Goal: Task Accomplishment & Management: Complete application form

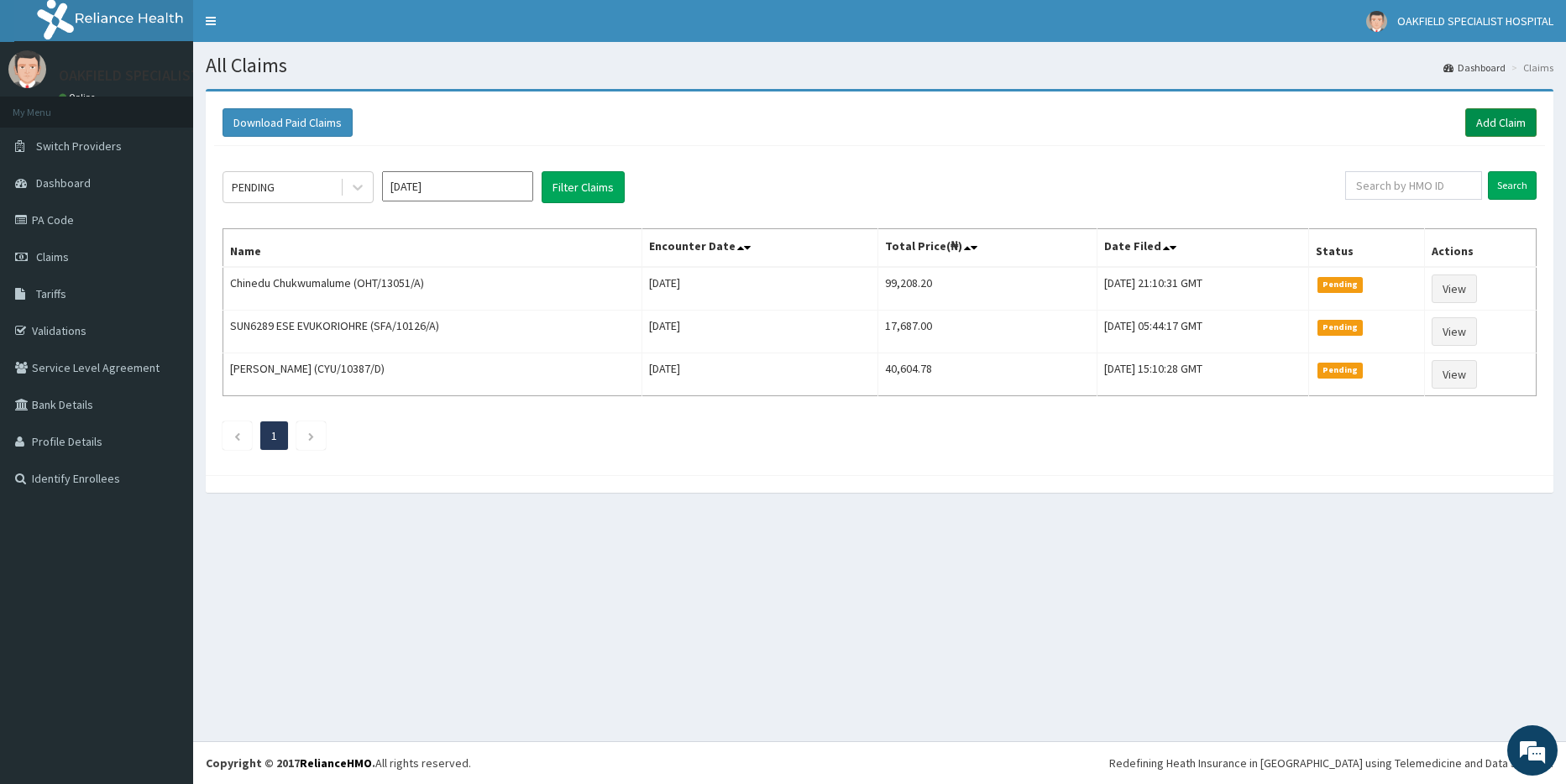
click at [1505, 124] on link "Add Claim" at bounding box center [1500, 123] width 71 height 29
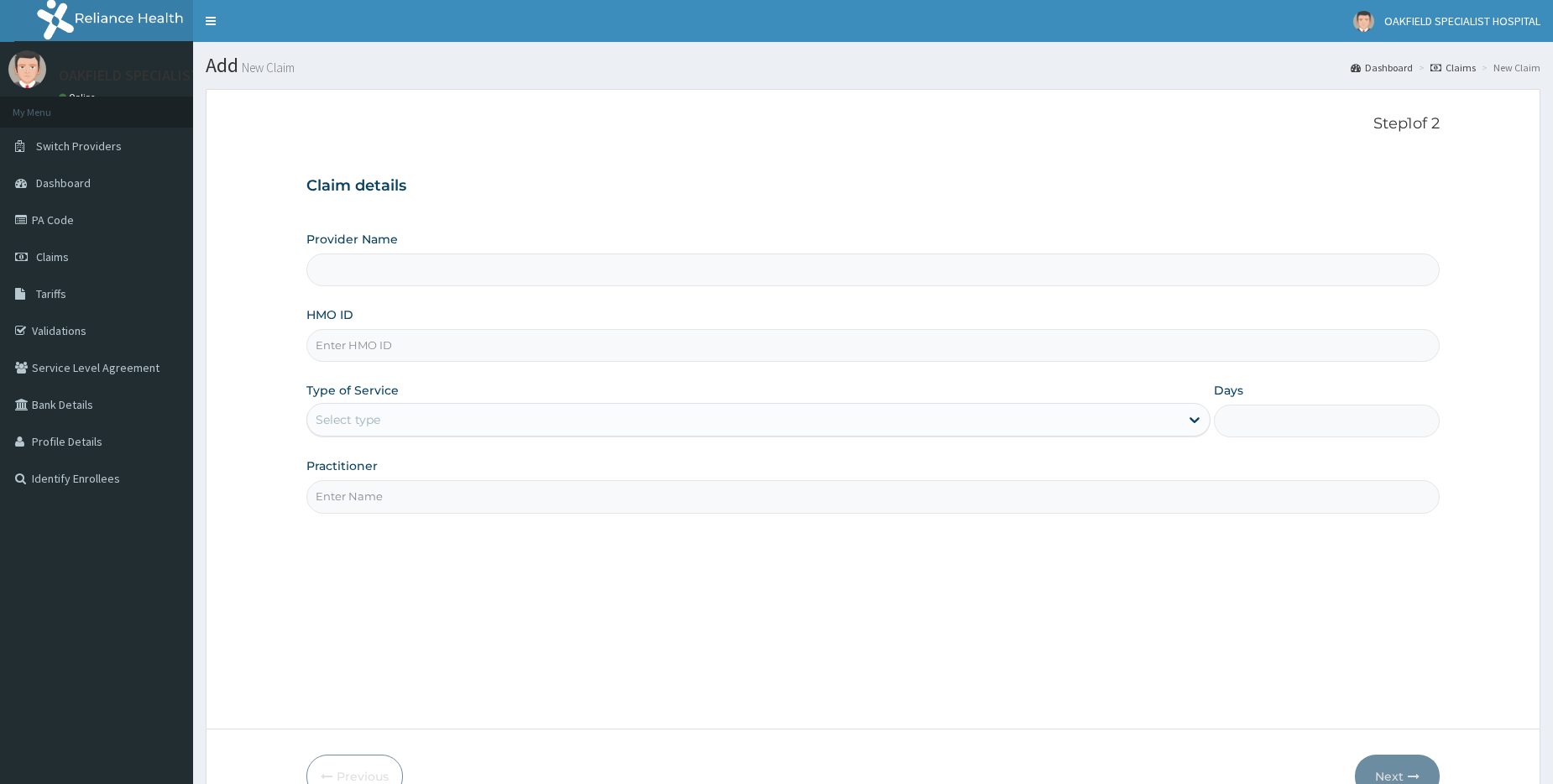
drag, startPoint x: 0, startPoint y: 0, endPoint x: 413, endPoint y: 347, distance: 539.4
click at [413, 347] on input "HMO ID" at bounding box center [873, 345] width 1134 height 33
paste input "JCF/10002/A"
type input "JCF/10002/A"
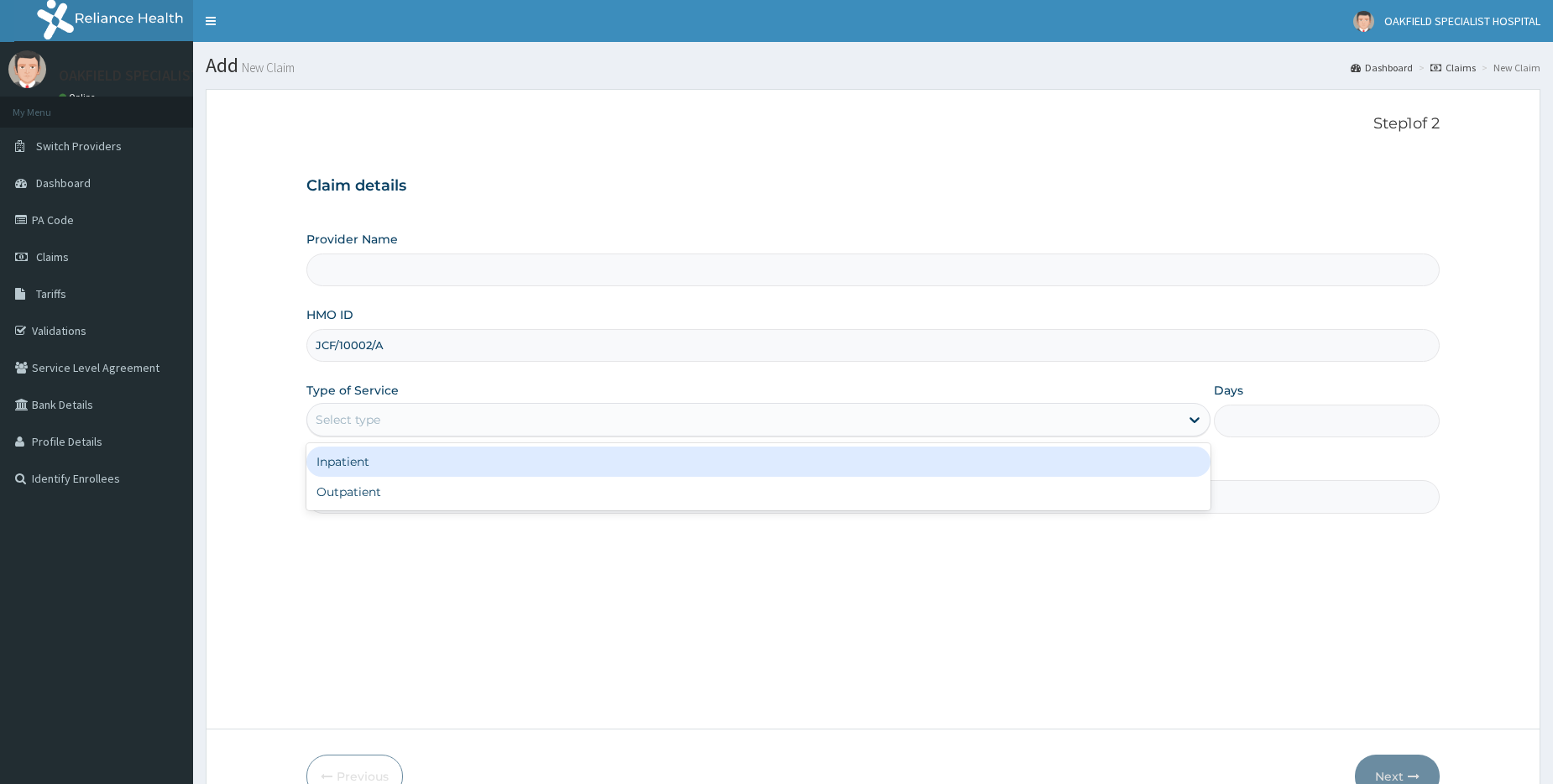
click at [355, 412] on div "Select type" at bounding box center [348, 419] width 65 height 17
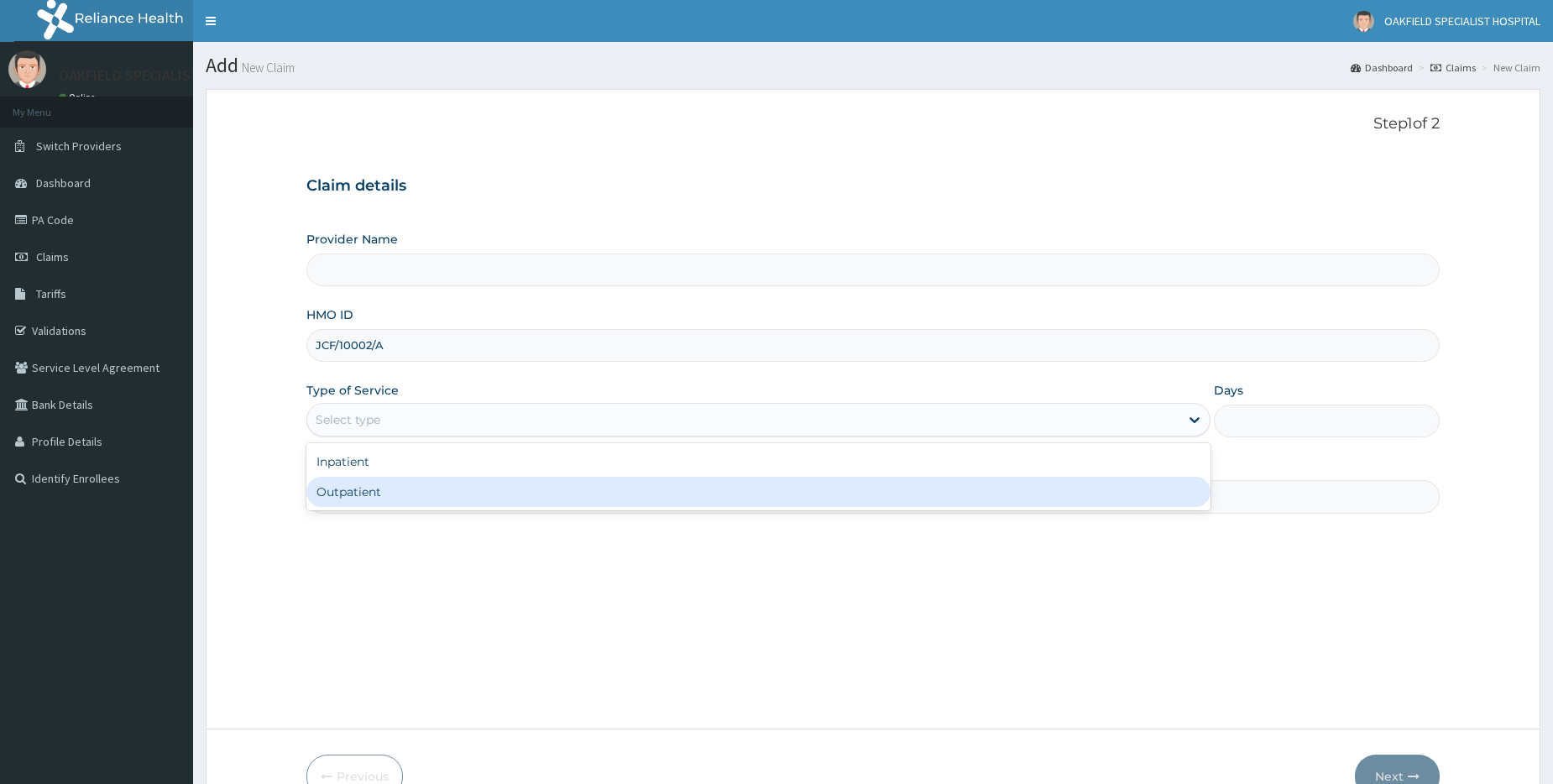
click at [375, 492] on div "Outpatient" at bounding box center [759, 492] width 904 height 30
type input "1"
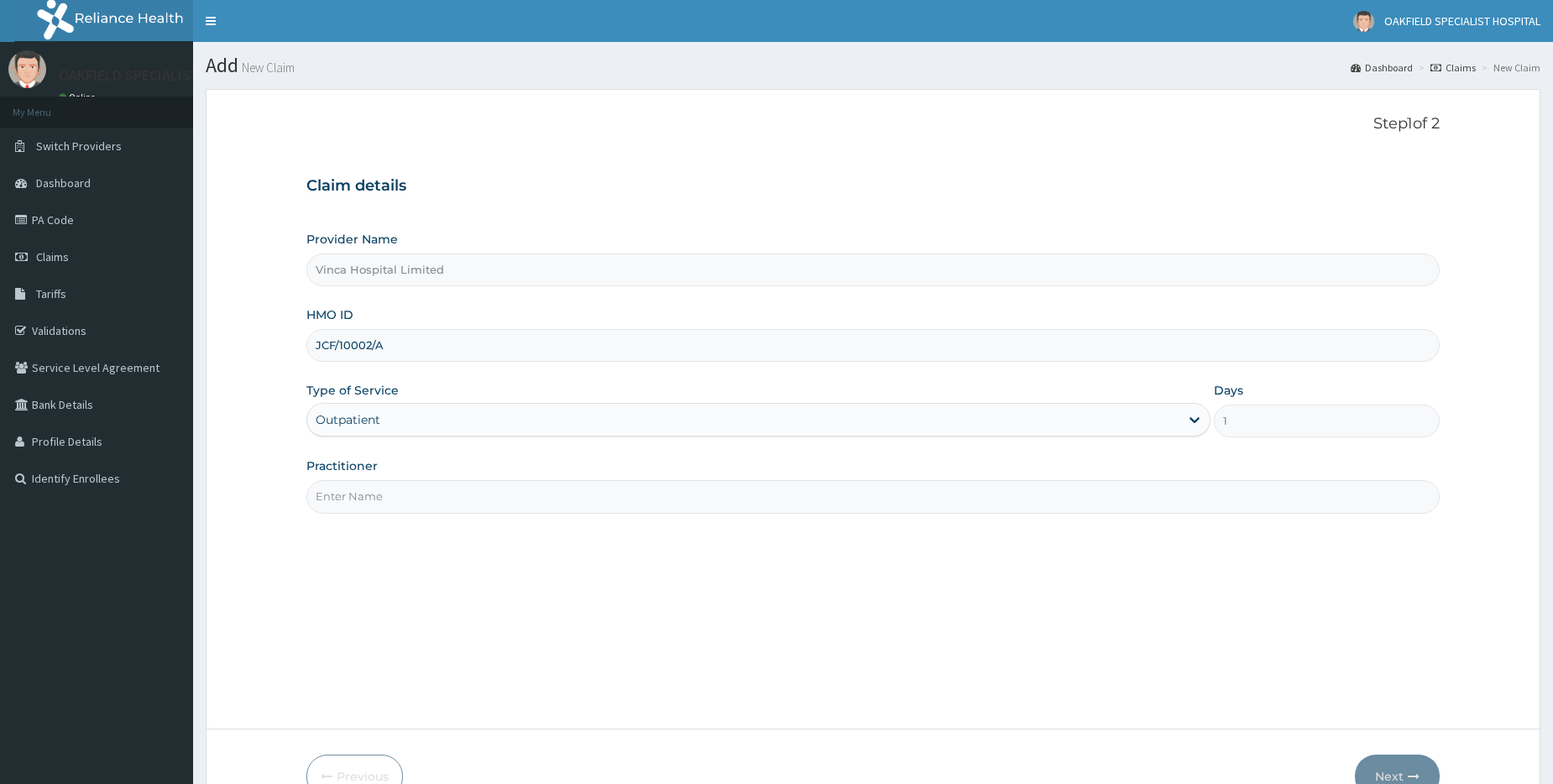
type input "Vinca Hospital Limited"
click at [392, 488] on input "Practitioner" at bounding box center [873, 496] width 1134 height 33
type input "DR EFE"
click at [1371, 763] on button "Next" at bounding box center [1397, 776] width 85 height 44
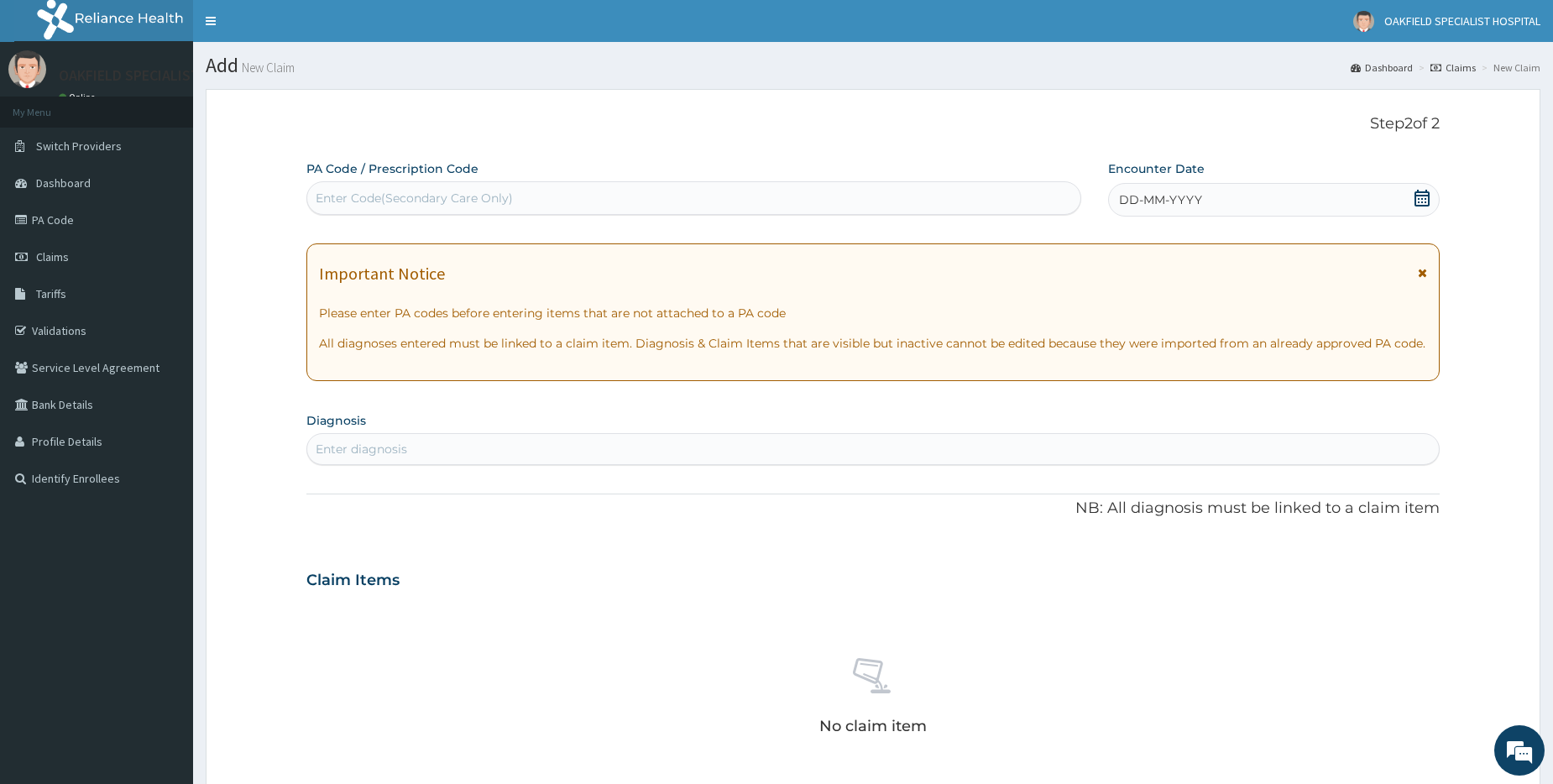
click at [420, 185] on div "Enter Code(Secondary Care Only)" at bounding box center [693, 198] width 774 height 34
paste input "PA/356E98"
type input "PA/356E98"
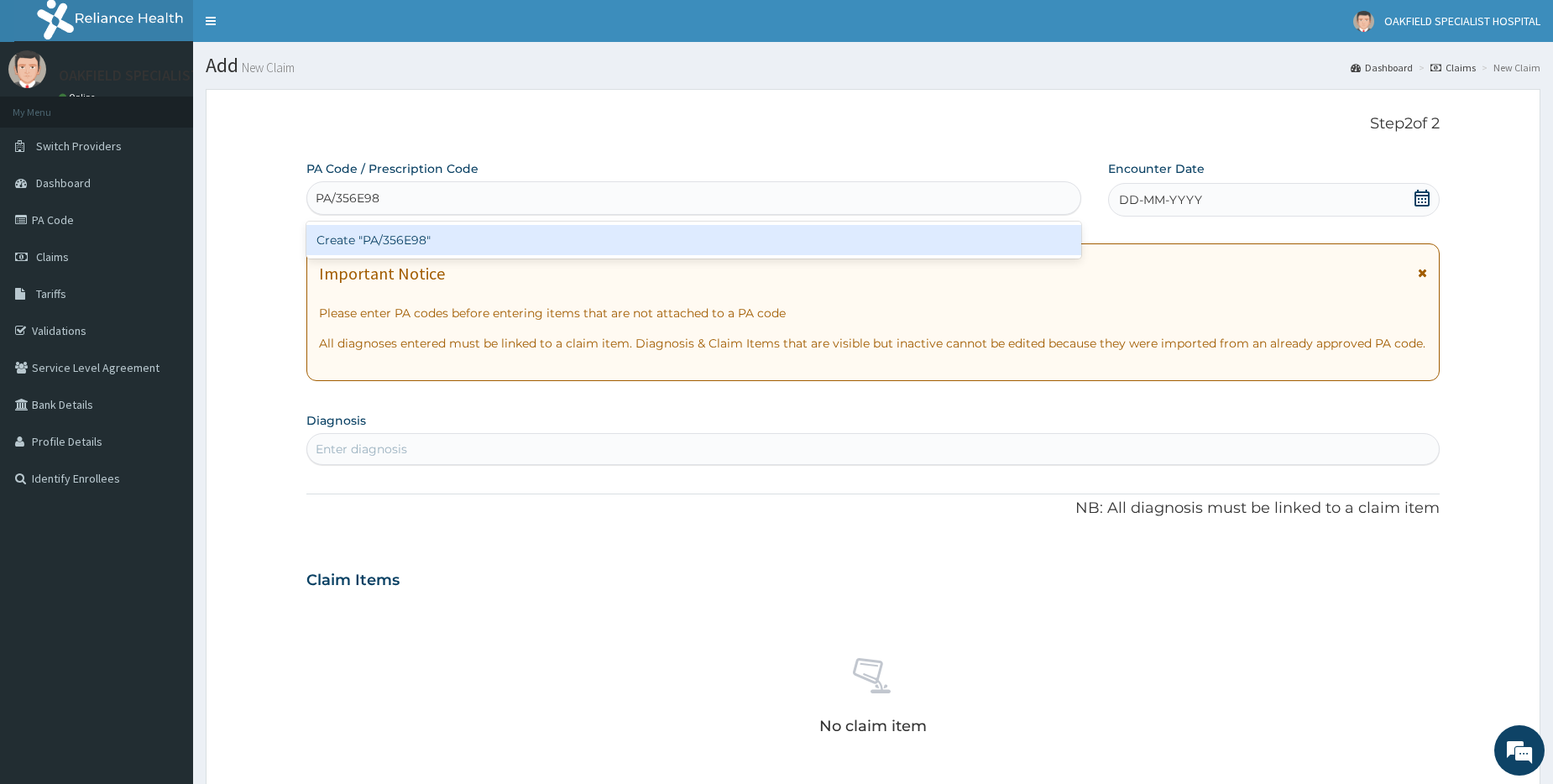
click at [420, 242] on div "Create "PA/356E98"" at bounding box center [693, 240] width 774 height 30
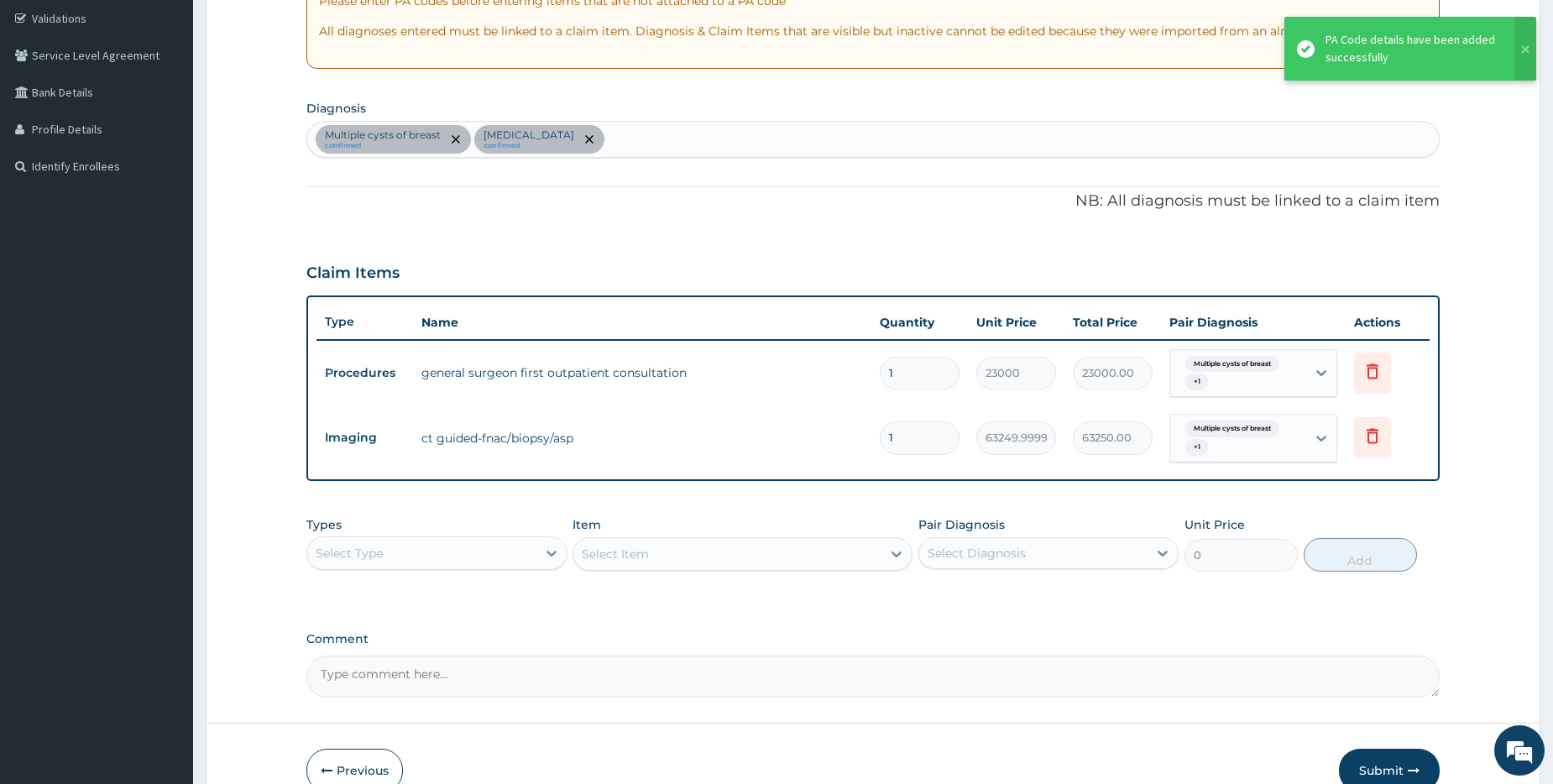
scroll to position [336, 0]
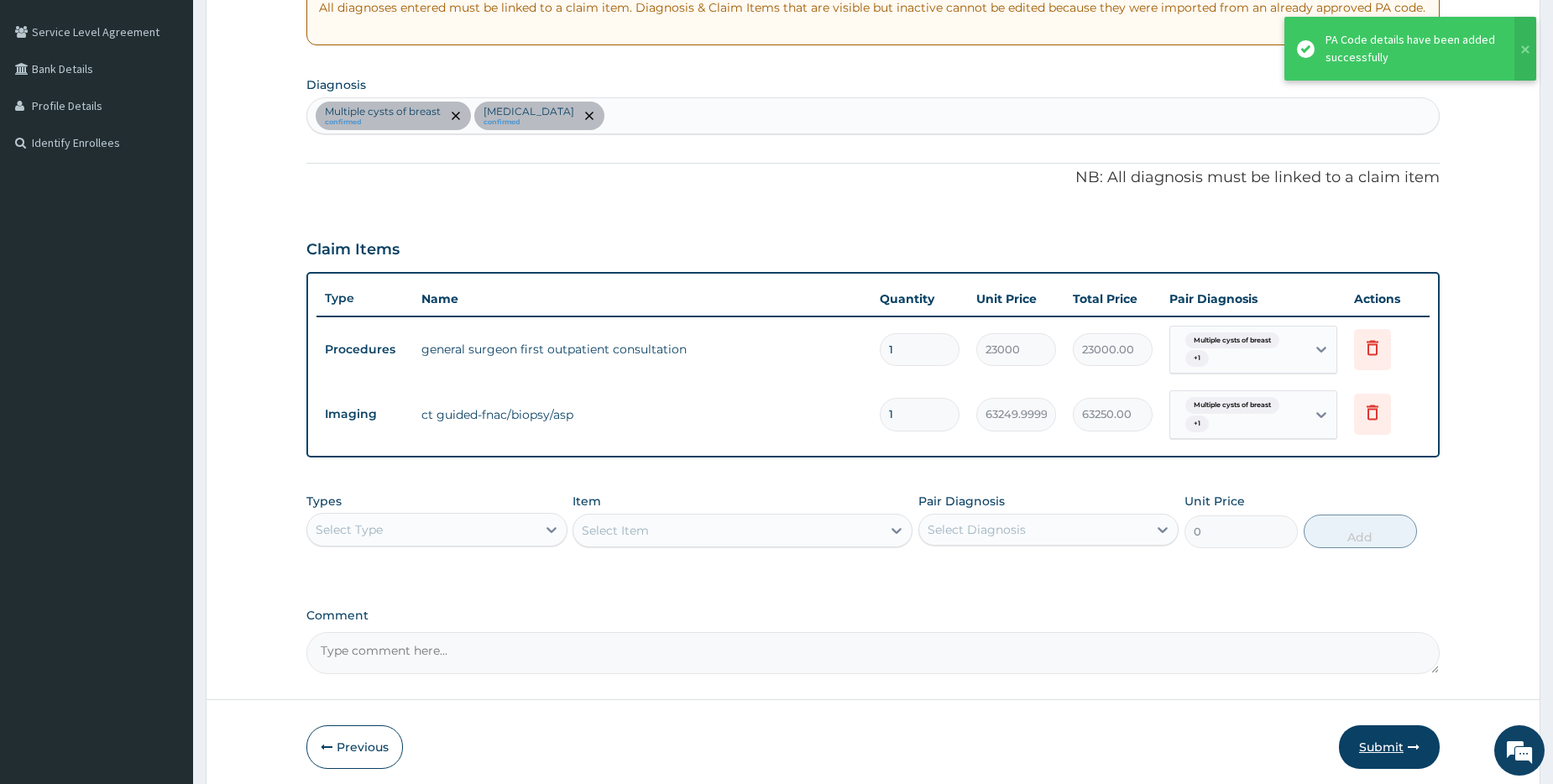
click at [1362, 747] on button "Submit" at bounding box center [1389, 747] width 101 height 44
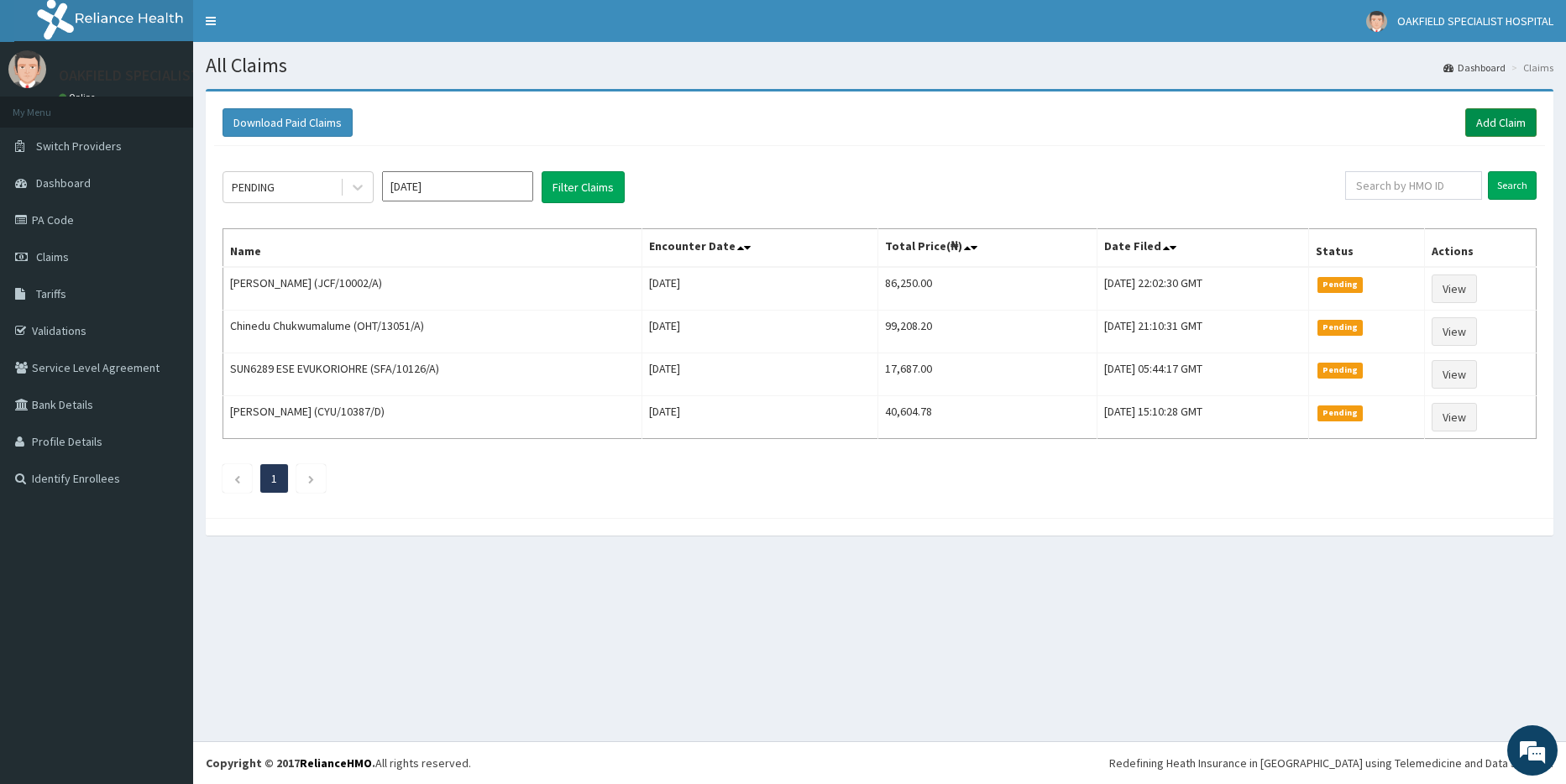
click at [1486, 124] on link "Add Claim" at bounding box center [1500, 123] width 71 height 29
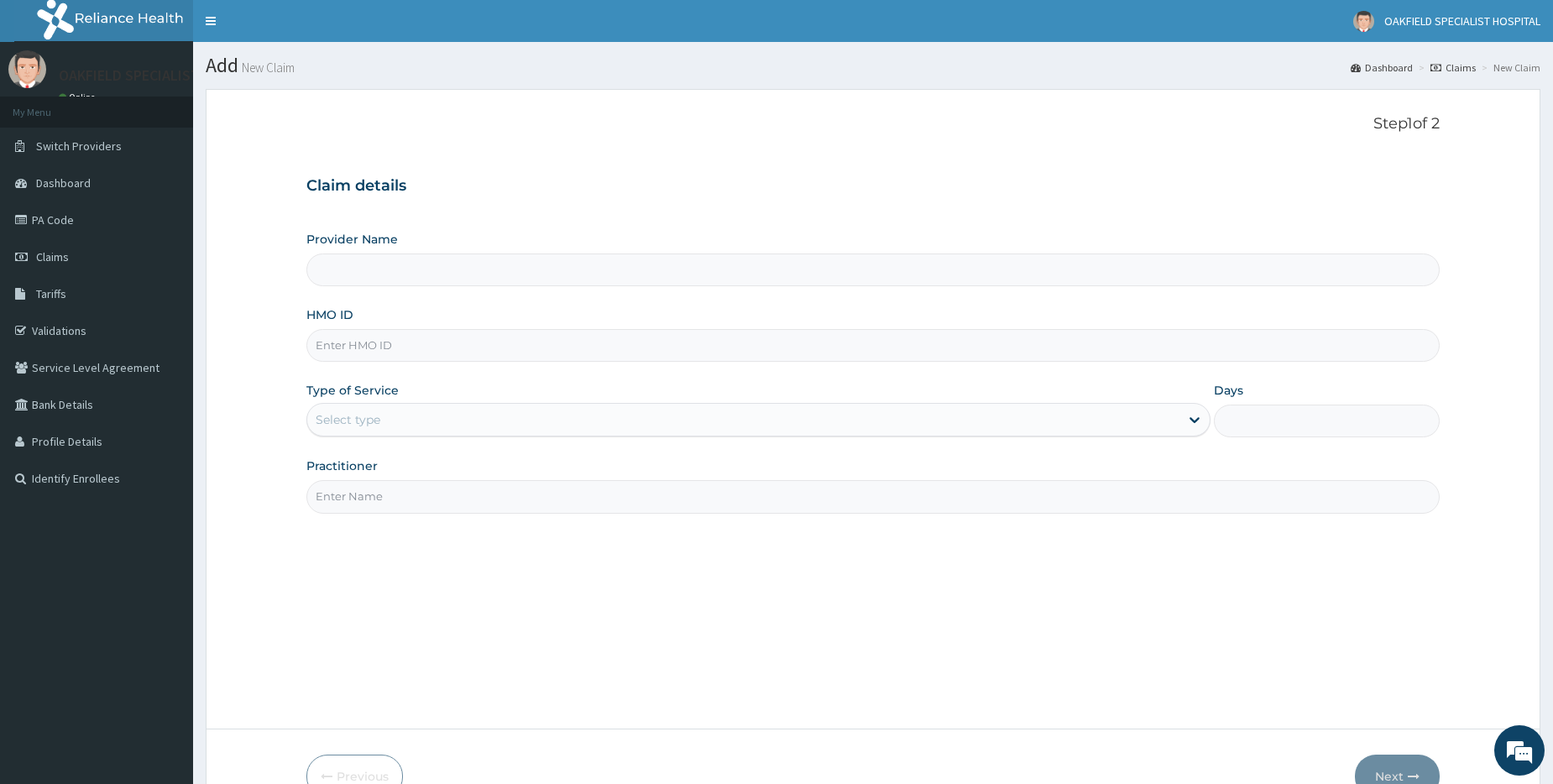
click at [354, 346] on input "HMO ID" at bounding box center [873, 345] width 1134 height 33
type input "Vinca Hospital Limited"
paste input "SFA/13442/A"
type input "SFA/13442/A"
click at [362, 416] on div "Select type" at bounding box center [348, 419] width 65 height 17
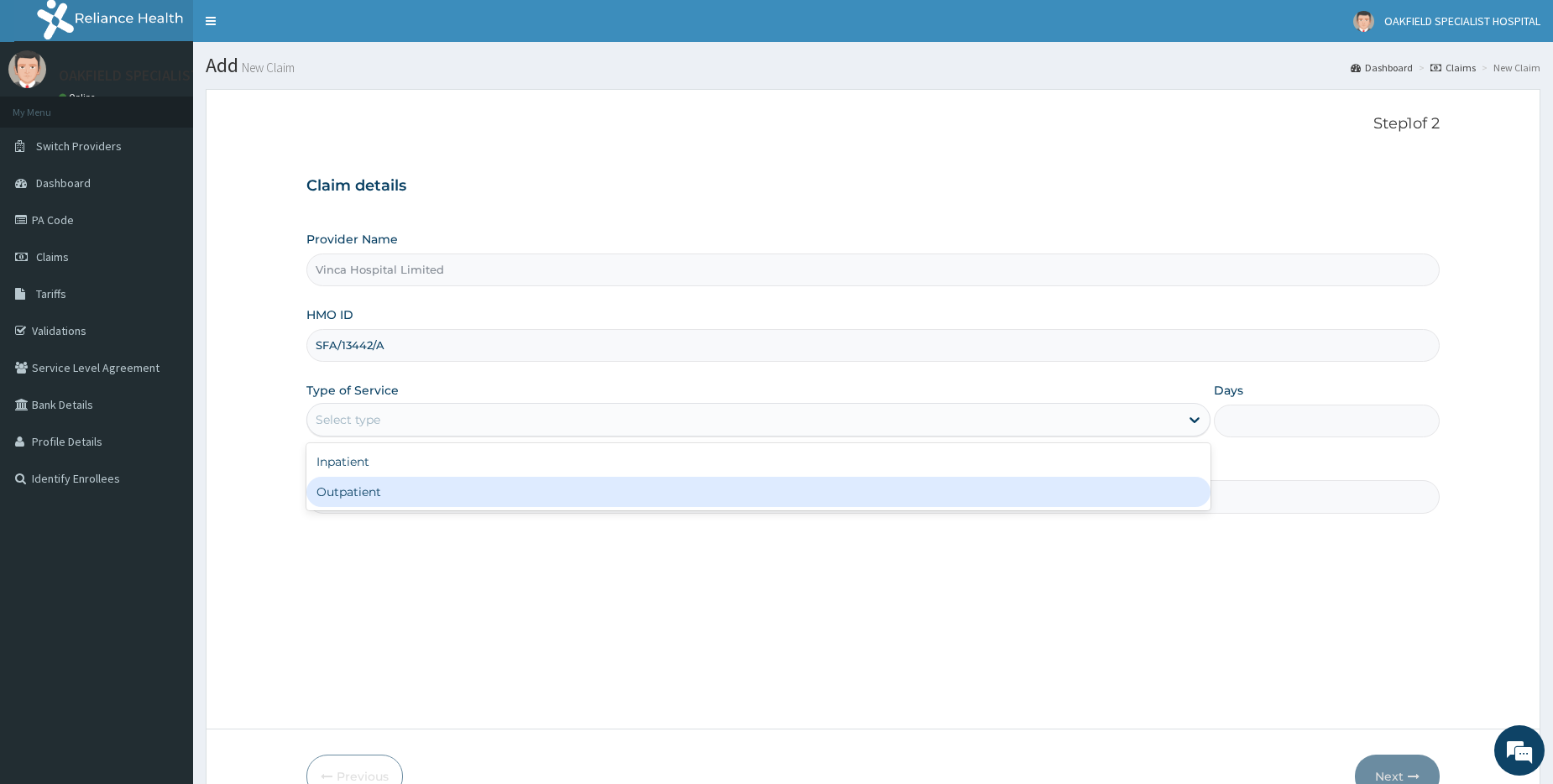
click at [371, 495] on div "Outpatient" at bounding box center [759, 492] width 904 height 30
type input "1"
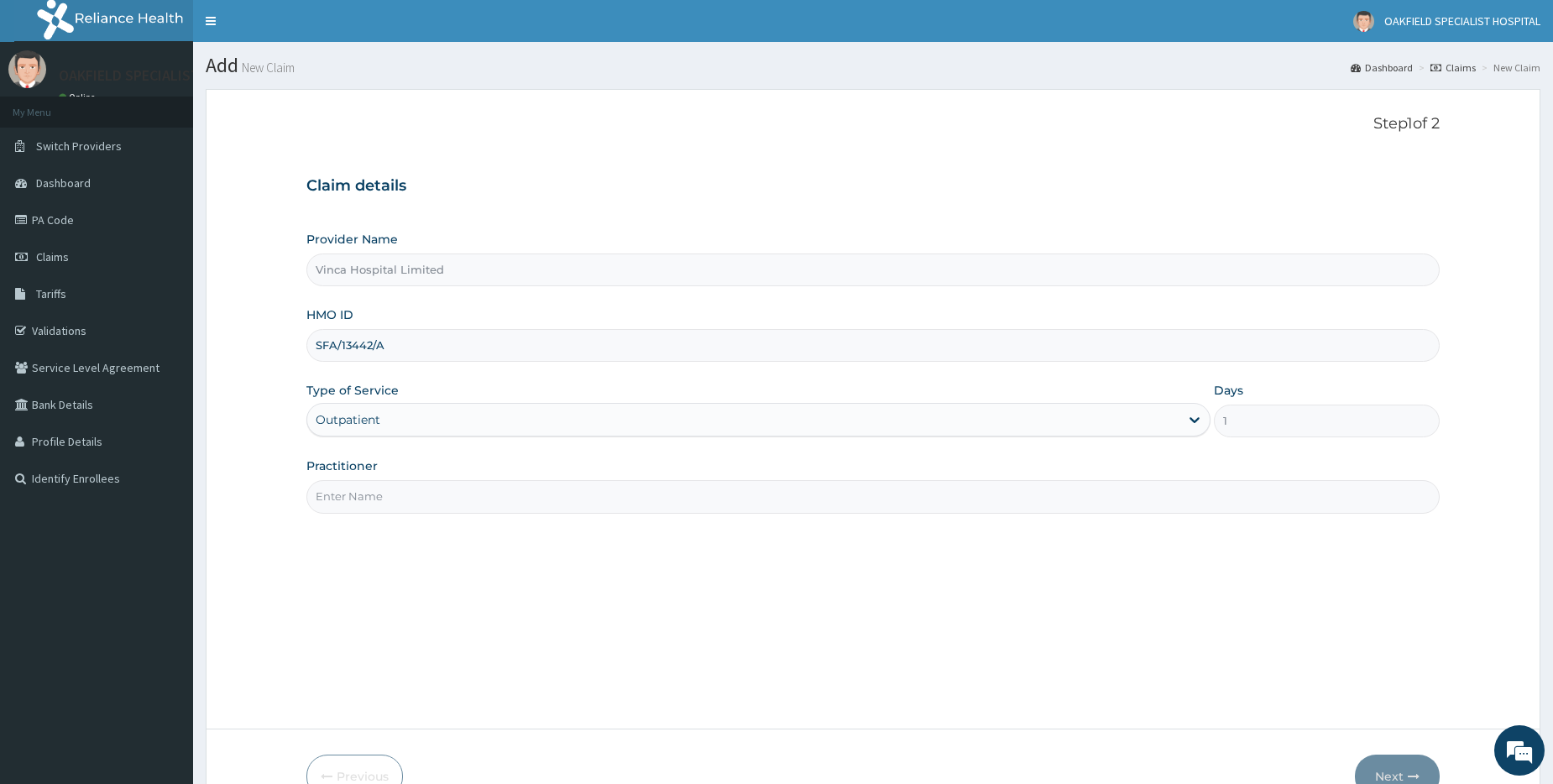
click at [376, 495] on input "Practitioner" at bounding box center [873, 496] width 1134 height 33
type input "DR EFE"
click at [1383, 762] on button "Next" at bounding box center [1397, 776] width 85 height 44
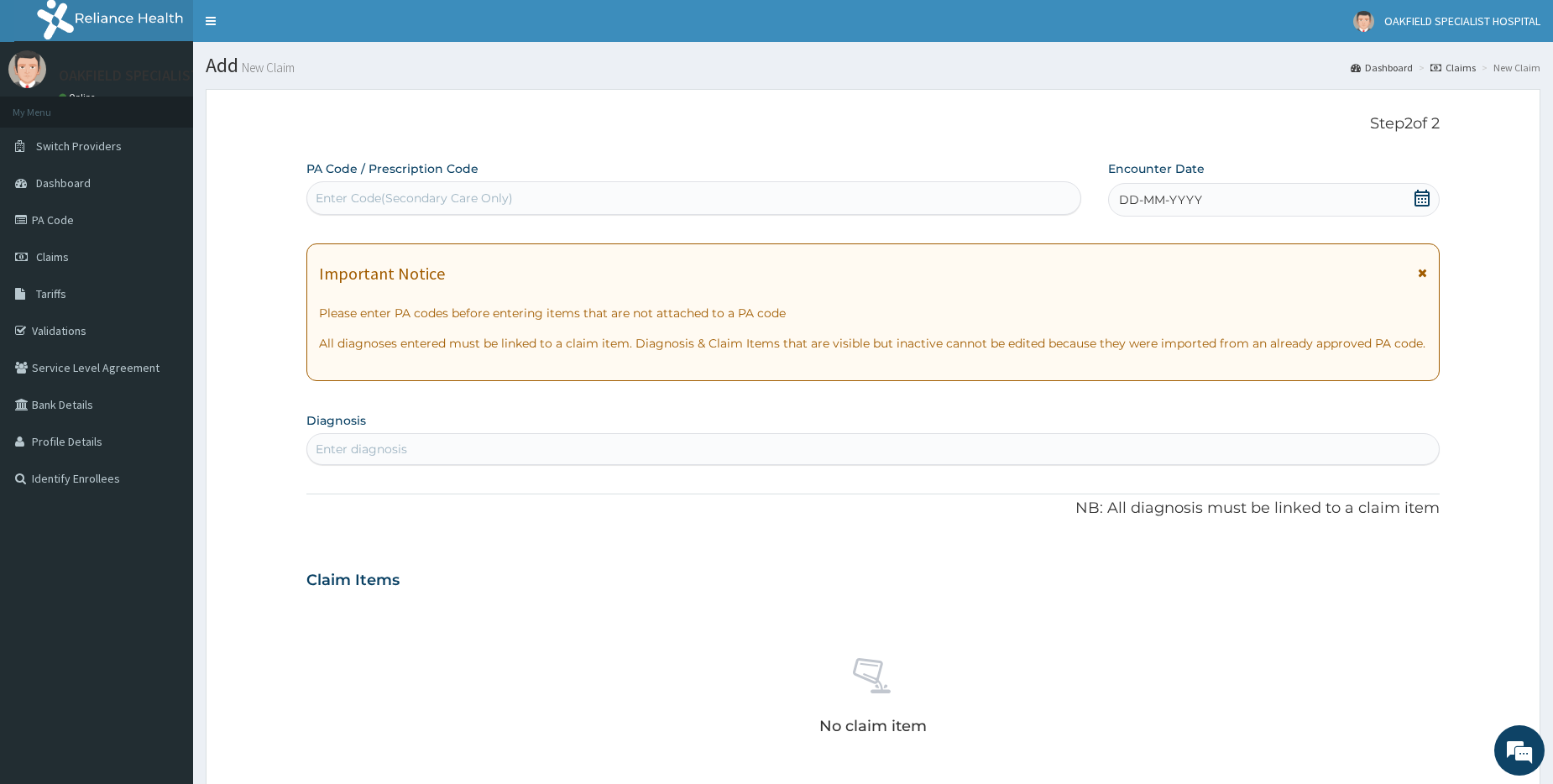
click at [383, 187] on div "Enter Code(Secondary Care Only)" at bounding box center [693, 198] width 772 height 27
click at [477, 201] on div "Enter Code(Secondary Care Only)" at bounding box center [414, 198] width 197 height 17
paste input "PA/DFF7F6"
type input "PA/DFF7F6"
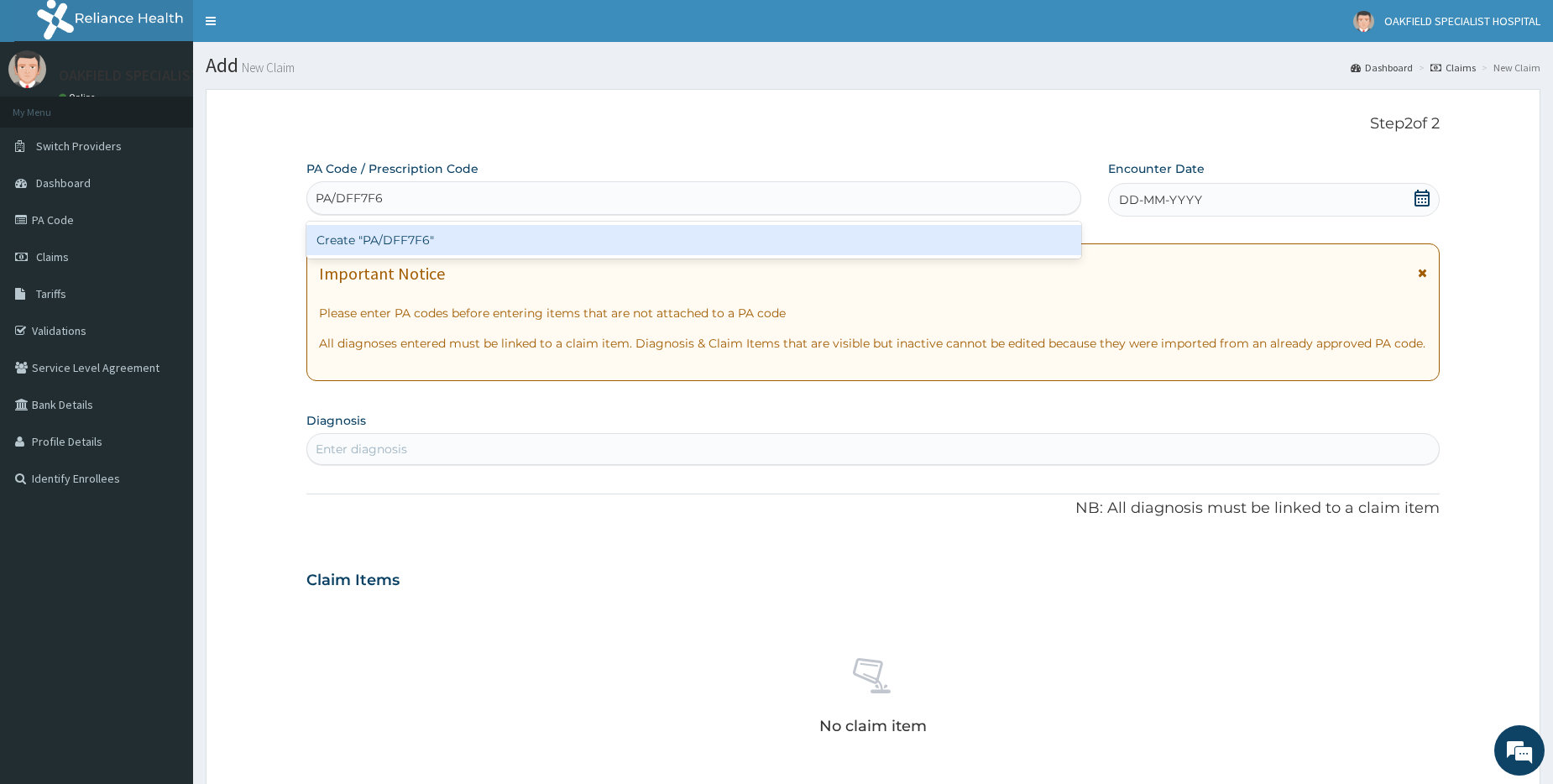
click at [397, 239] on div "Create "PA/DFF7F6"" at bounding box center [693, 240] width 774 height 30
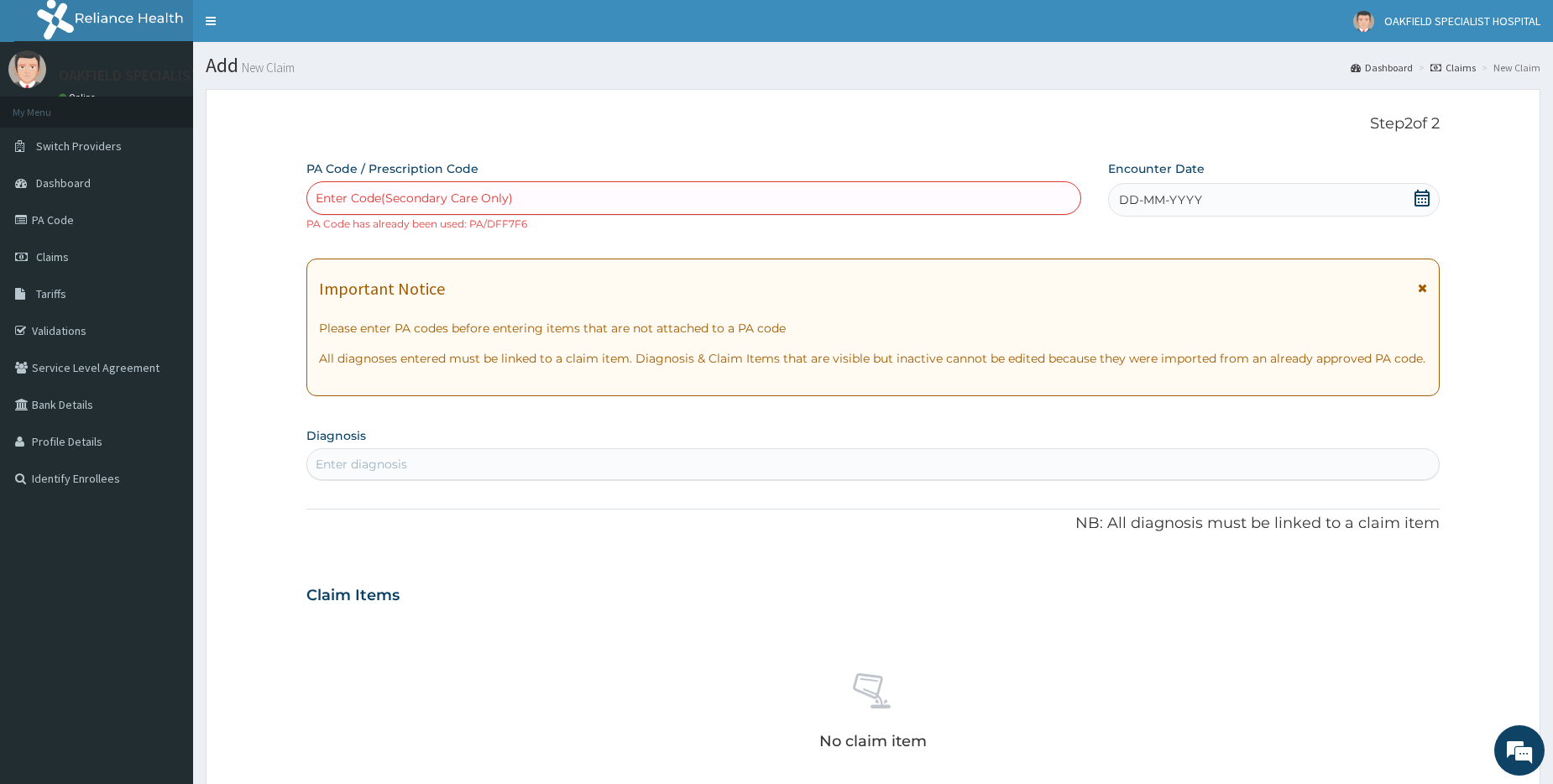
paste input "PA/AF8CF6"
type input "PA/AF8CF6"
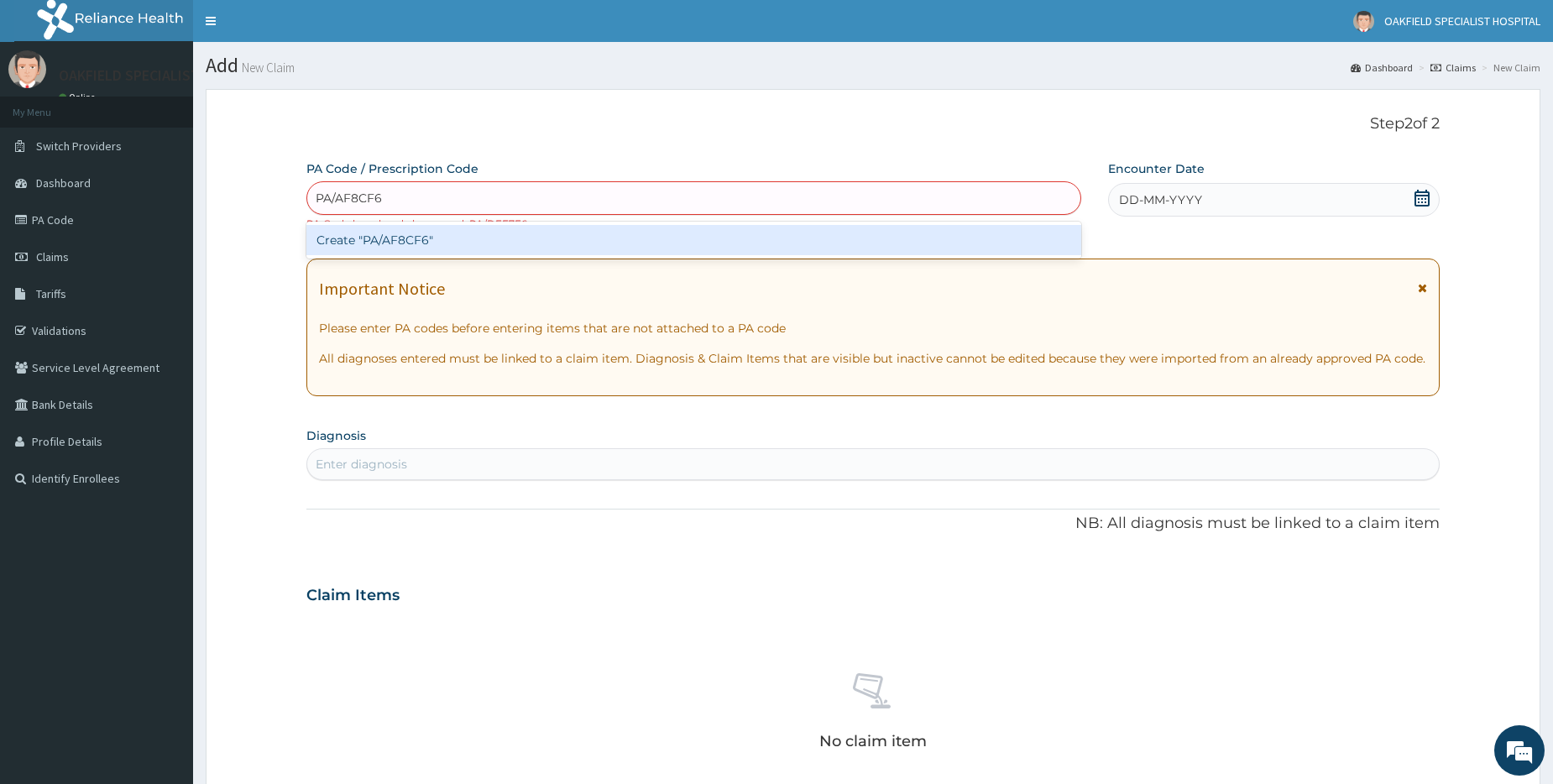
click at [375, 239] on div "Create "PA/AF8CF6"" at bounding box center [693, 240] width 774 height 30
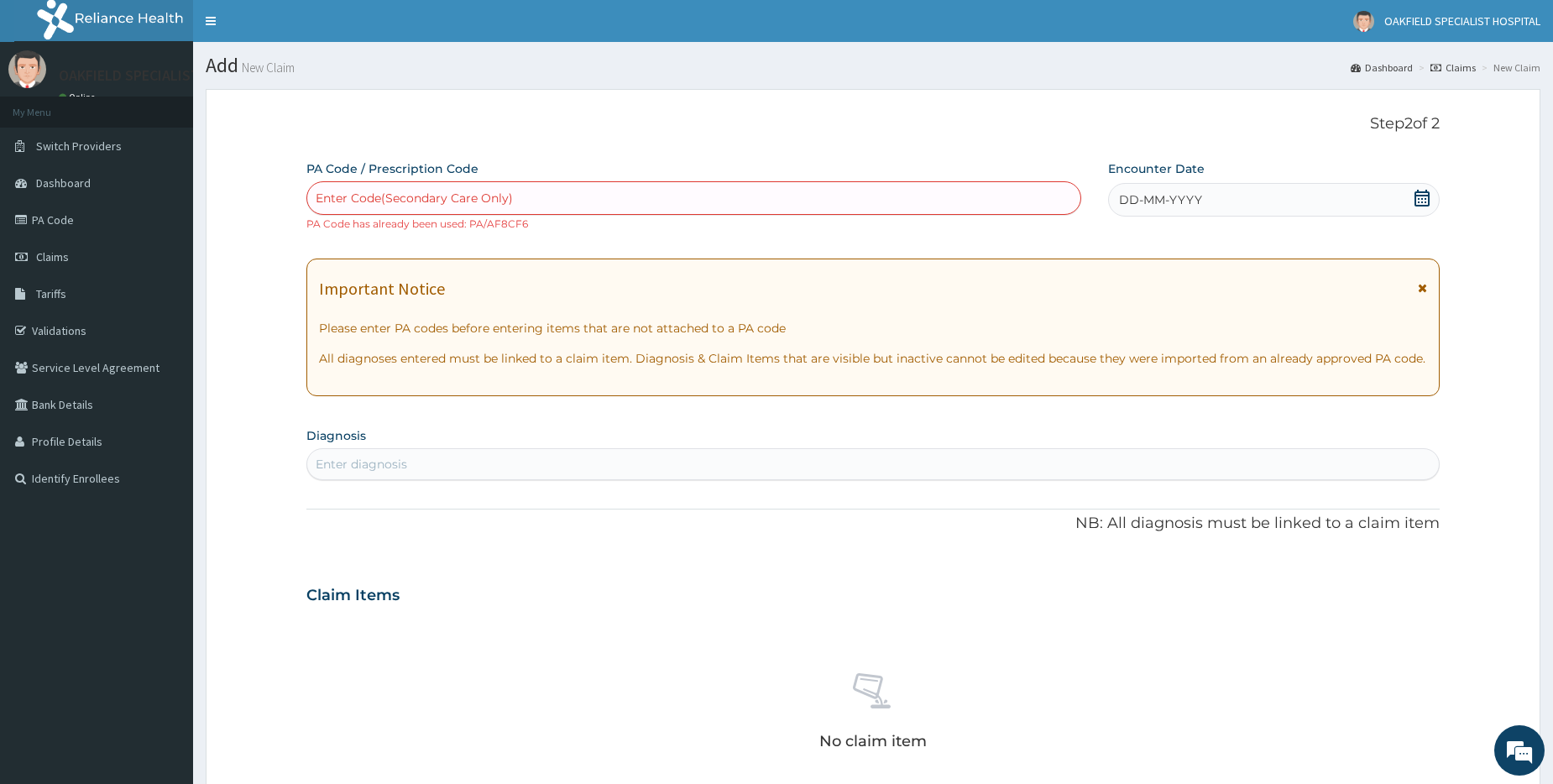
paste input "PA/43A11F"
type input "PA/43A11F"
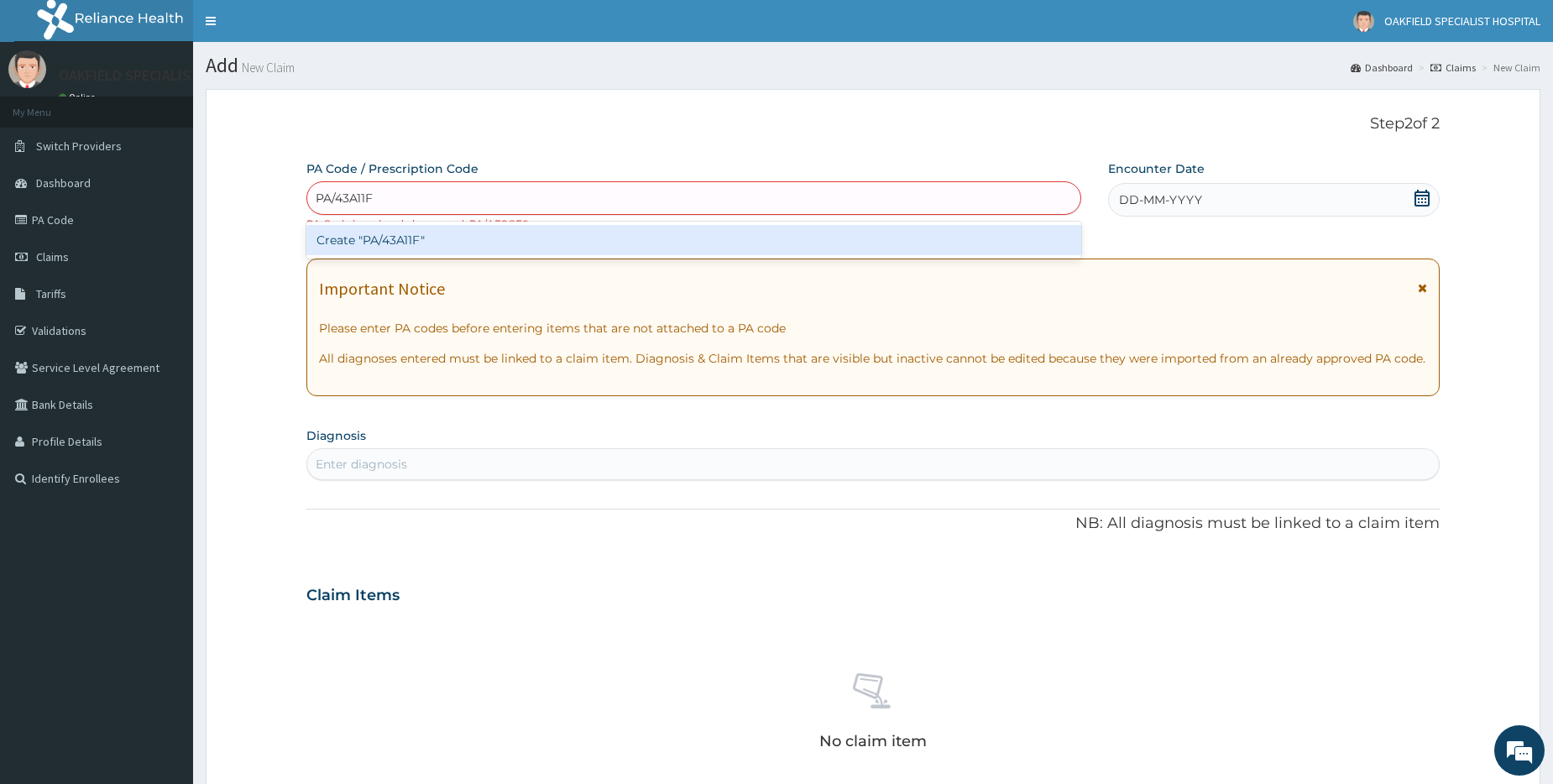
click at [403, 253] on div "Create "PA/43A11F"" at bounding box center [693, 240] width 774 height 30
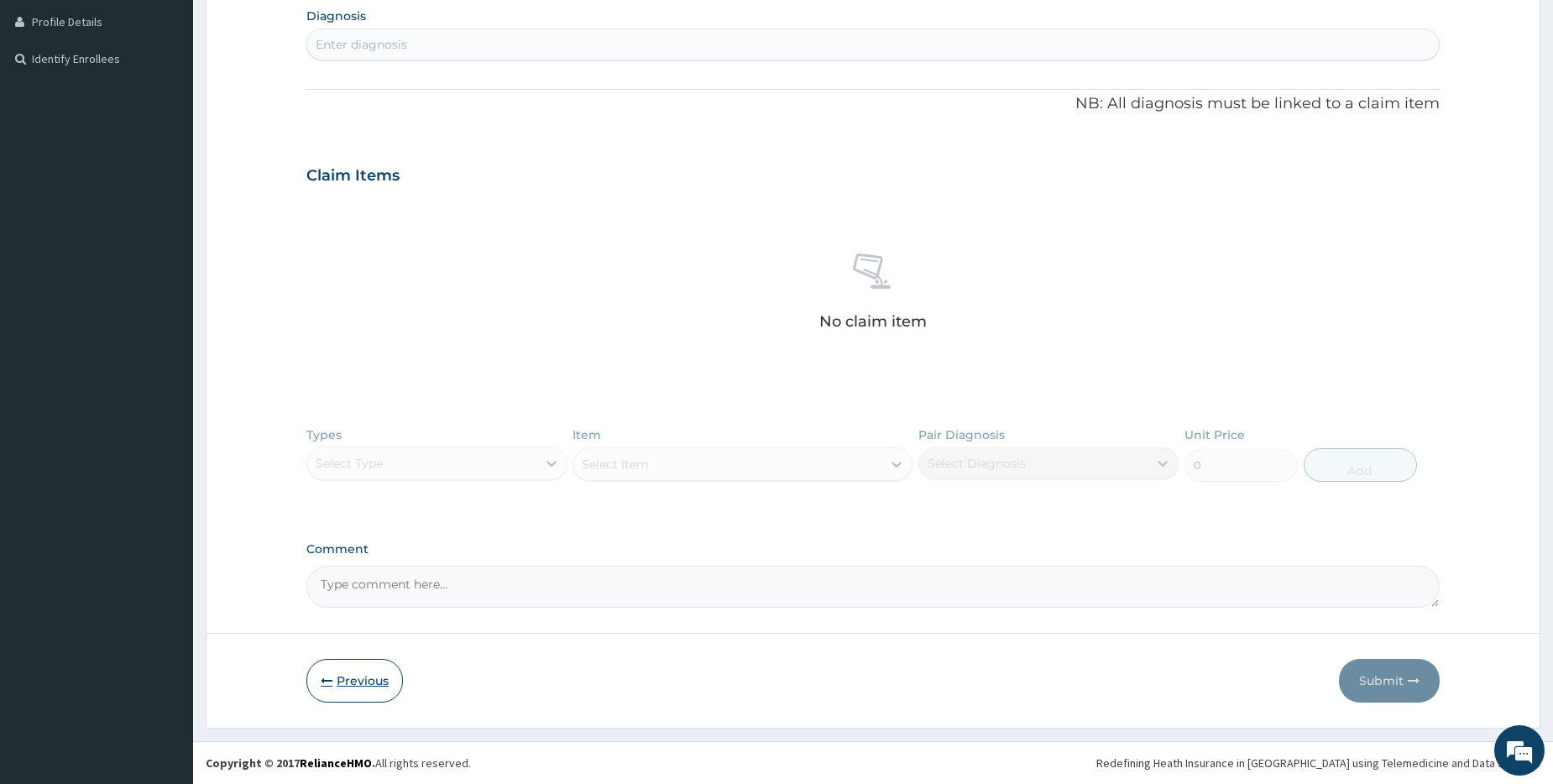
click at [334, 682] on button "Previous" at bounding box center [355, 681] width 97 height 44
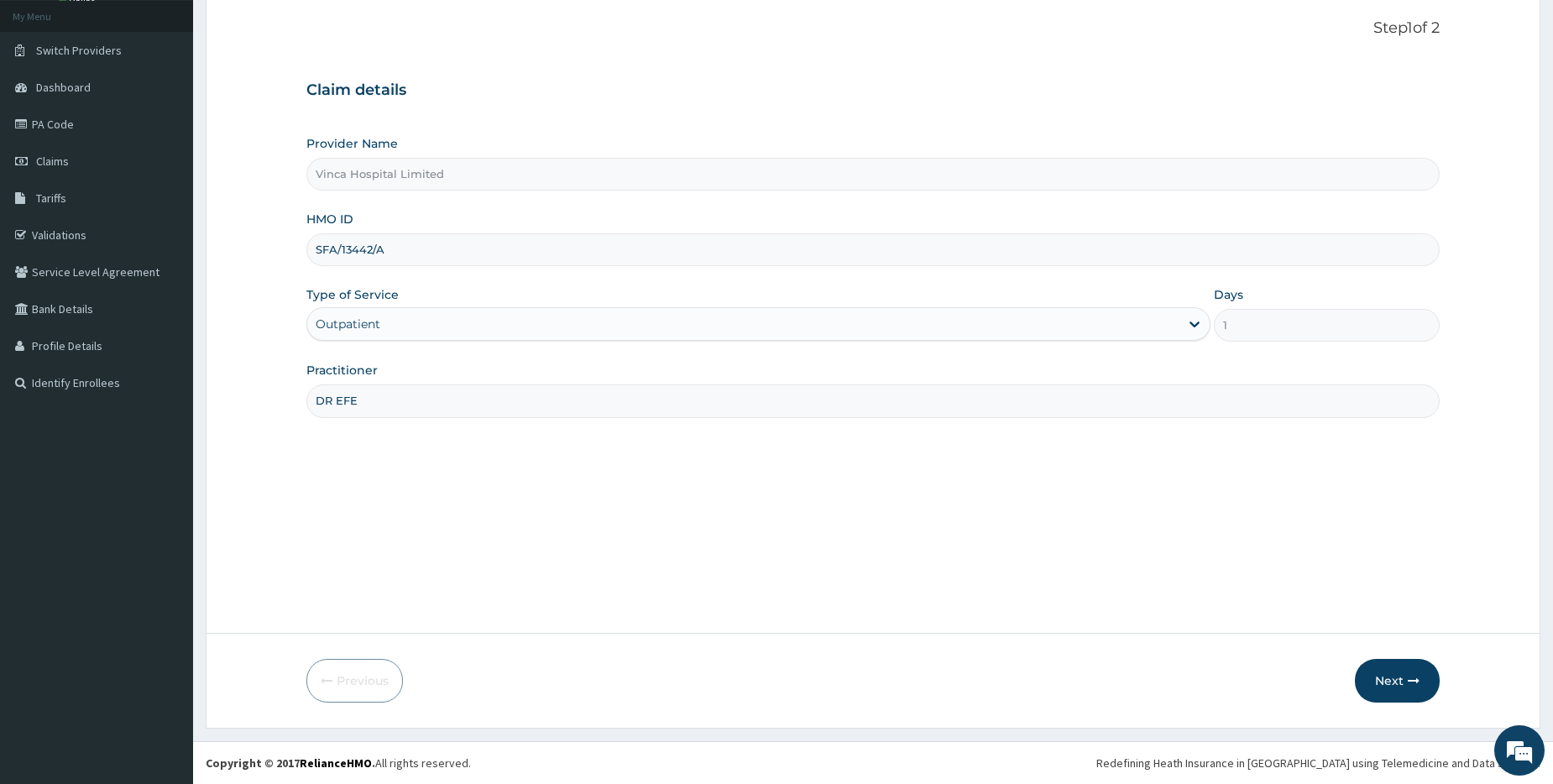
click at [380, 253] on input "SFA/13442/A" at bounding box center [873, 250] width 1134 height 33
click at [380, 252] on input "SFA/13442/A" at bounding box center [873, 250] width 1134 height 33
paste input "CYU/10387"
type input "CYU/10387/A"
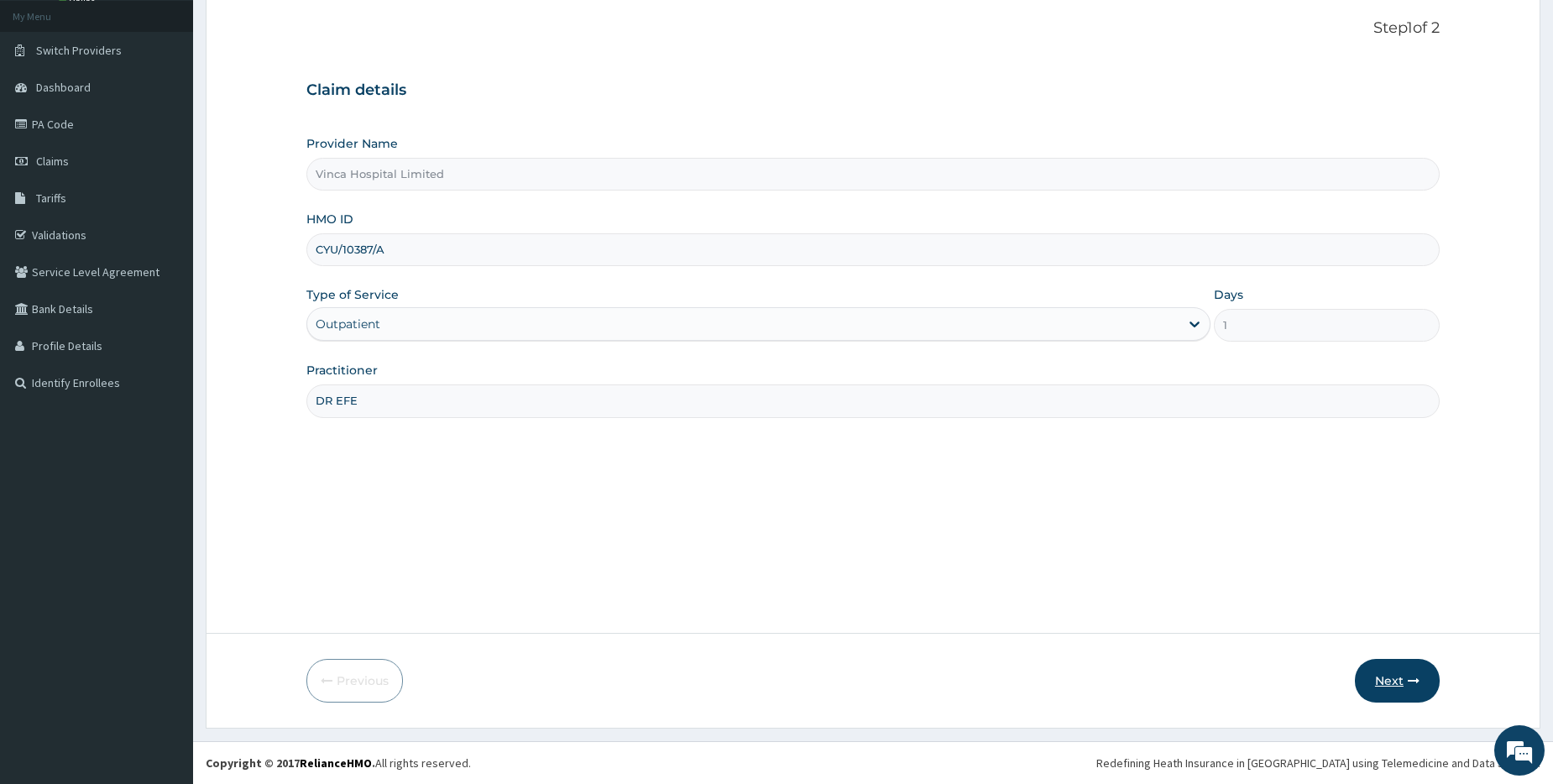
click at [1401, 679] on button "Next" at bounding box center [1397, 681] width 85 height 44
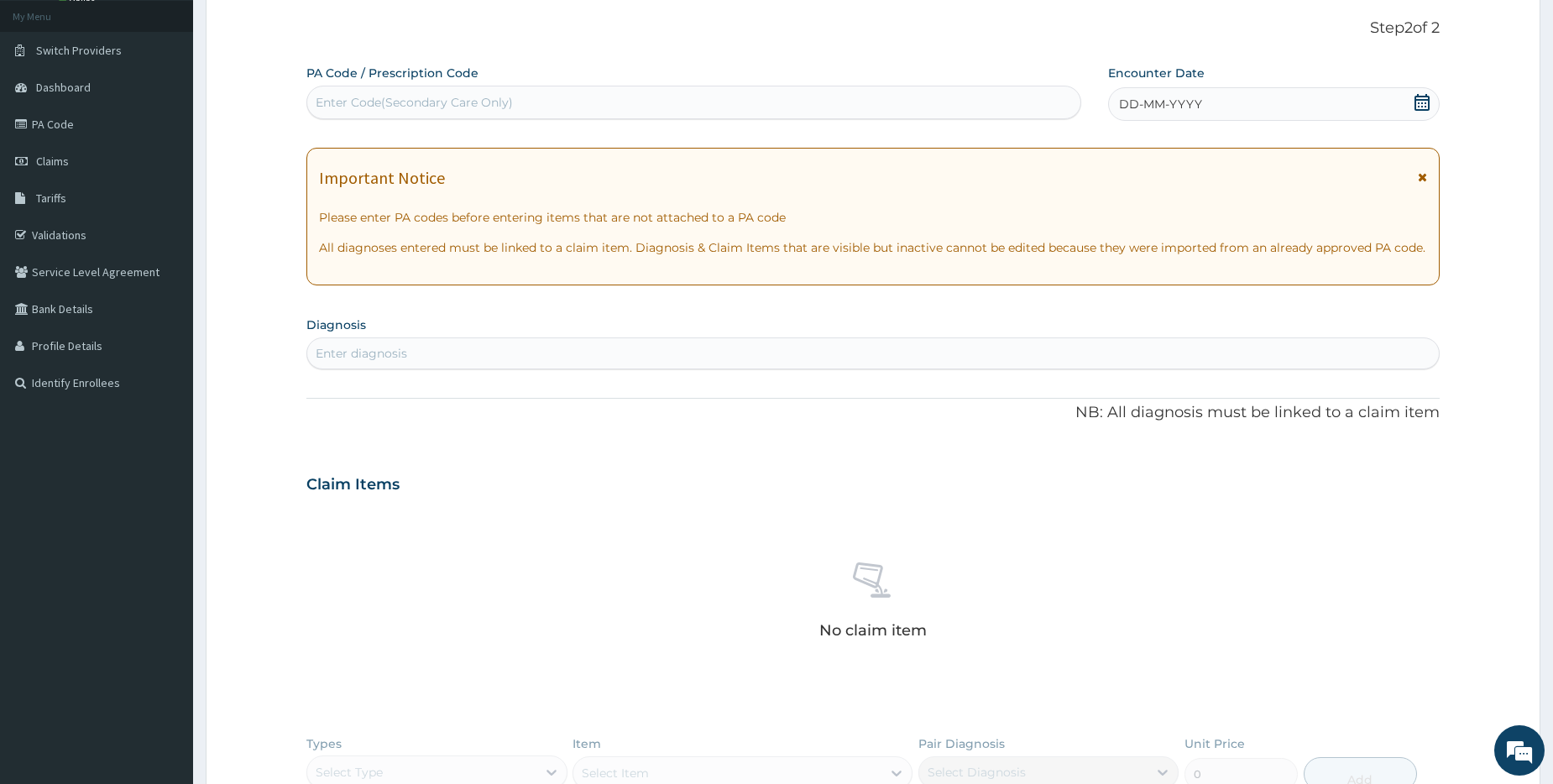
click at [346, 109] on div "Enter Code(Secondary Care Only)" at bounding box center [414, 103] width 197 height 17
paste input "PA/CDA86F"
type input "PA/CDA86F"
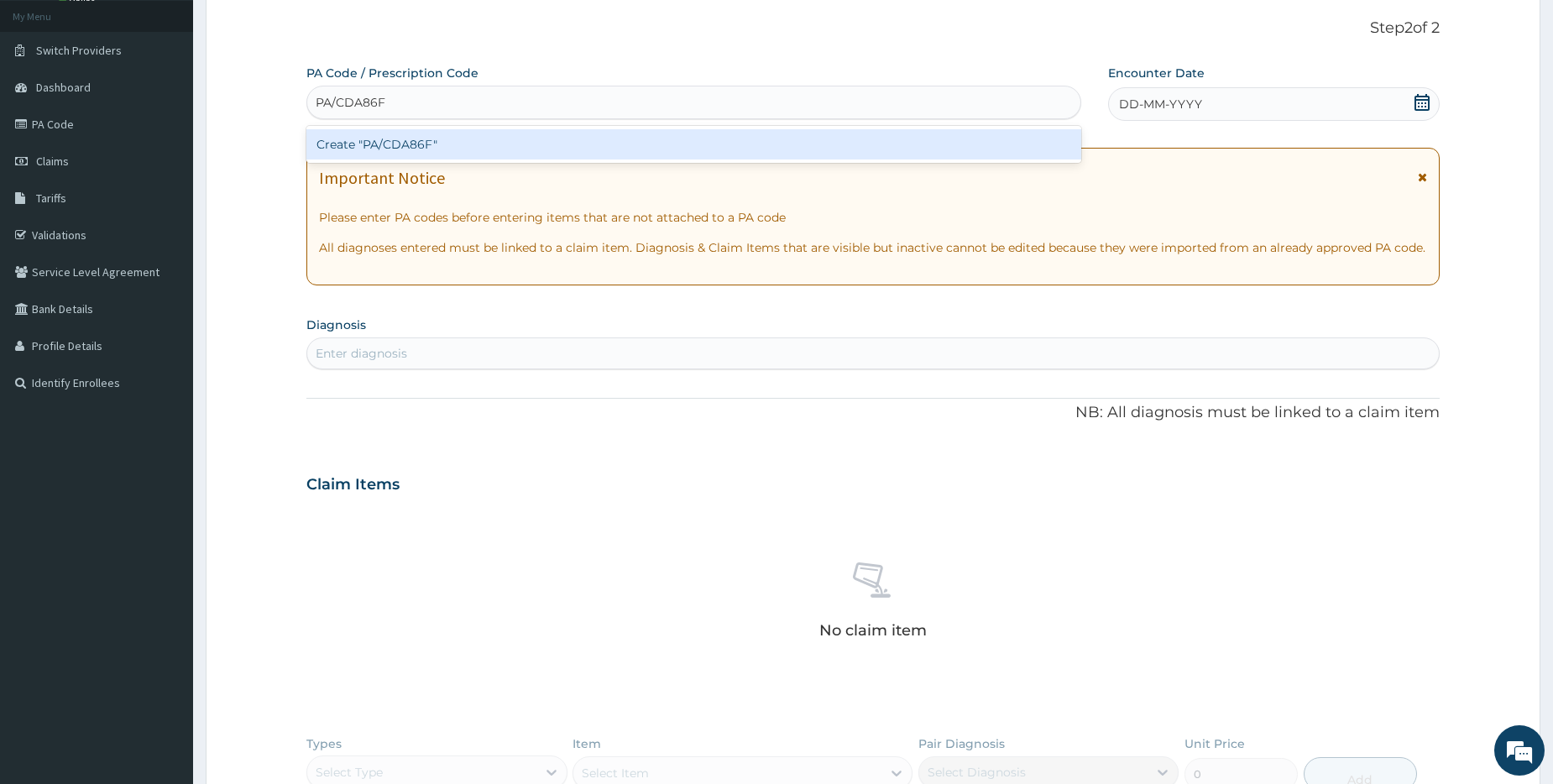
click at [423, 155] on div "Create "PA/CDA86F"" at bounding box center [693, 145] width 774 height 30
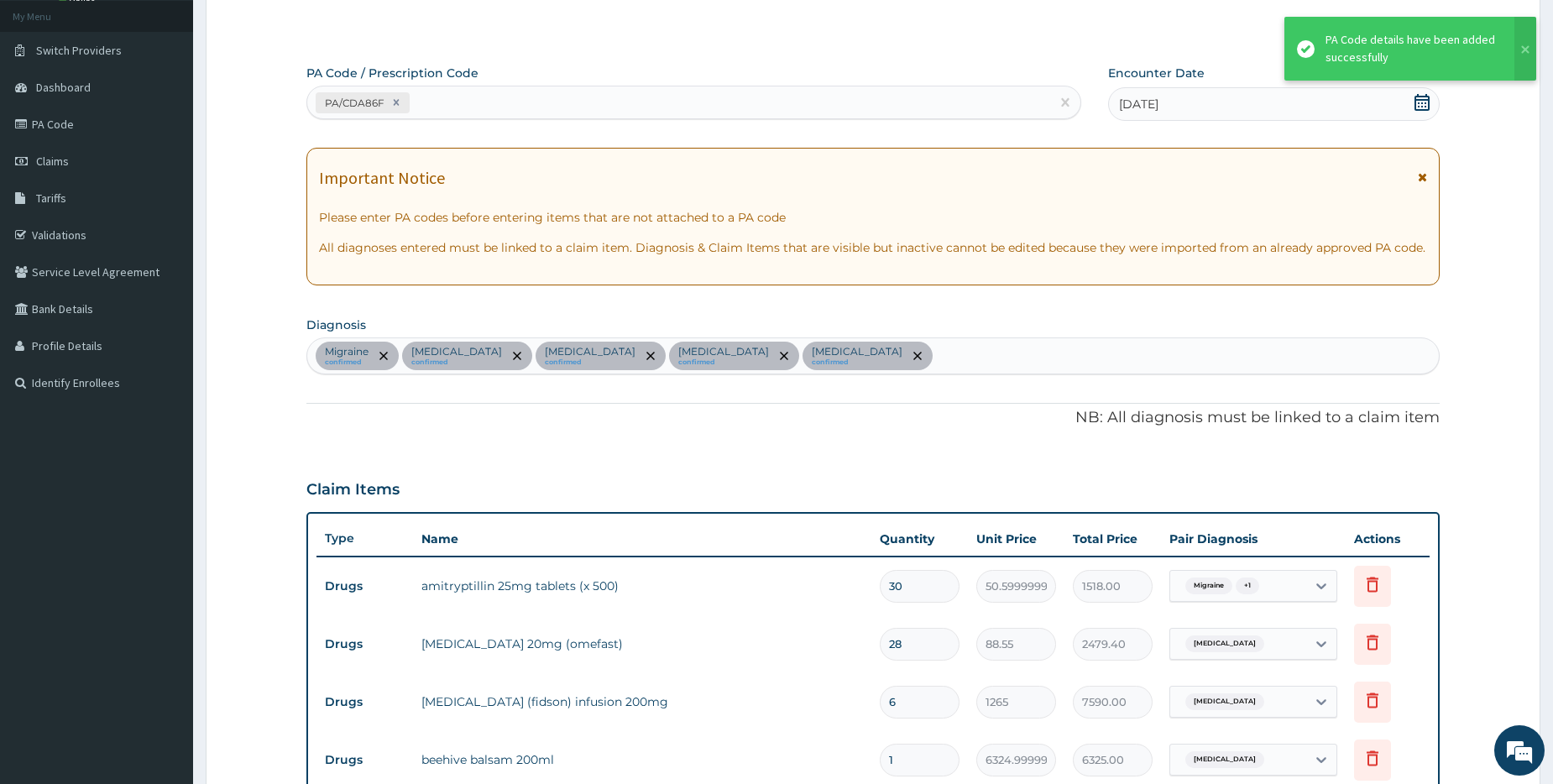
scroll to position [579, 0]
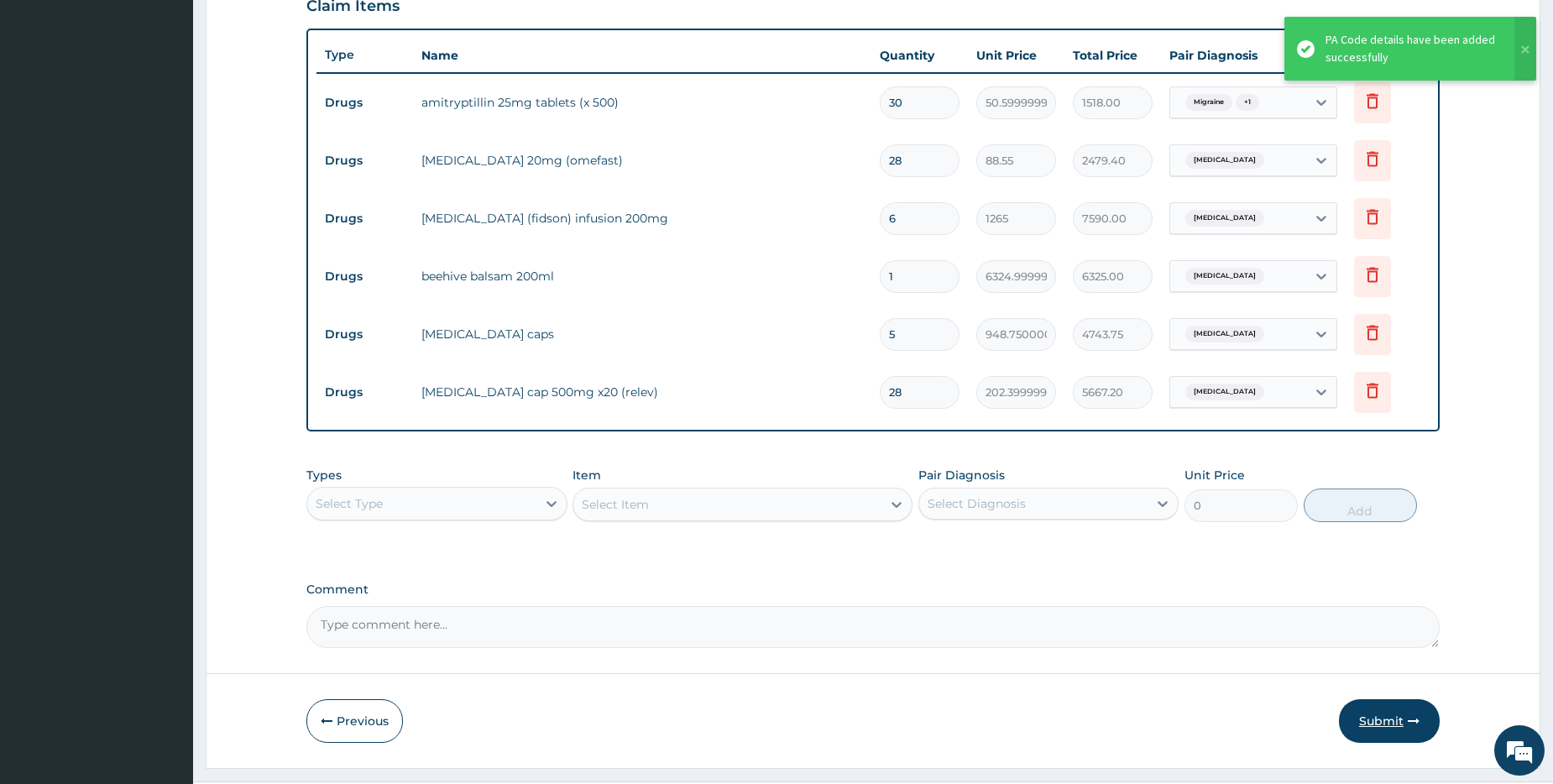
click at [1371, 706] on button "Submit" at bounding box center [1389, 721] width 101 height 44
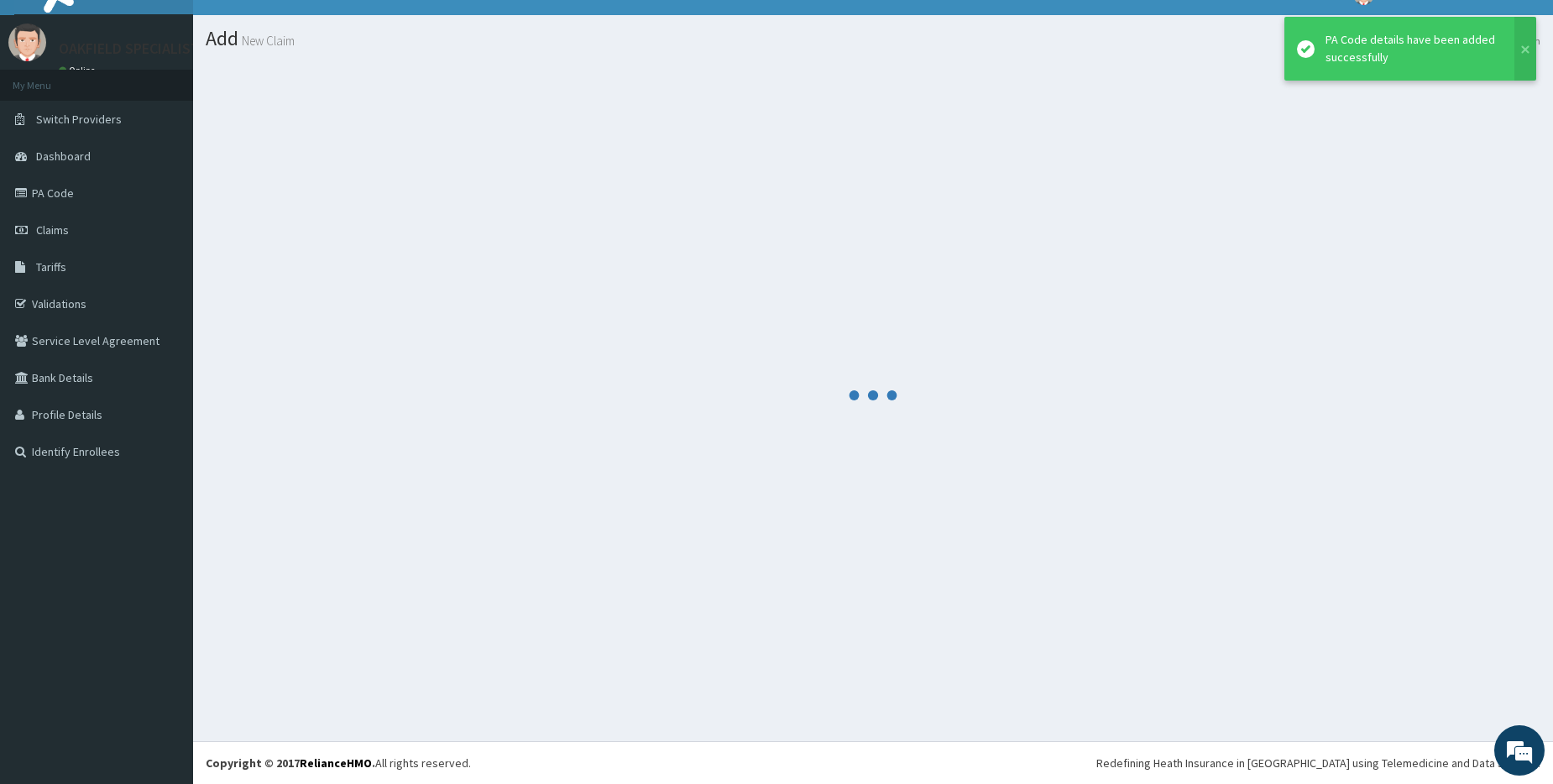
scroll to position [27, 0]
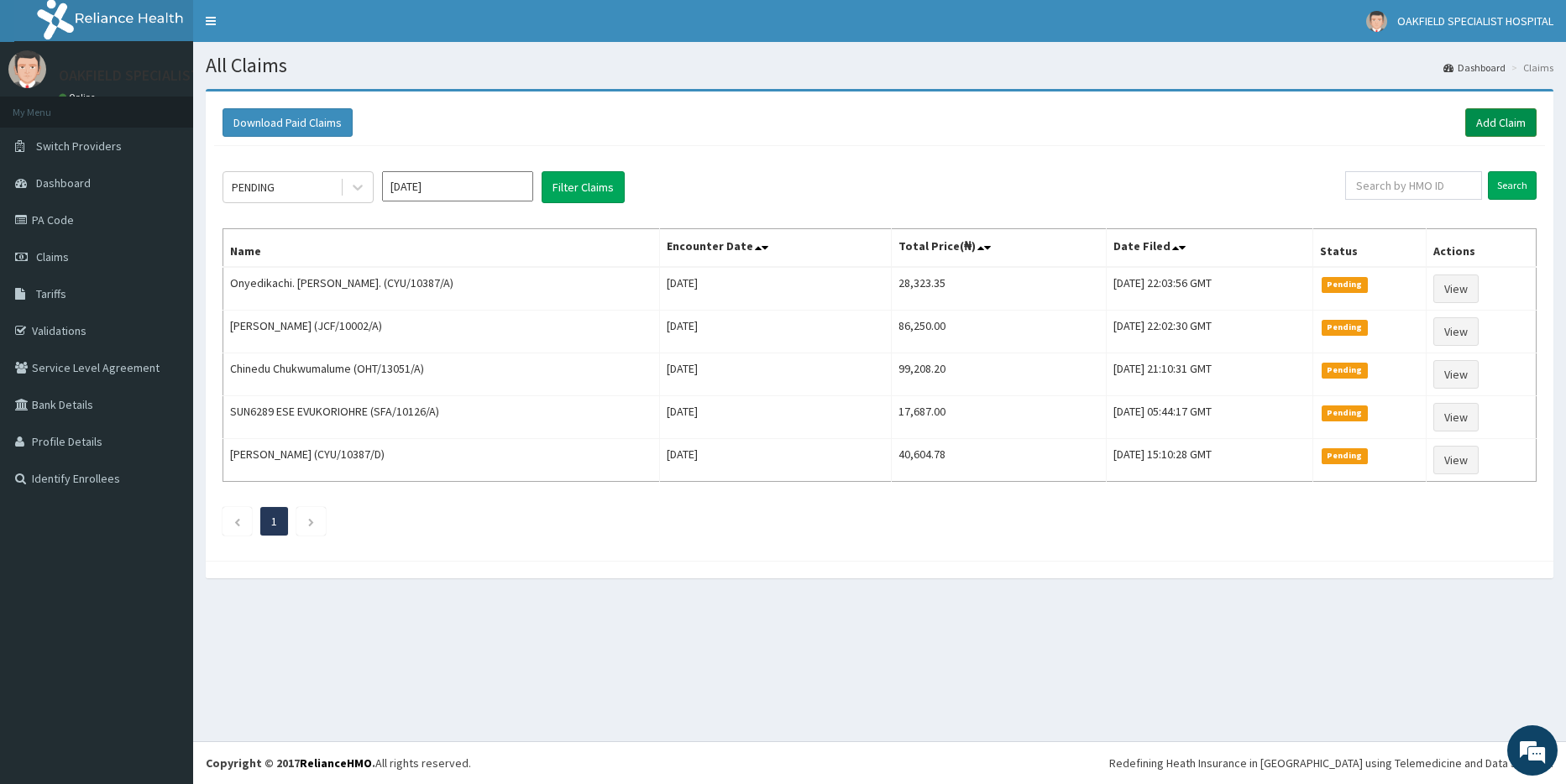
click at [1475, 119] on link "Add Claim" at bounding box center [1500, 123] width 71 height 29
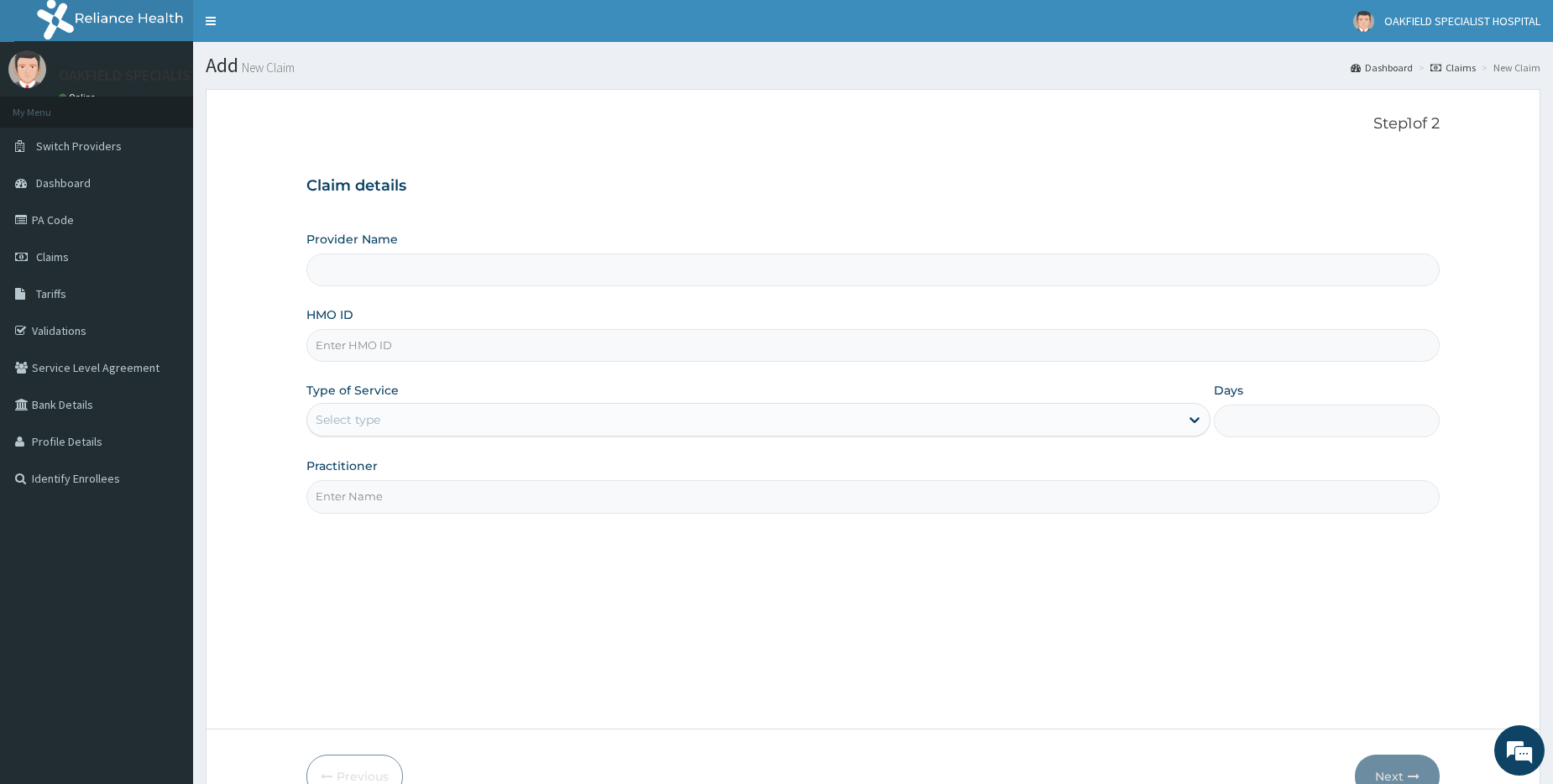
click at [335, 343] on input "HMO ID" at bounding box center [873, 345] width 1134 height 33
paste input "GSV/10679/E"
type input "GSV/10679/E"
type input "Vinca Hospital Limited"
type input "GSV/10679/E"
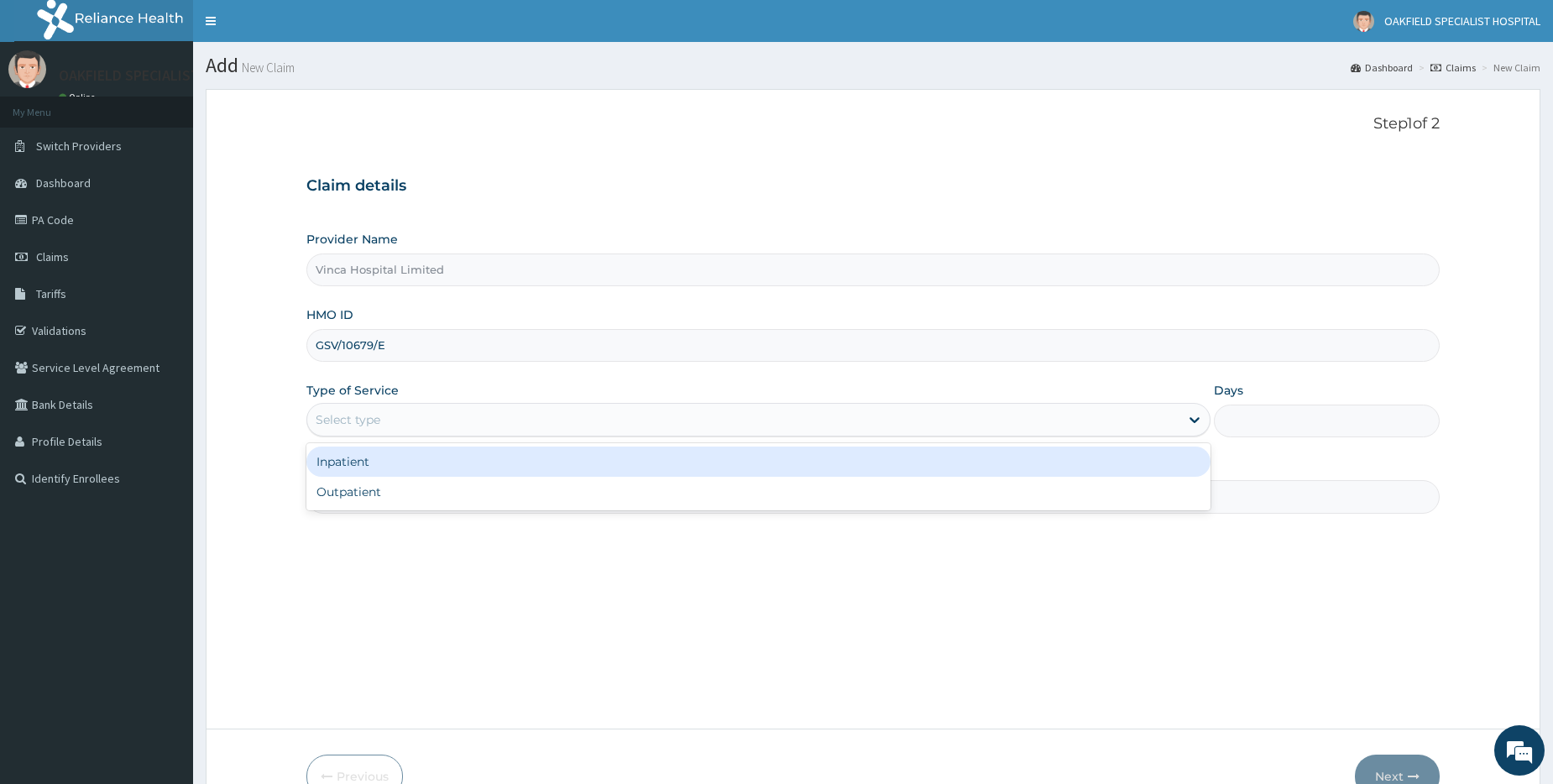
click at [355, 414] on div "Select type" at bounding box center [348, 419] width 65 height 17
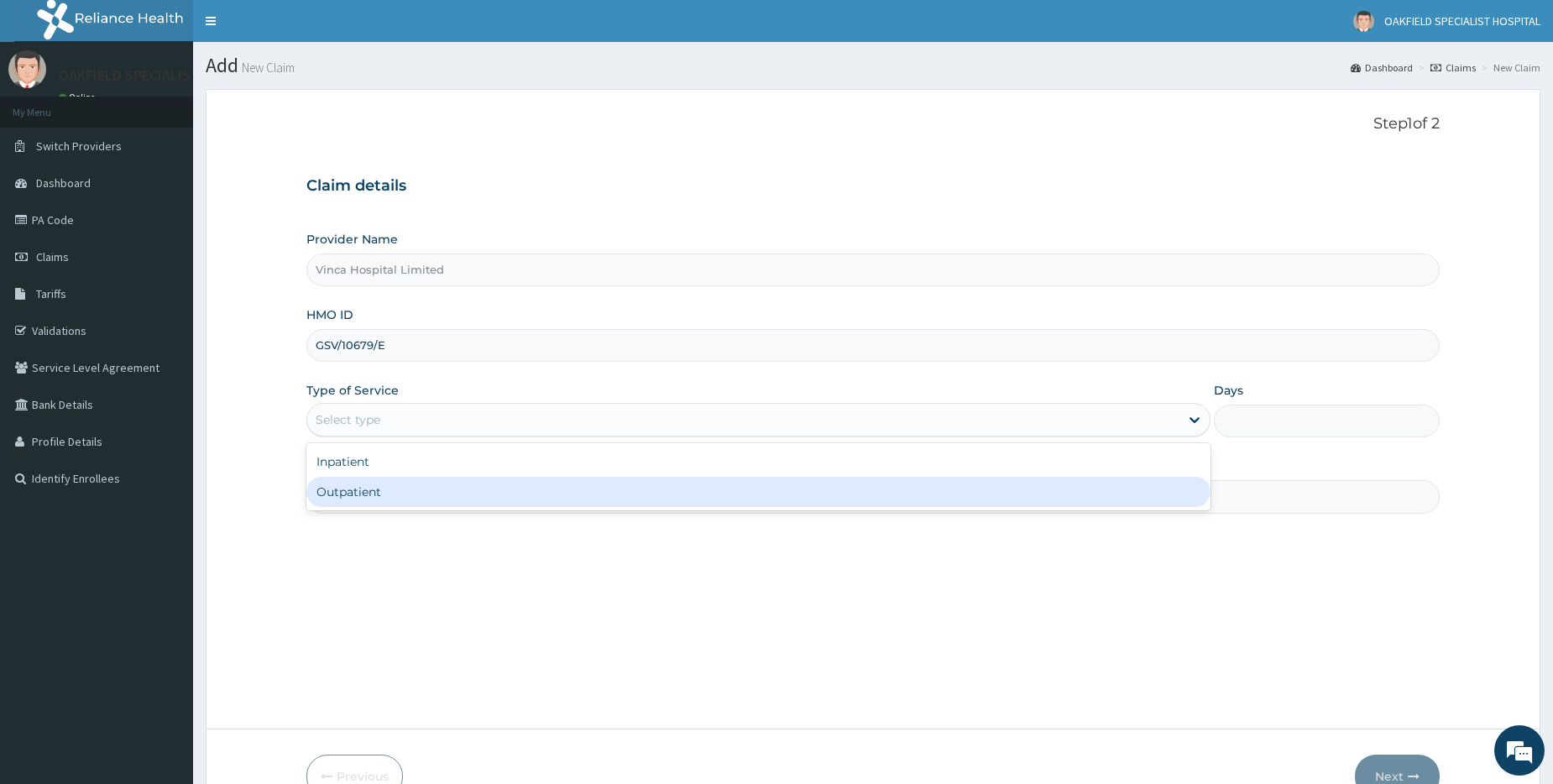
click at [351, 498] on div "Outpatient" at bounding box center [759, 492] width 904 height 30
type input "1"
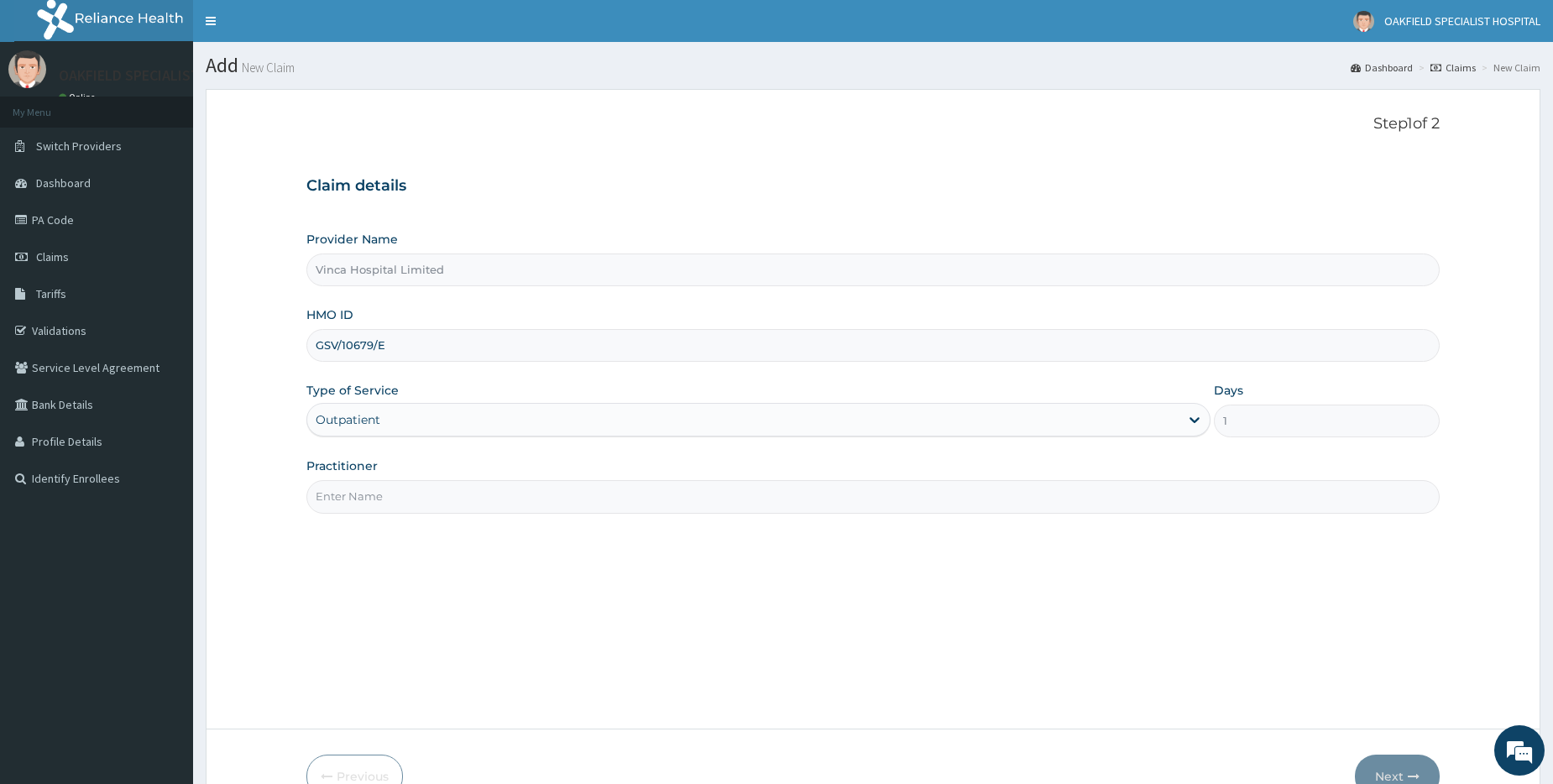
click at [352, 495] on input "Practitioner" at bounding box center [873, 496] width 1134 height 33
type input "DR EFE"
click at [1396, 756] on button "Next" at bounding box center [1397, 776] width 85 height 44
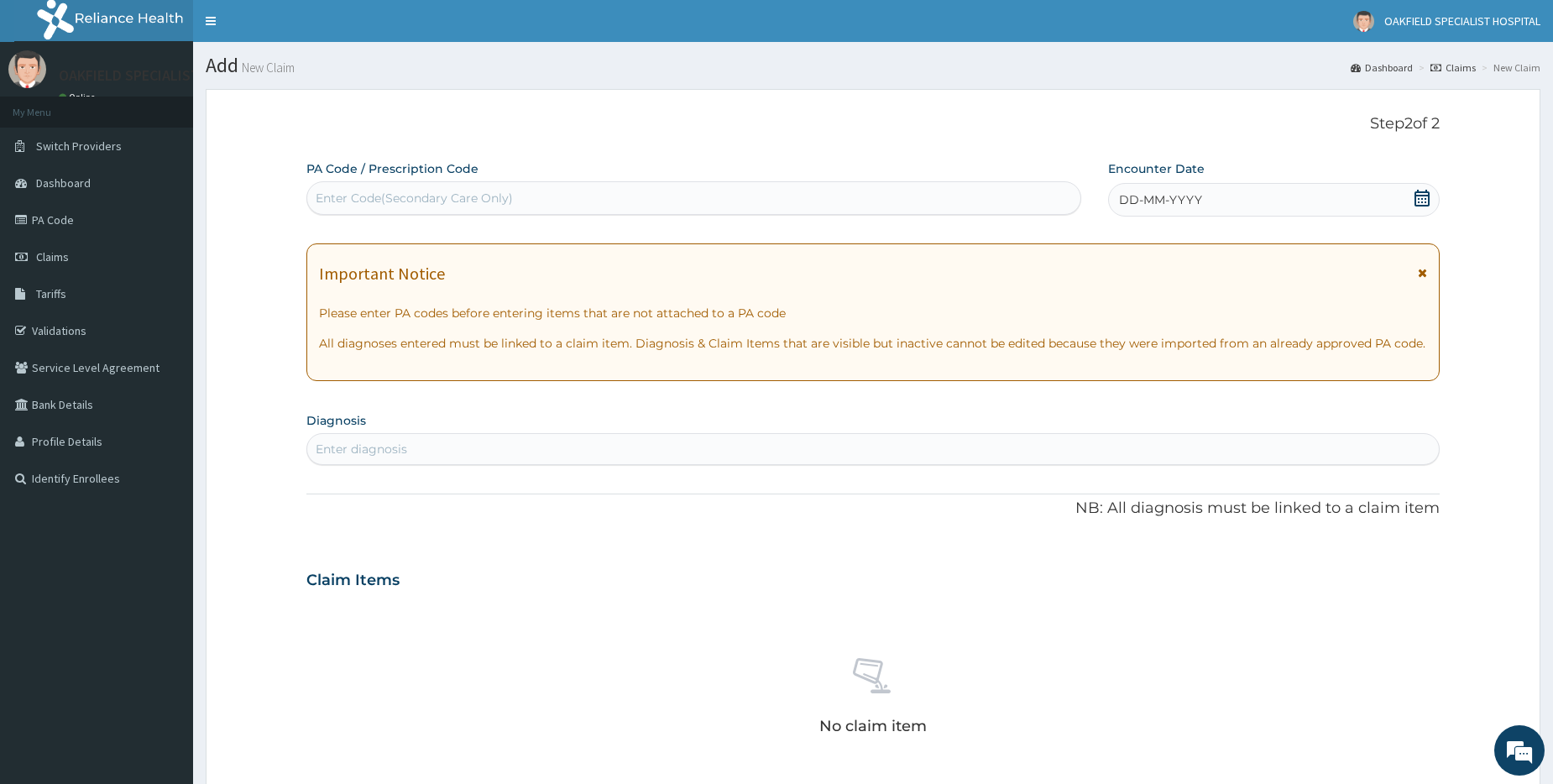
click at [395, 205] on div "Enter Code(Secondary Care Only)" at bounding box center [414, 198] width 197 height 17
paste input "PA/39661E"
type input "PA/39661E"
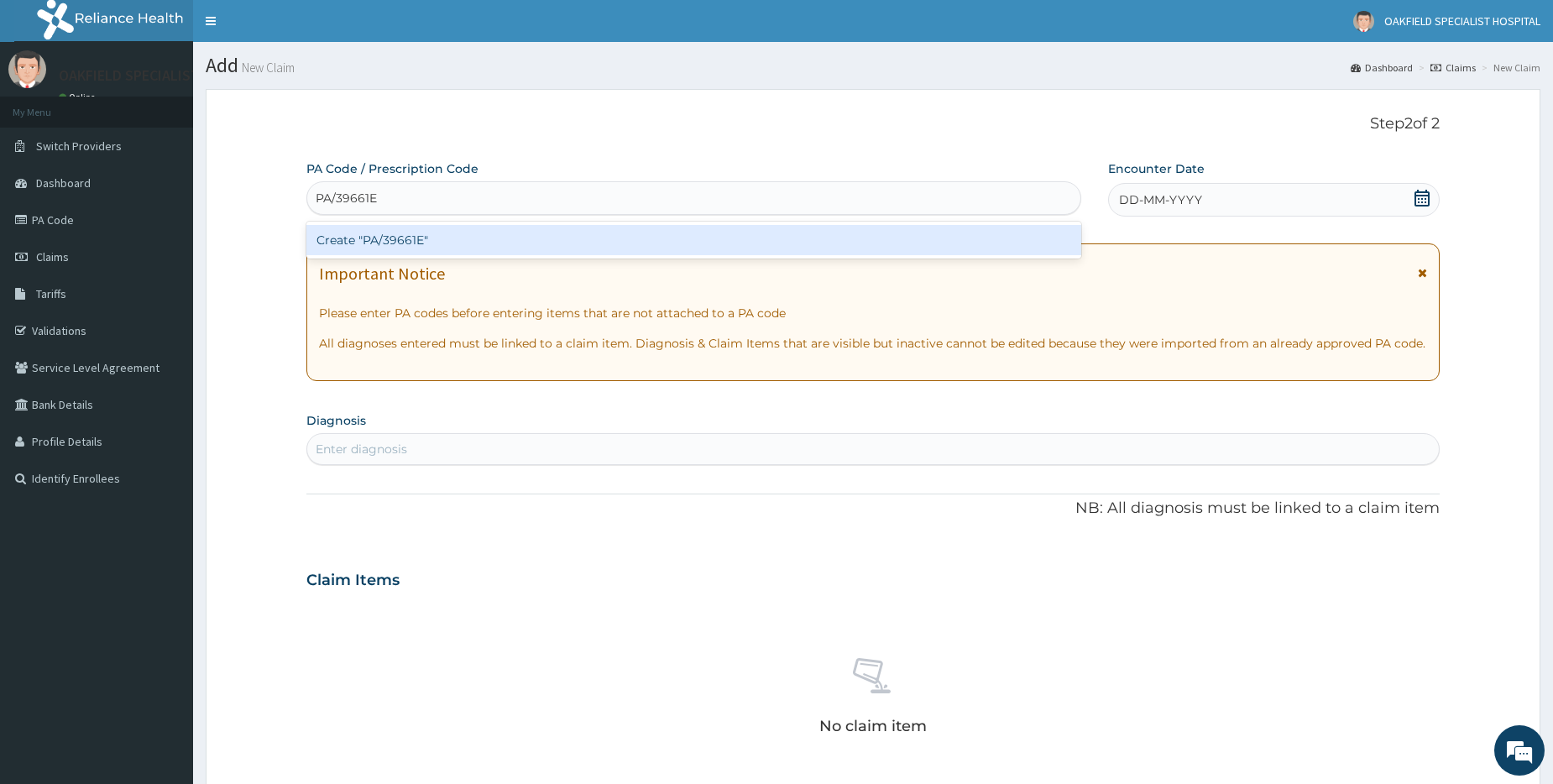
click at [393, 245] on div "Create "PA/39661E"" at bounding box center [693, 240] width 774 height 30
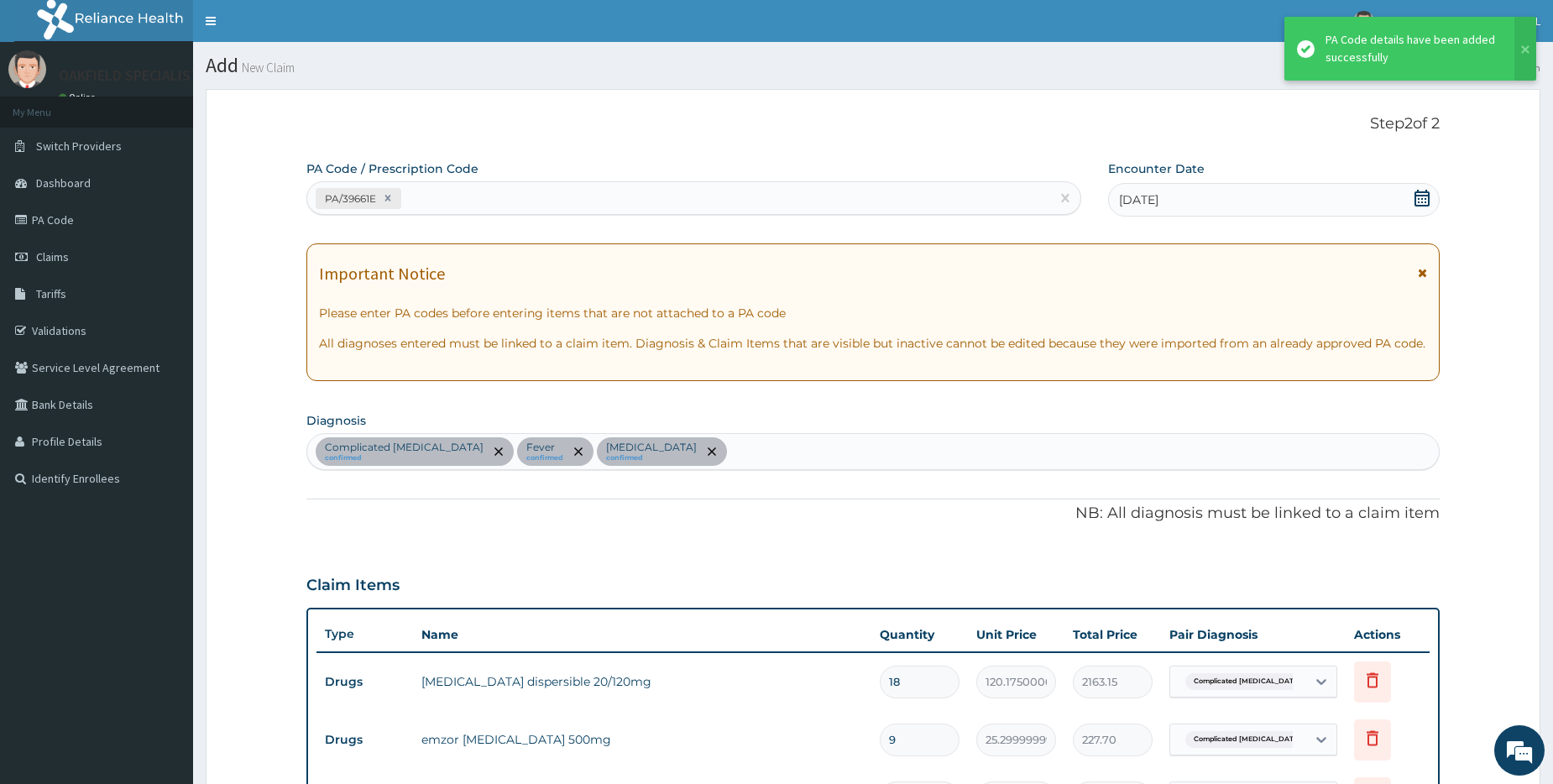
scroll to position [582, 0]
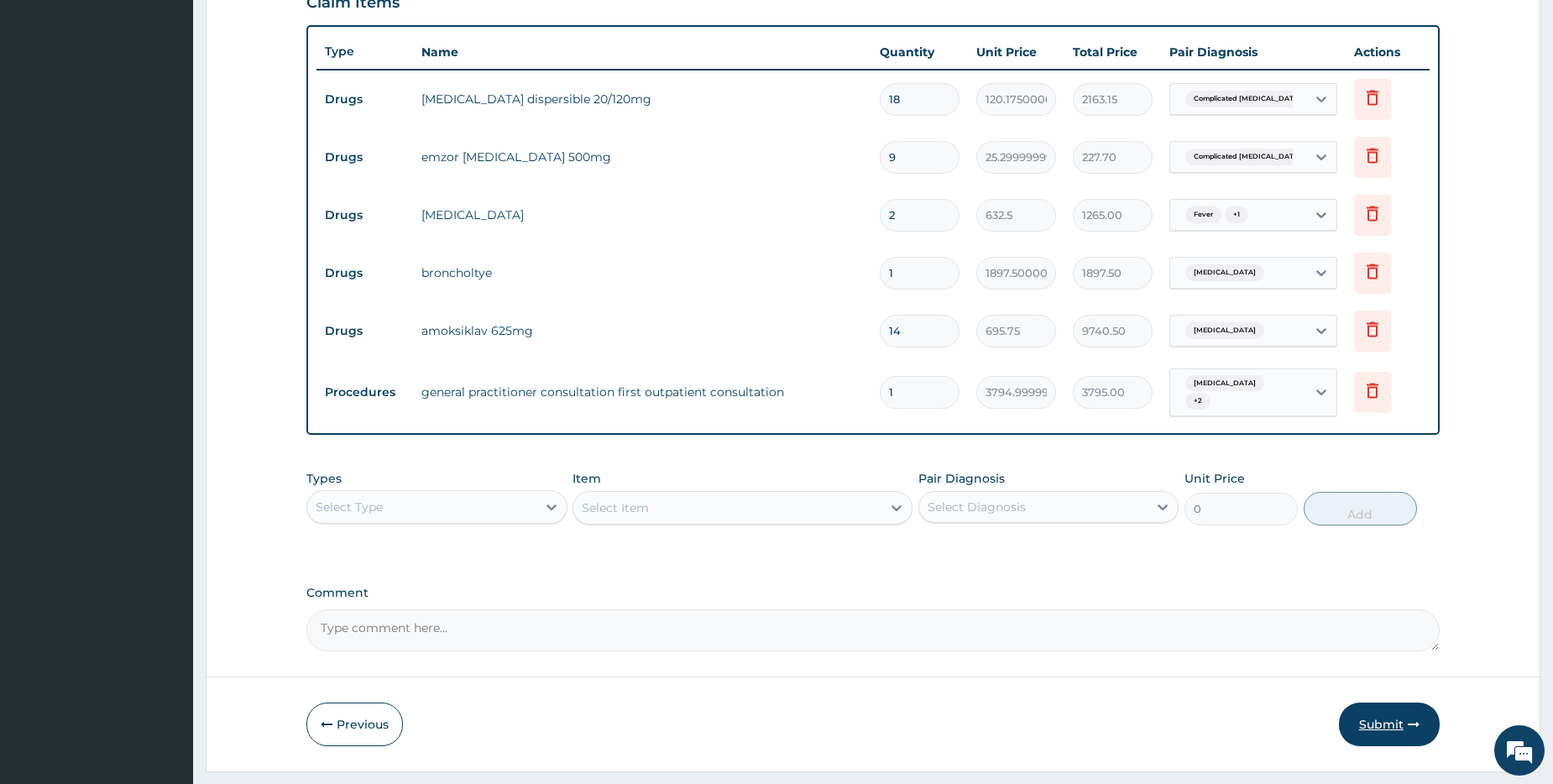
click at [1383, 719] on button "Submit" at bounding box center [1389, 724] width 101 height 44
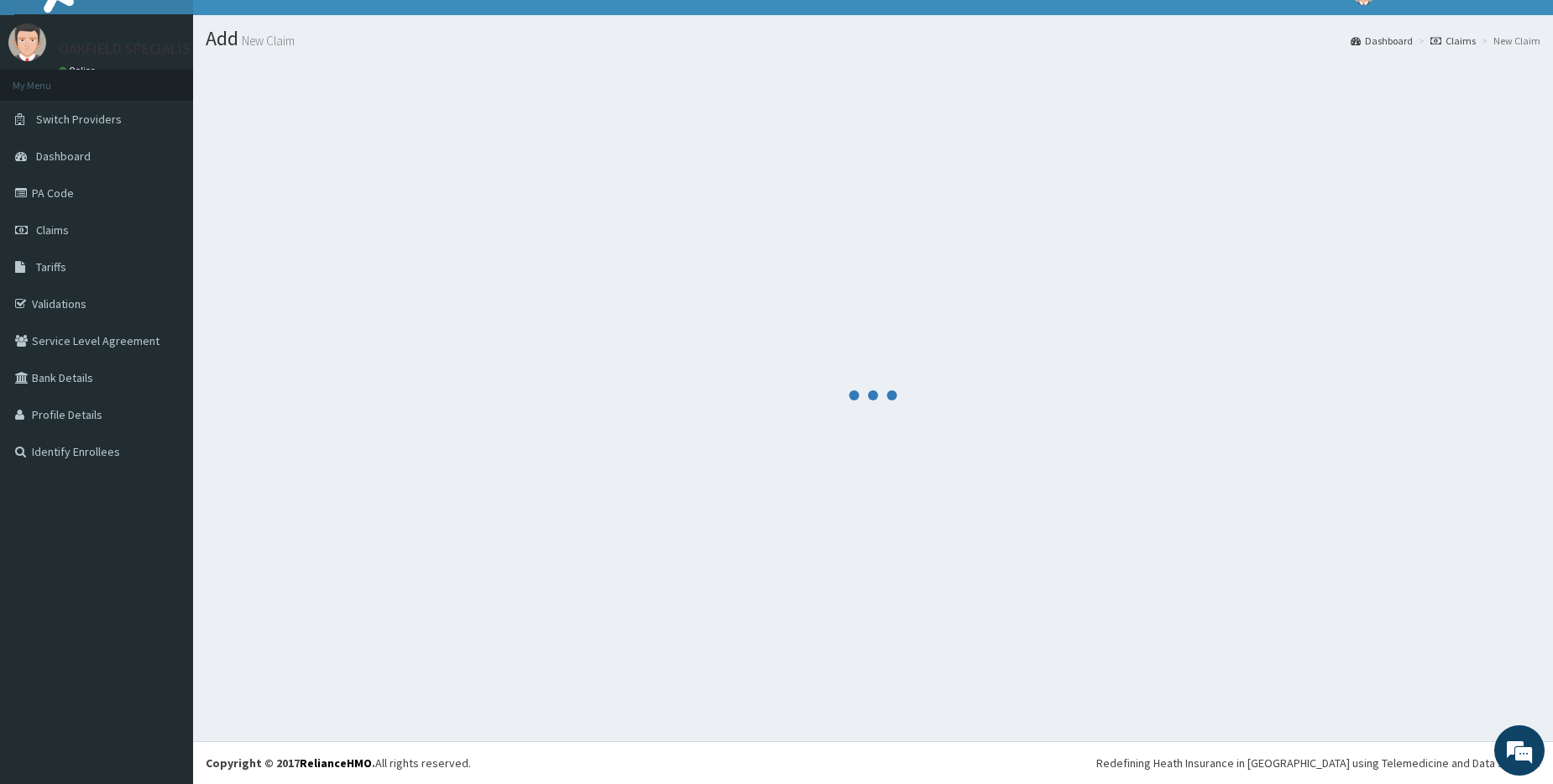
scroll to position [27, 0]
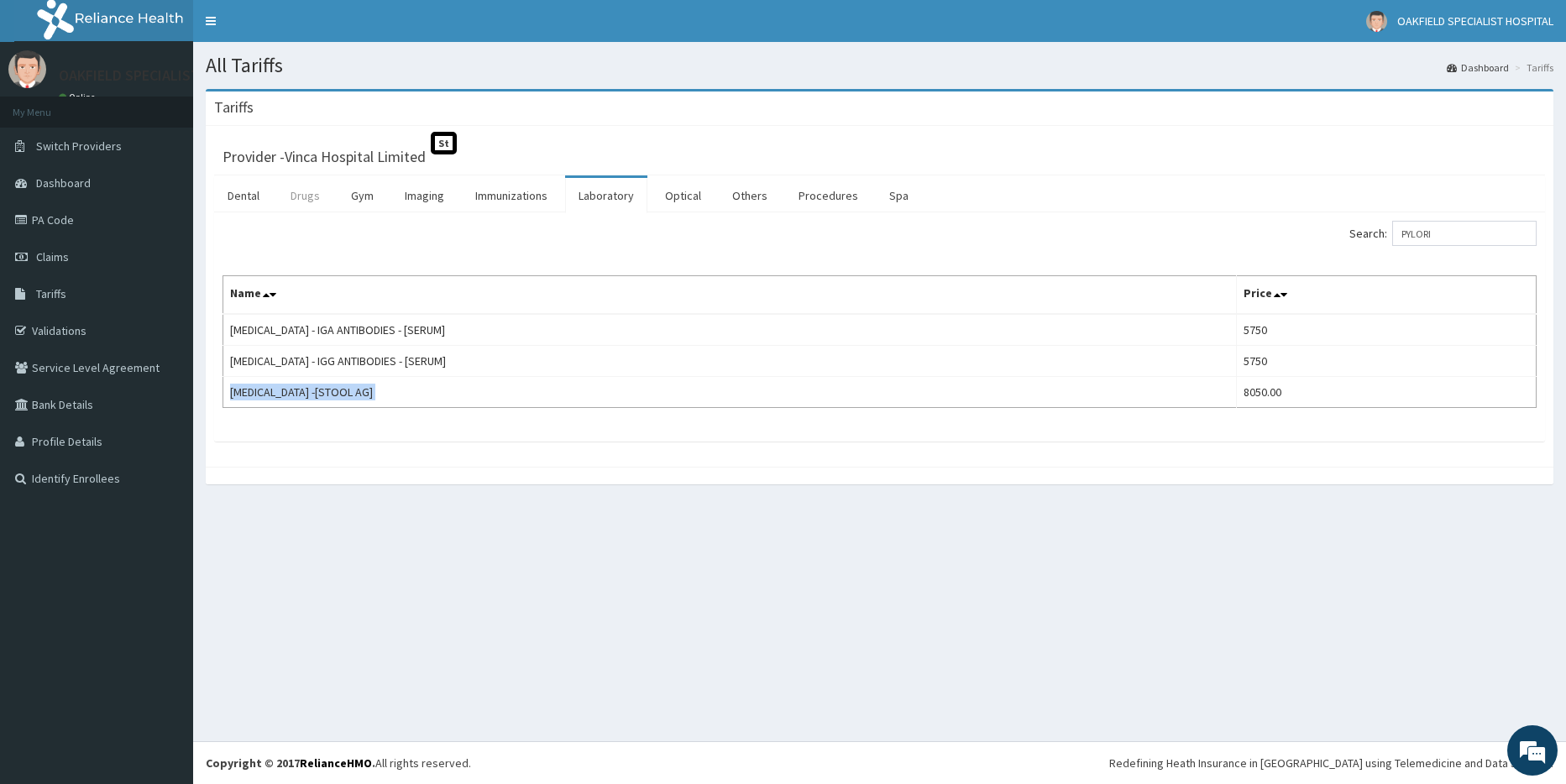
click at [309, 187] on link "Drugs" at bounding box center [305, 196] width 56 height 35
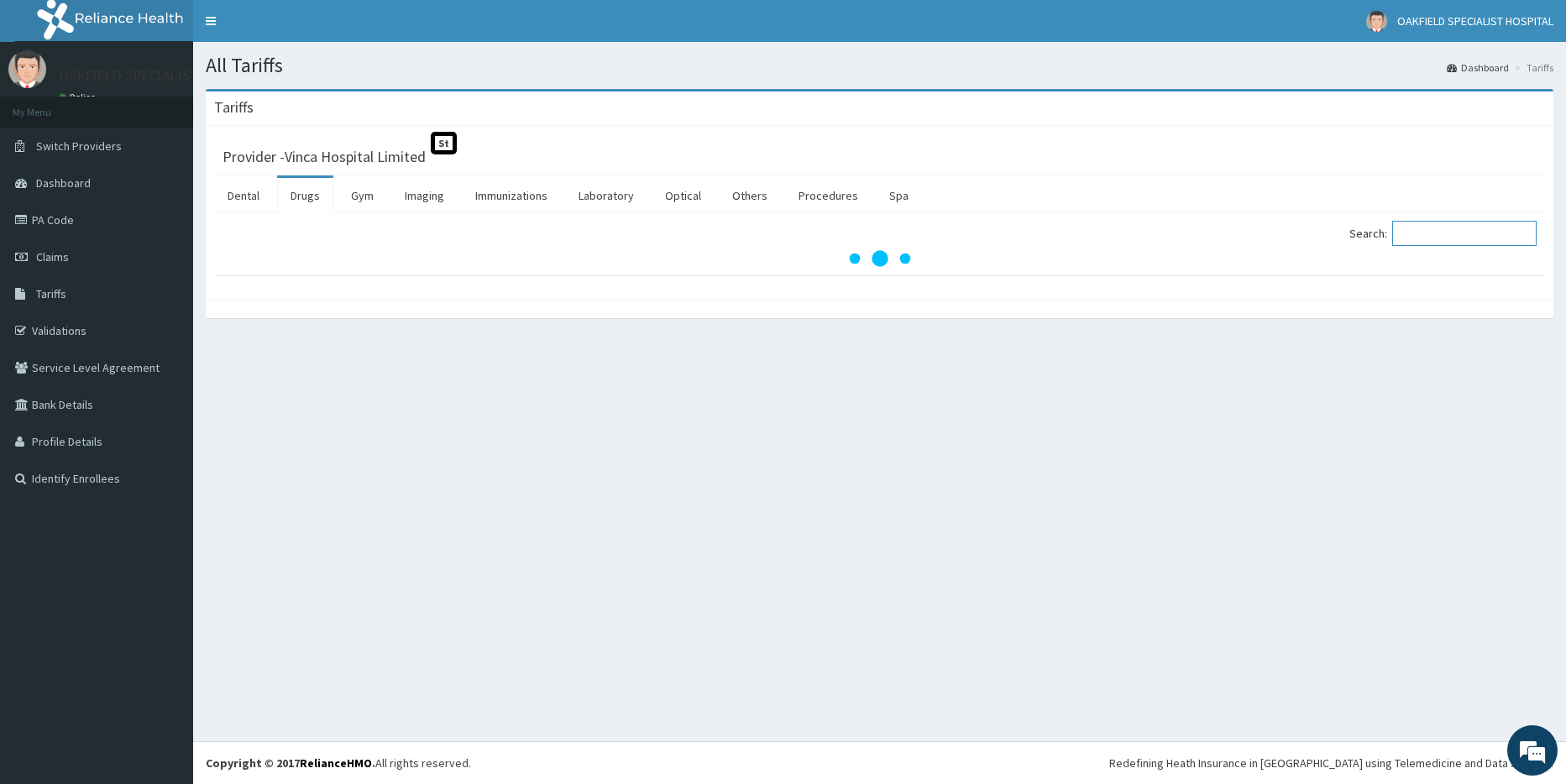
click at [1415, 237] on input "Search:" at bounding box center [1464, 234] width 145 height 25
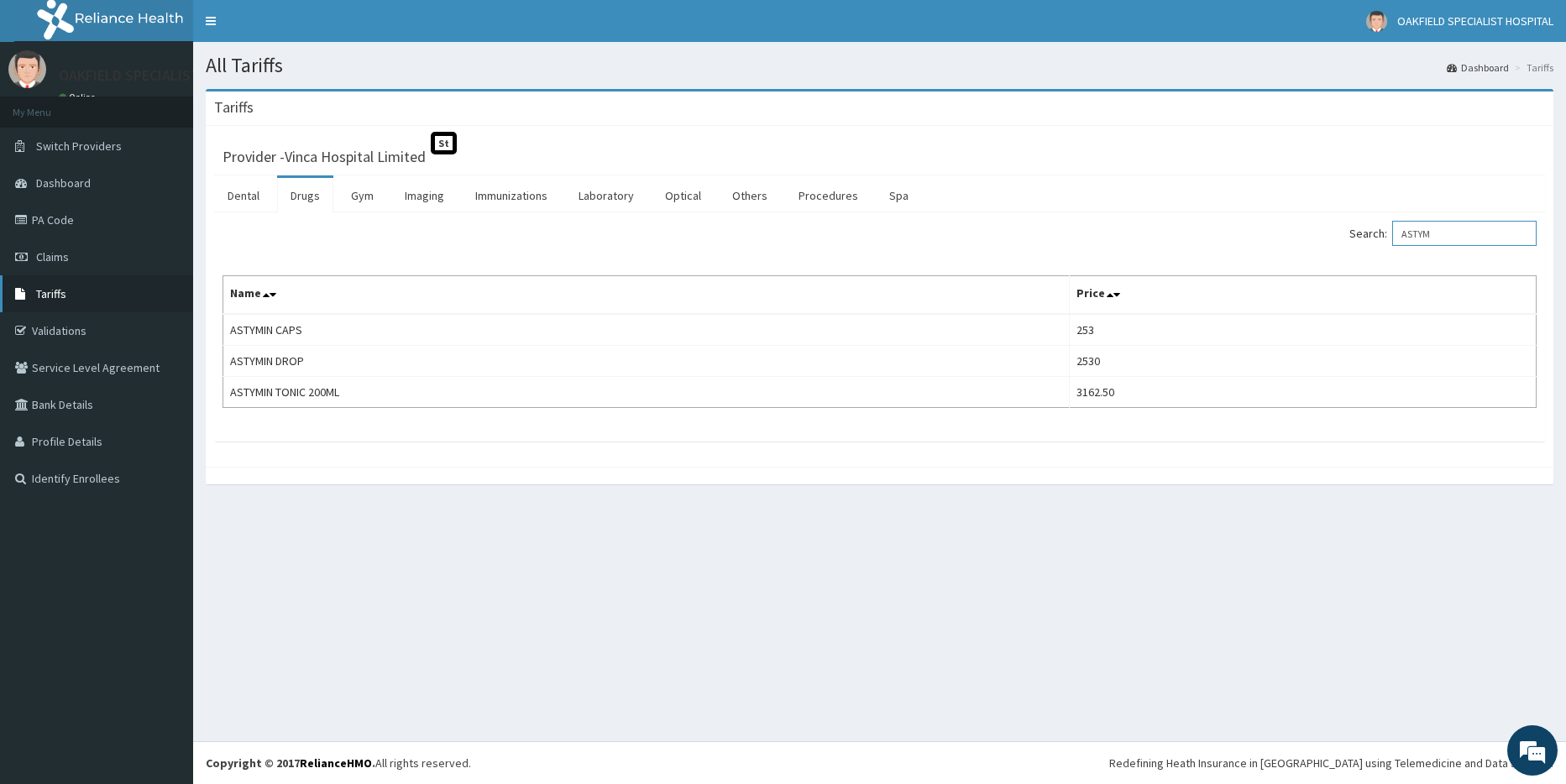
type input "ASTYM"
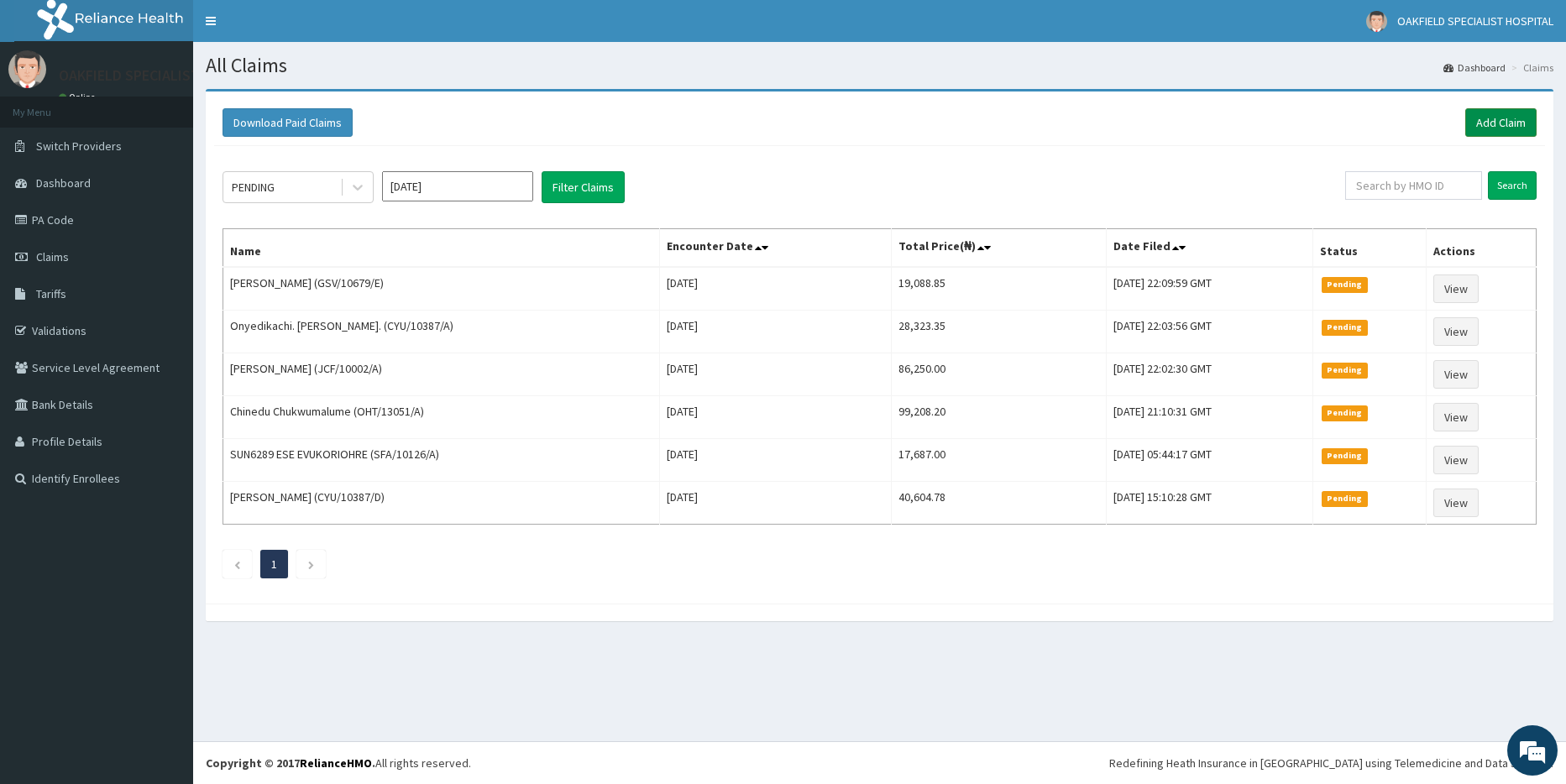
click at [1500, 118] on link "Add Claim" at bounding box center [1500, 123] width 71 height 29
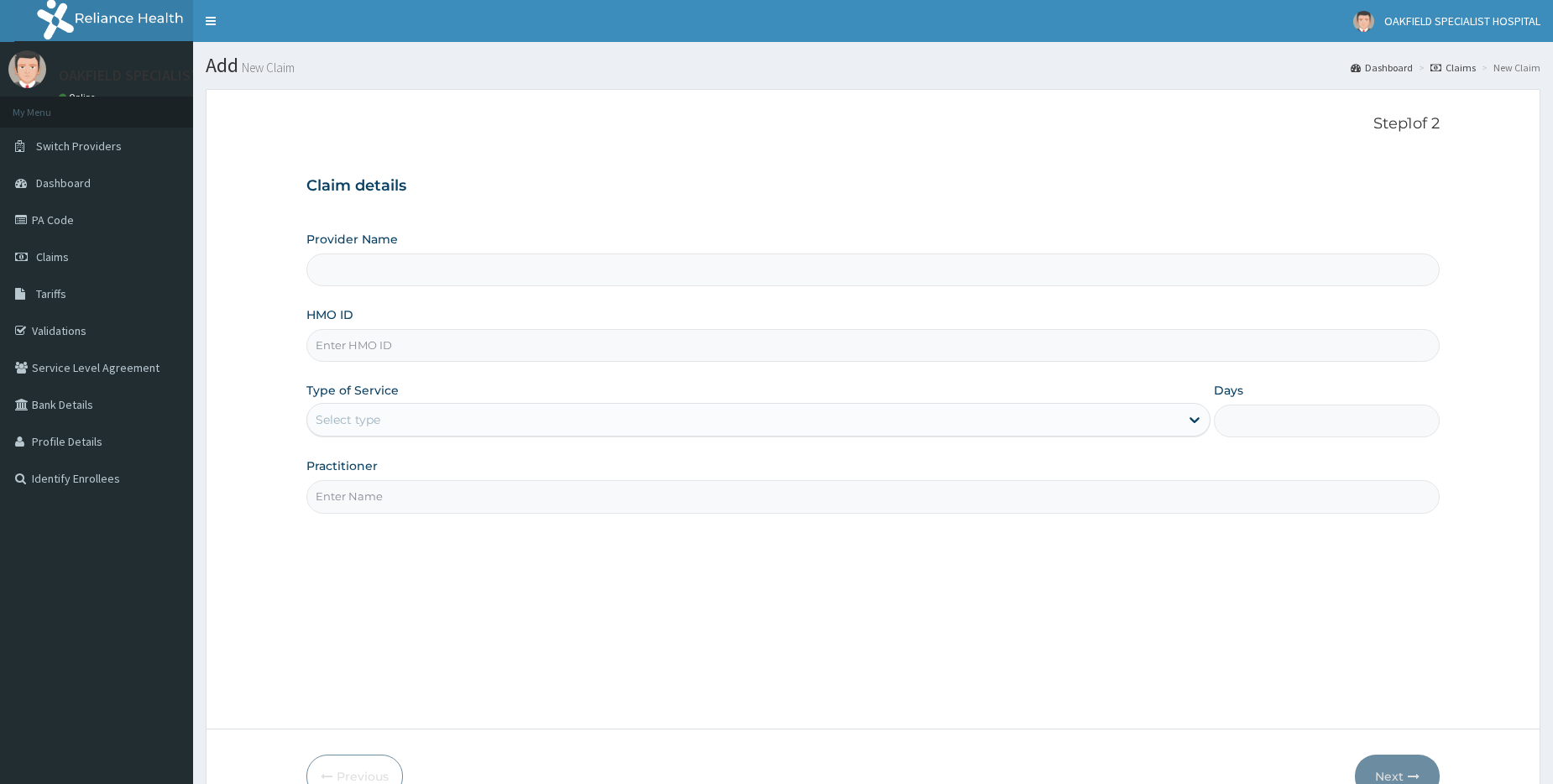
click at [368, 340] on input "HMO ID" at bounding box center [873, 345] width 1134 height 33
type input "CYU/10341/A"
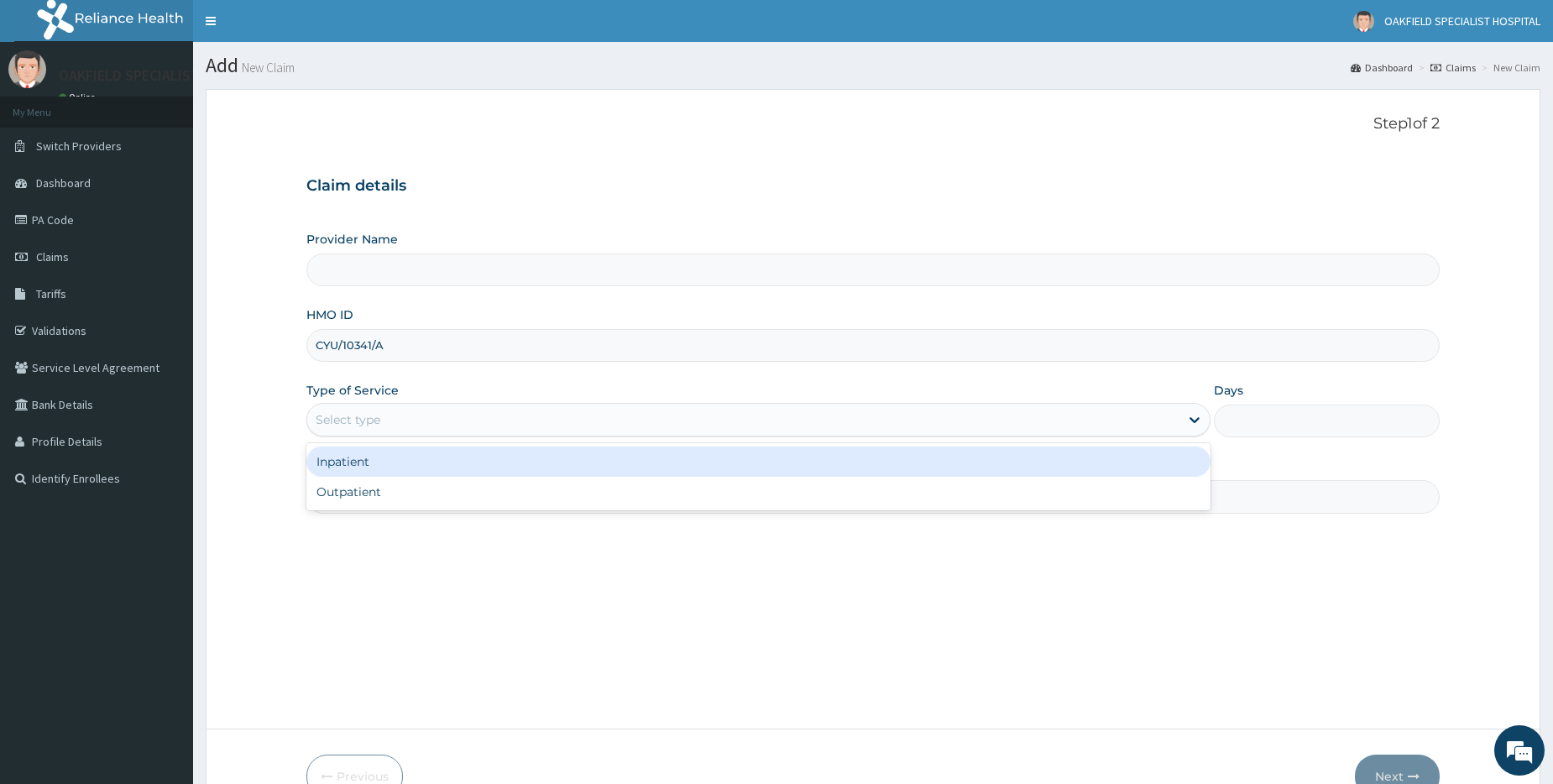
click at [371, 425] on div "Select type" at bounding box center [348, 419] width 65 height 17
type input "Vinca Hospital Limited"
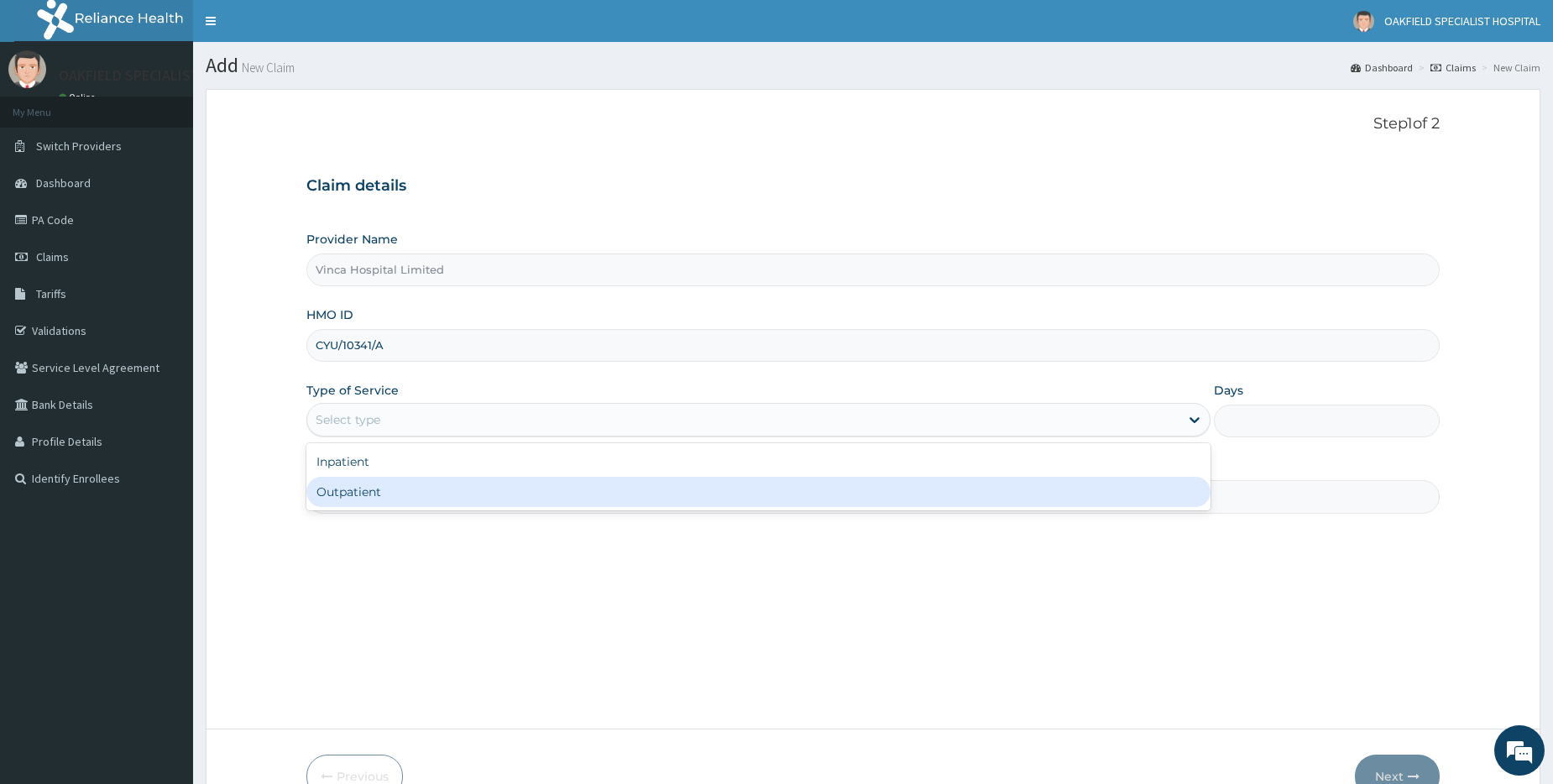
click at [377, 487] on div "Outpatient" at bounding box center [759, 492] width 904 height 30
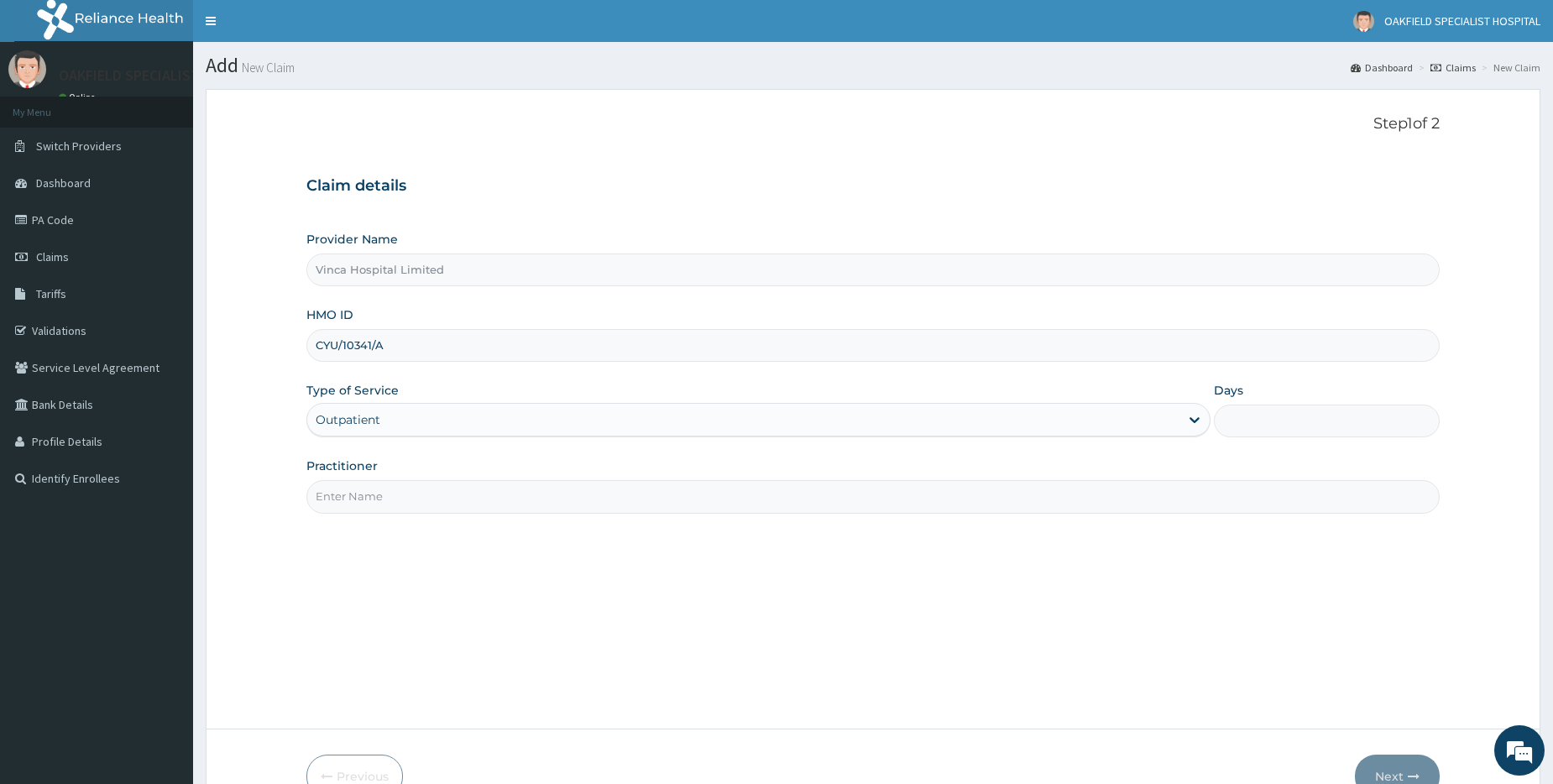
type input "1"
click at [385, 482] on input "Practitioner" at bounding box center [873, 496] width 1134 height 33
click at [348, 493] on input "DR [PERSON_NAME]" at bounding box center [873, 496] width 1134 height 33
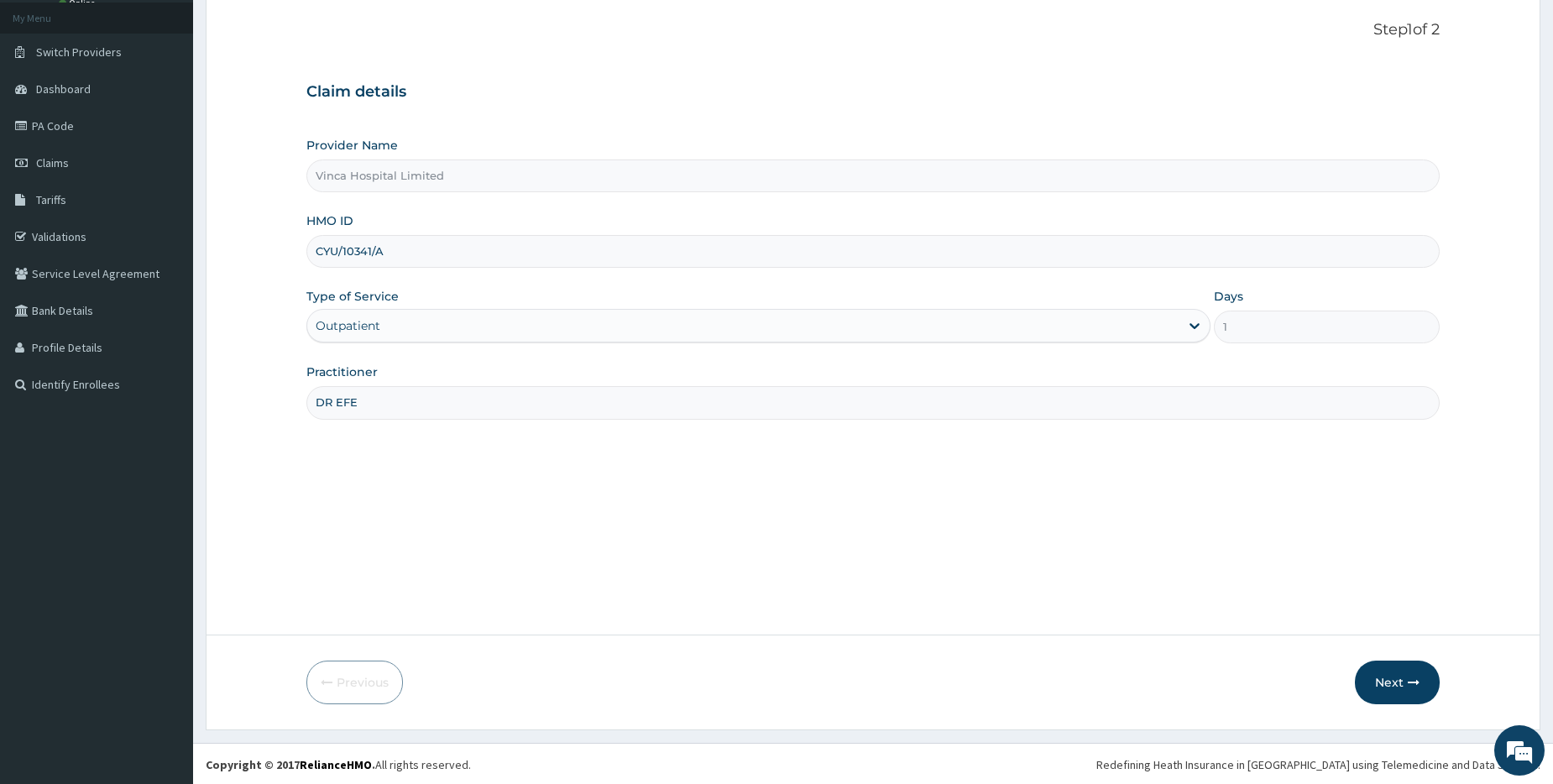
scroll to position [96, 0]
type input "DR EFE"
click at [1392, 664] on button "Next" at bounding box center [1397, 681] width 85 height 44
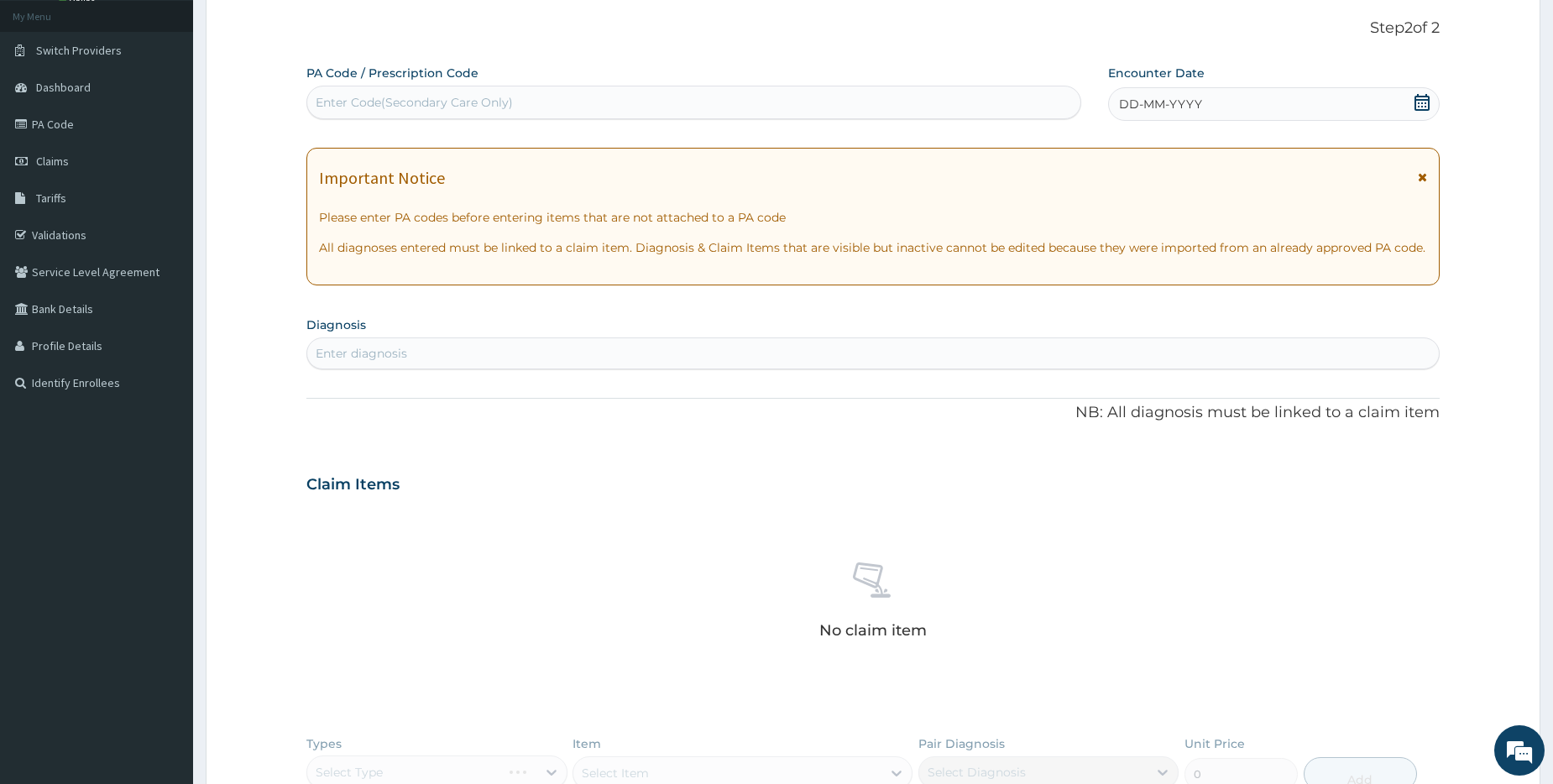
scroll to position [0, 0]
click at [446, 93] on div "Enter Code(Secondary Care Only)" at bounding box center [693, 103] width 772 height 27
paste input "PA/BDB469"
type input "PA/BDB469"
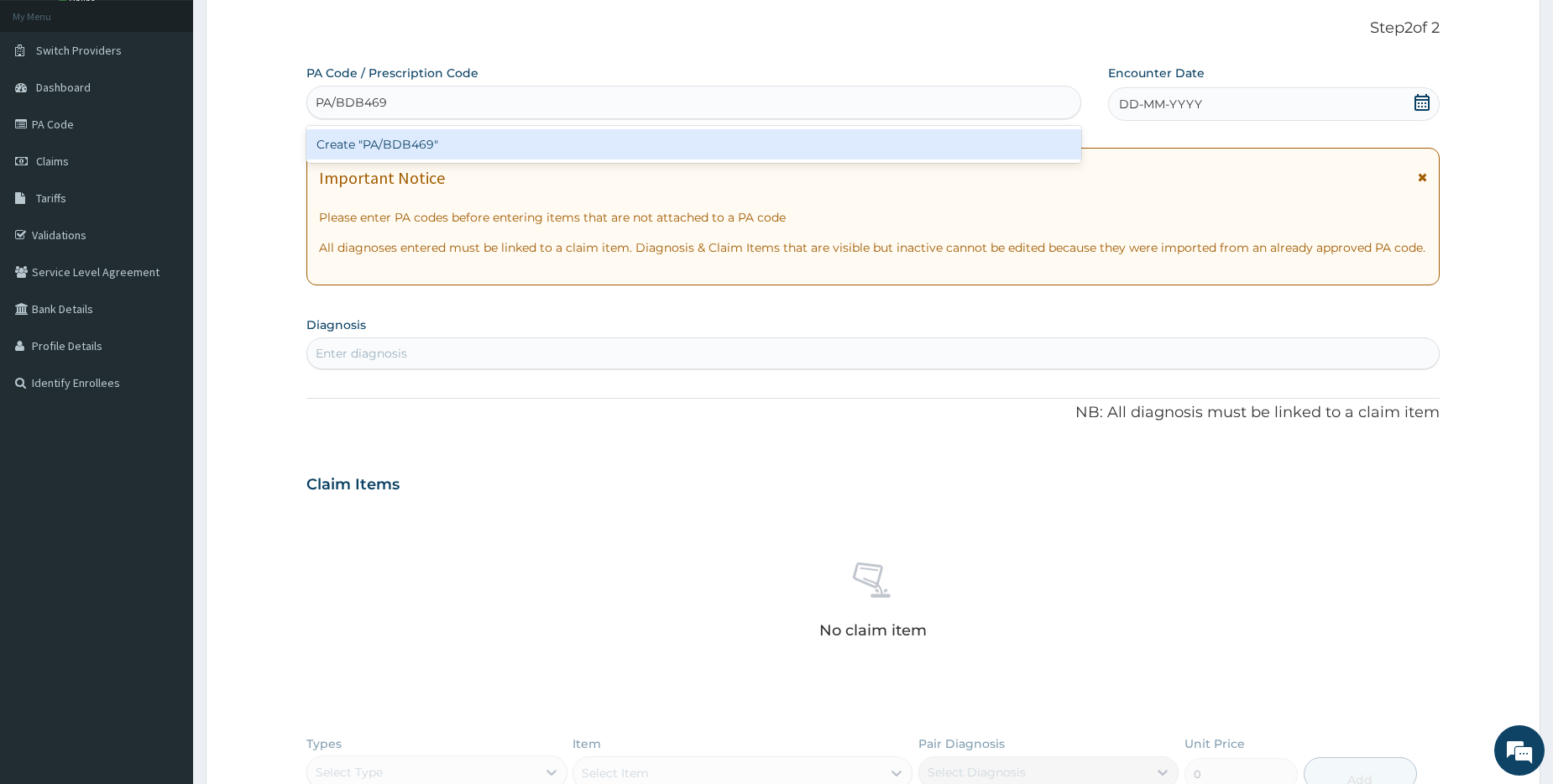
click at [407, 146] on div "Create "PA/BDB469"" at bounding box center [693, 145] width 774 height 30
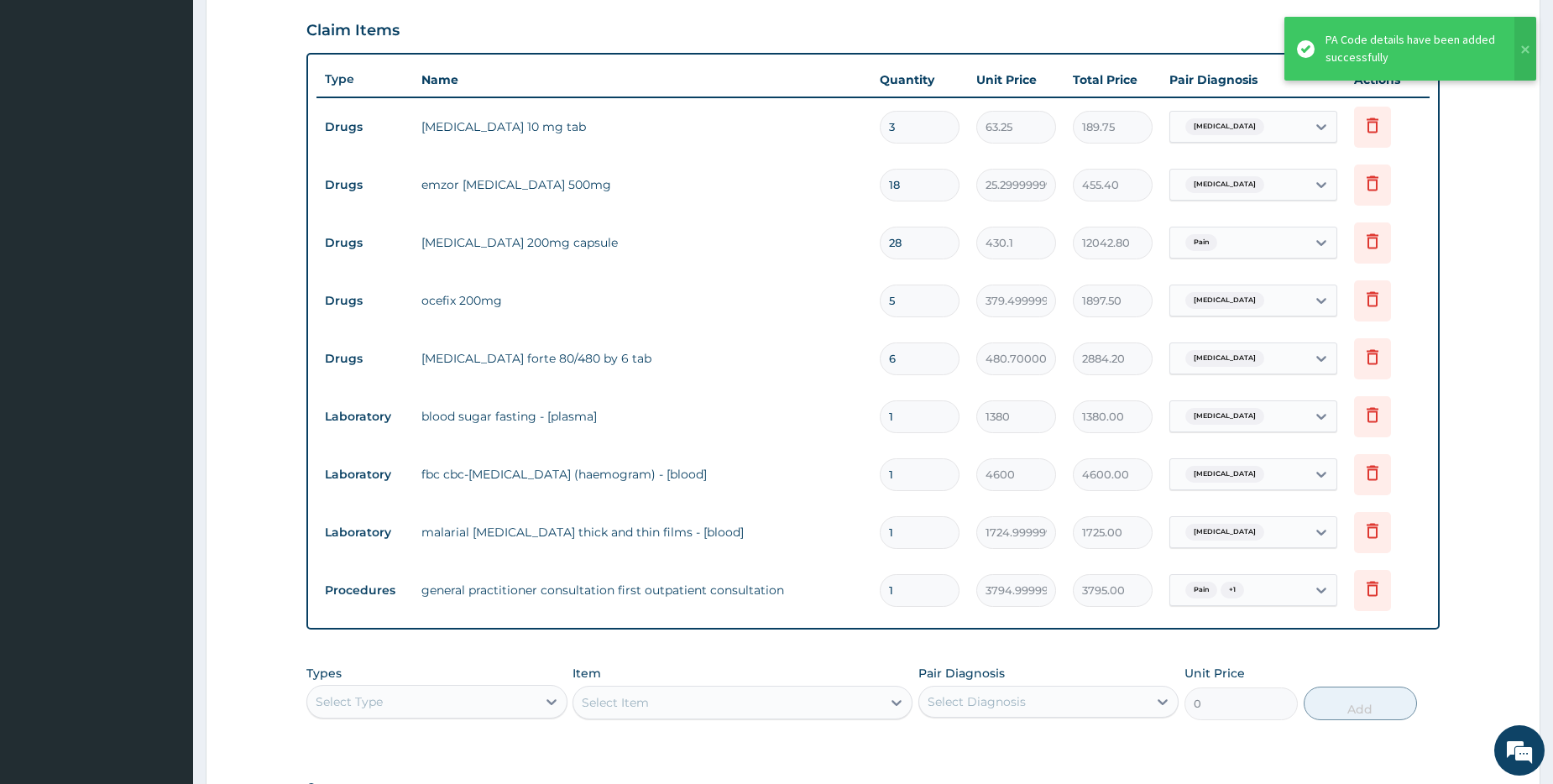
scroll to position [501, 0]
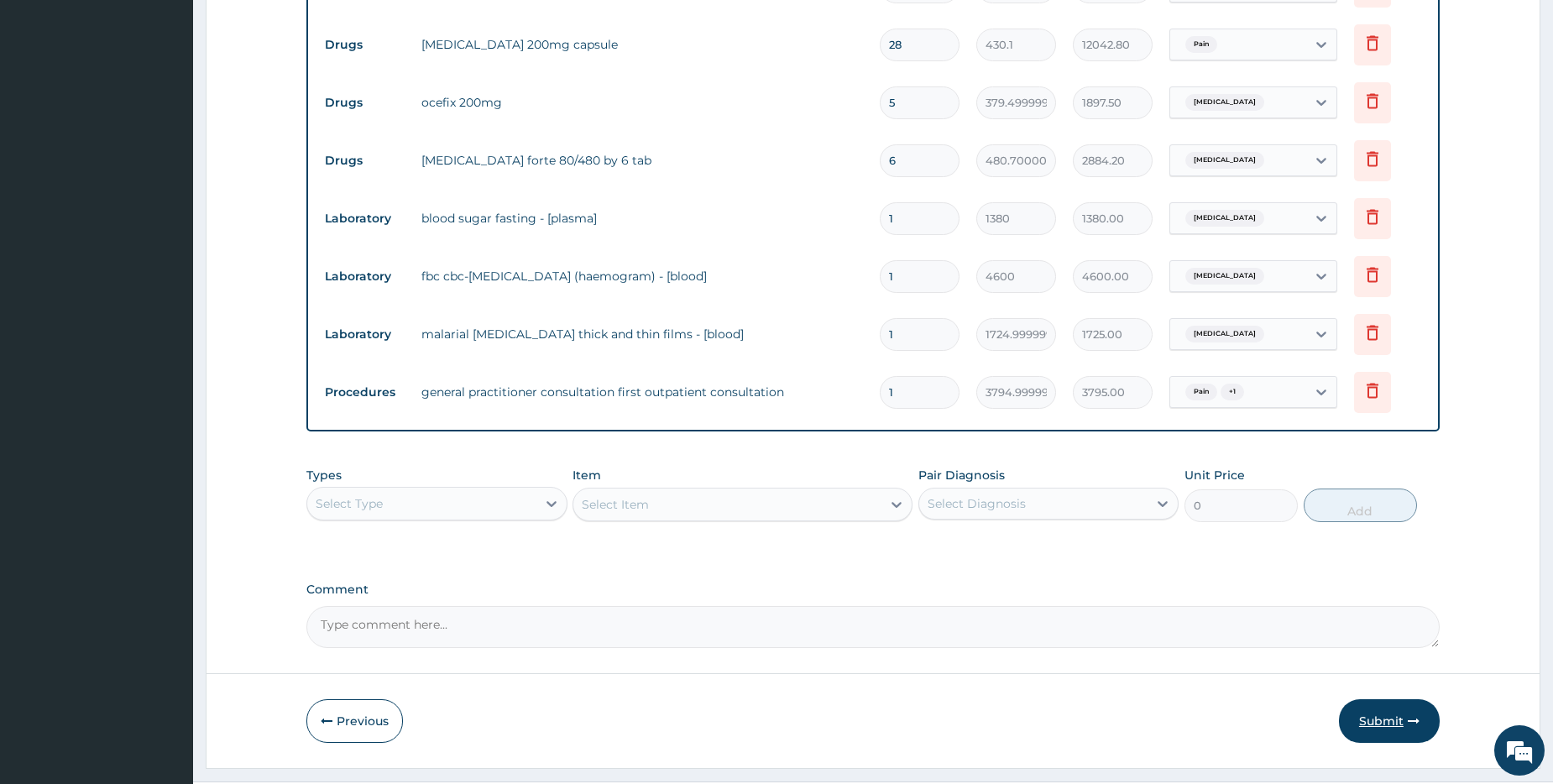
click at [1381, 727] on button "Submit" at bounding box center [1389, 721] width 101 height 44
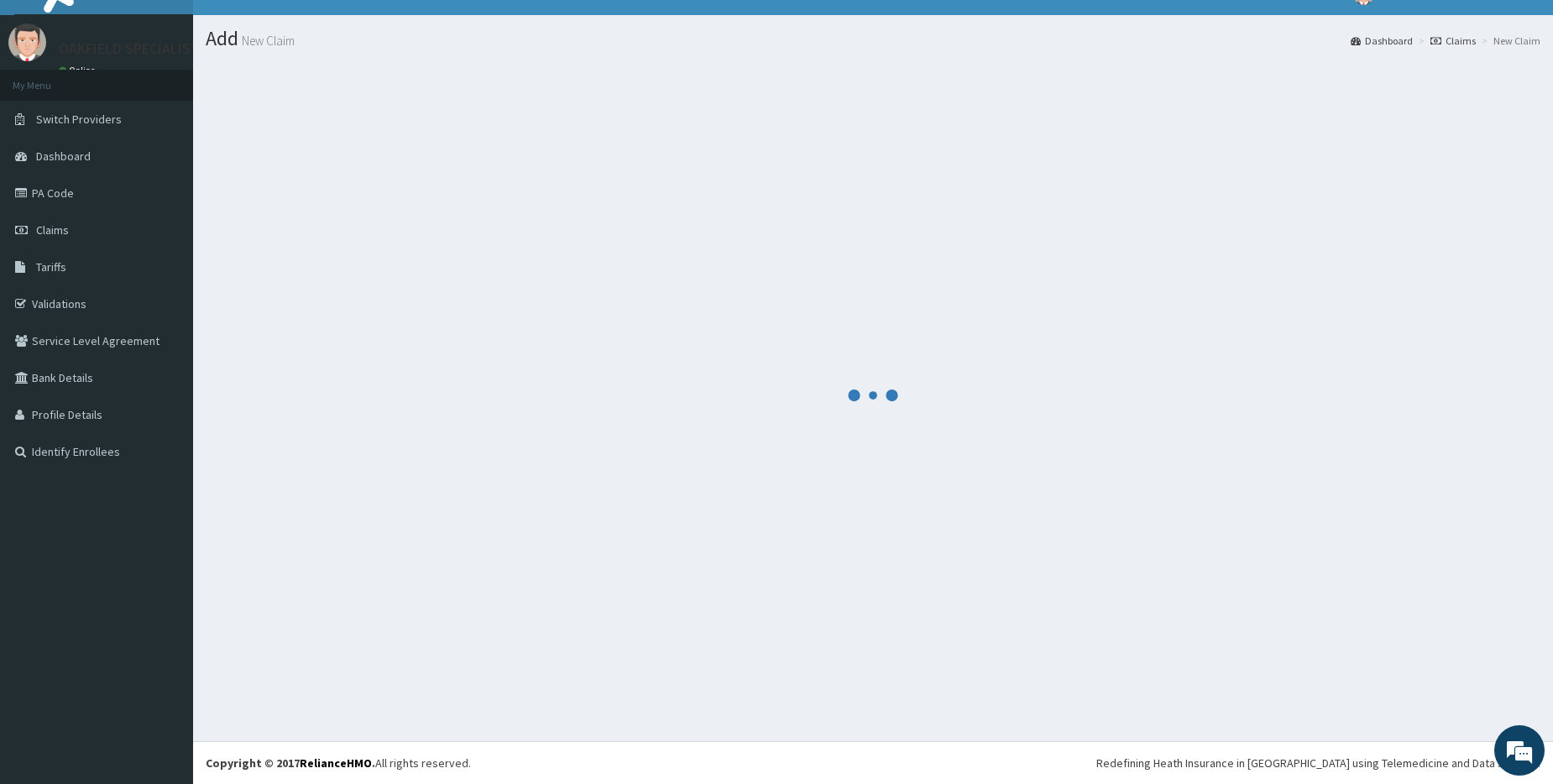
scroll to position [753, 0]
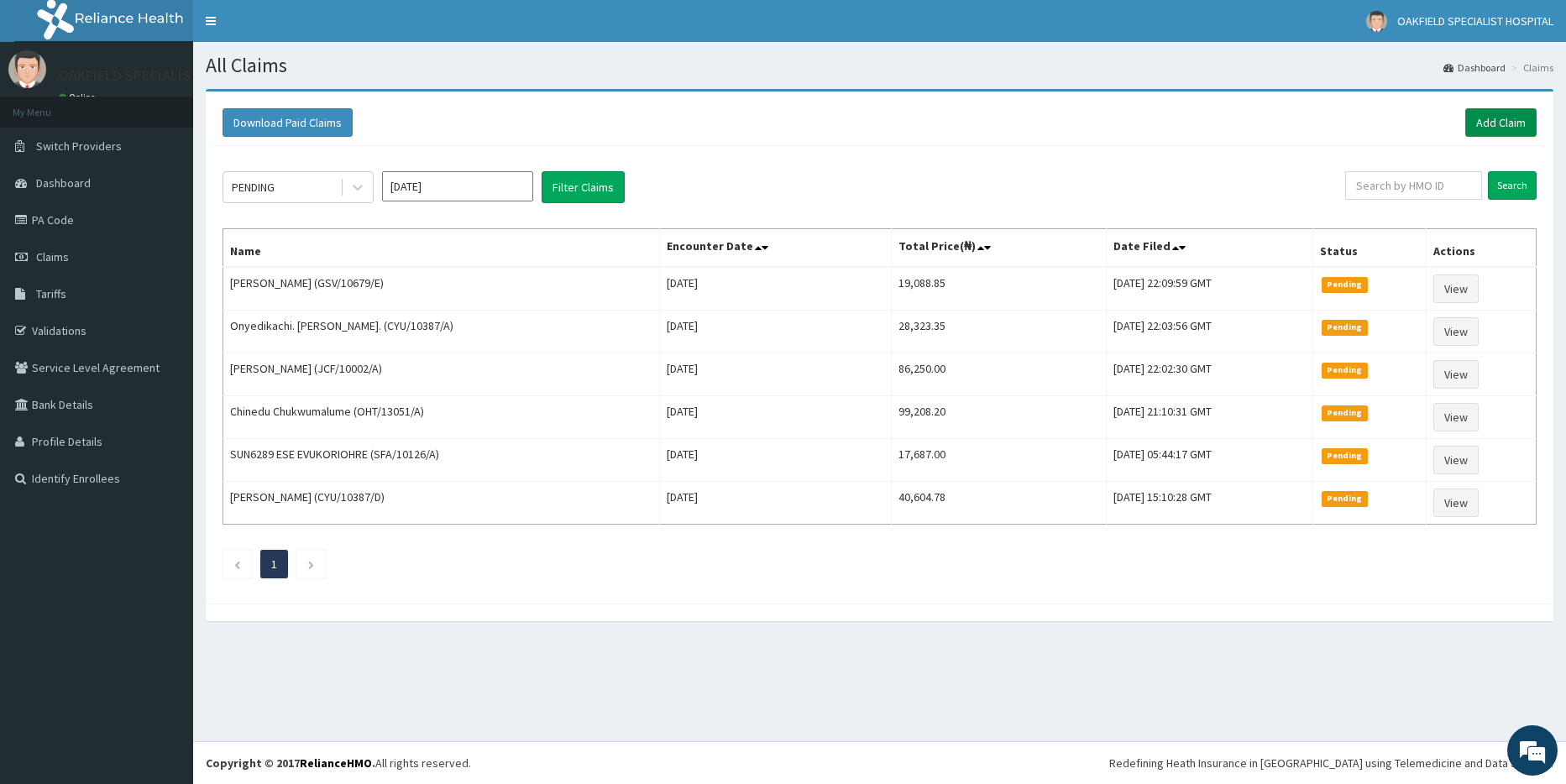
click at [1492, 118] on link "Add Claim" at bounding box center [1500, 123] width 71 height 29
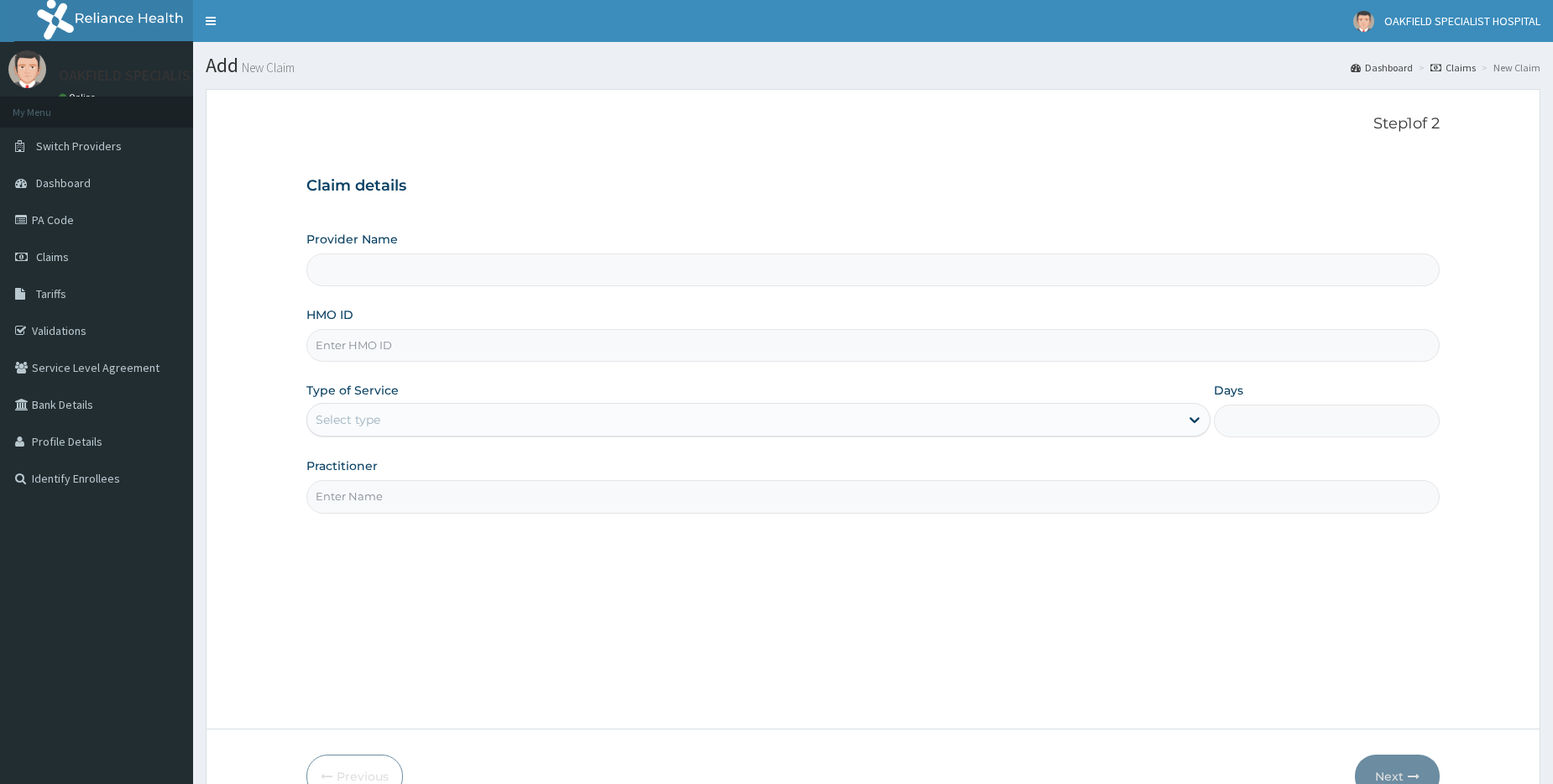
click at [370, 345] on input "HMO ID" at bounding box center [873, 345] width 1134 height 33
paste input "NEM/10016/B"
type input "NEM/10016/B"
type input "Vinca Hospital Limited"
type input "NEM/10016/B"
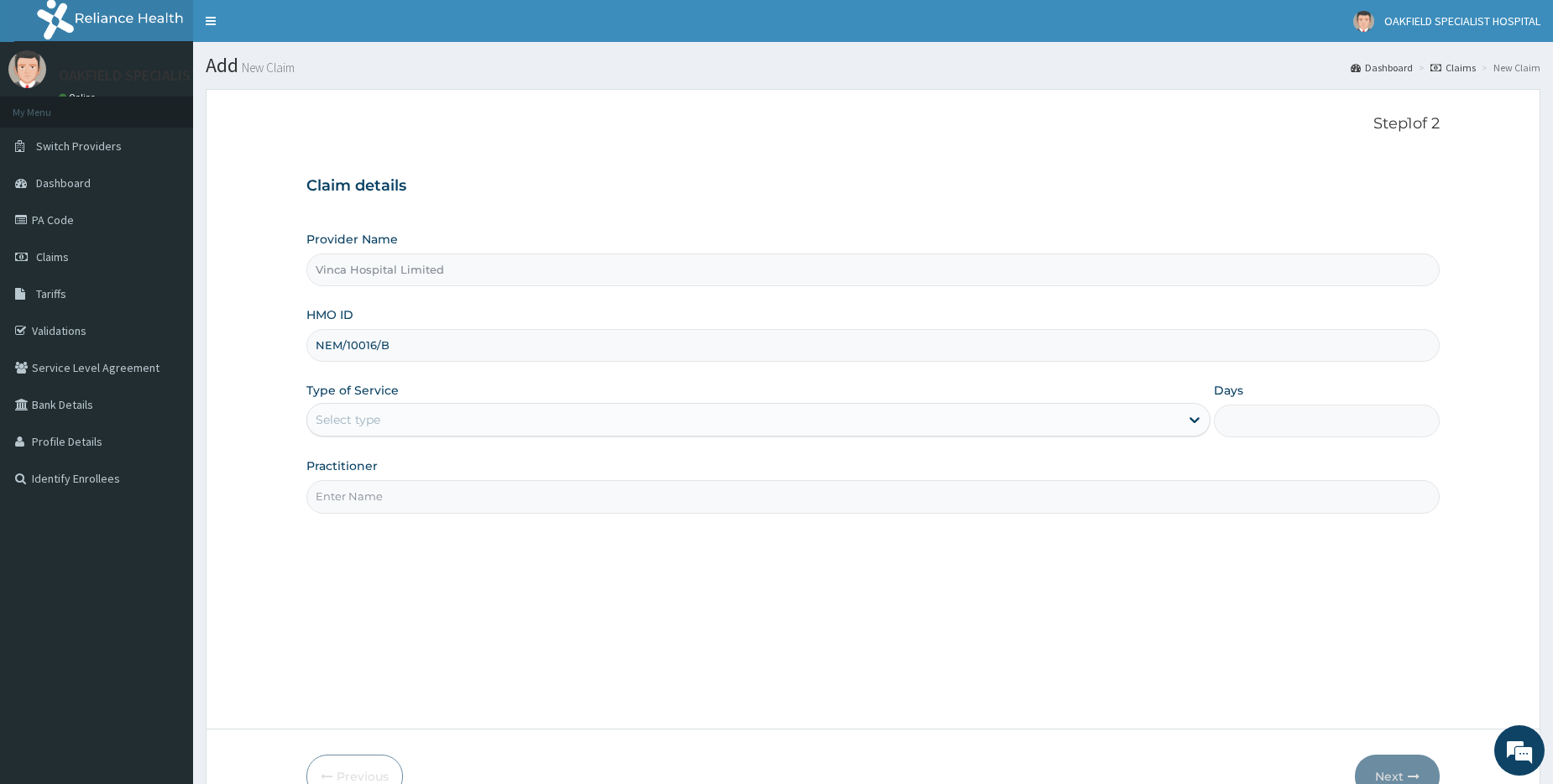
click at [370, 419] on div "Select type" at bounding box center [348, 419] width 65 height 17
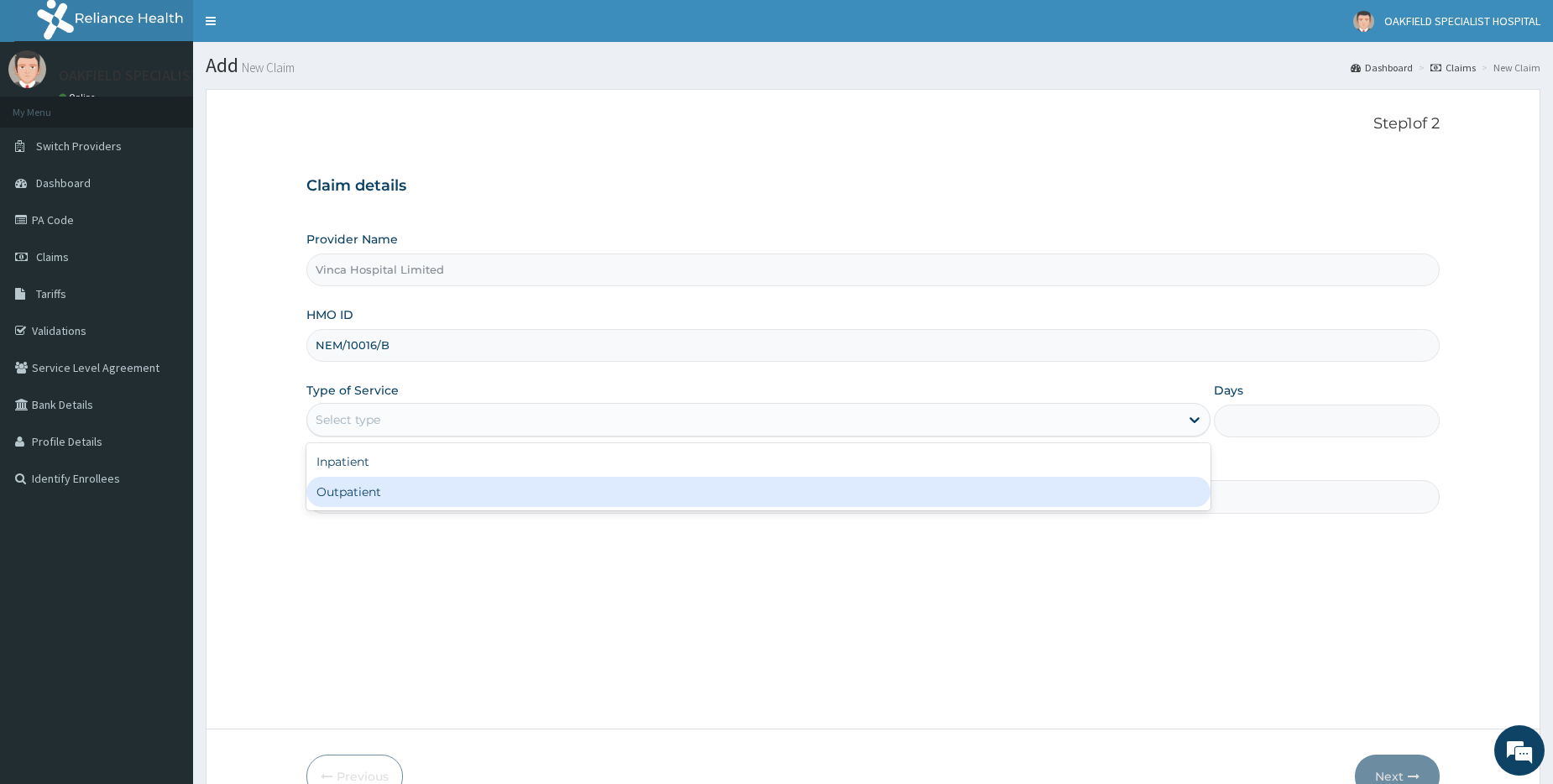
click at [361, 495] on div "Outpatient" at bounding box center [759, 492] width 904 height 30
type input "1"
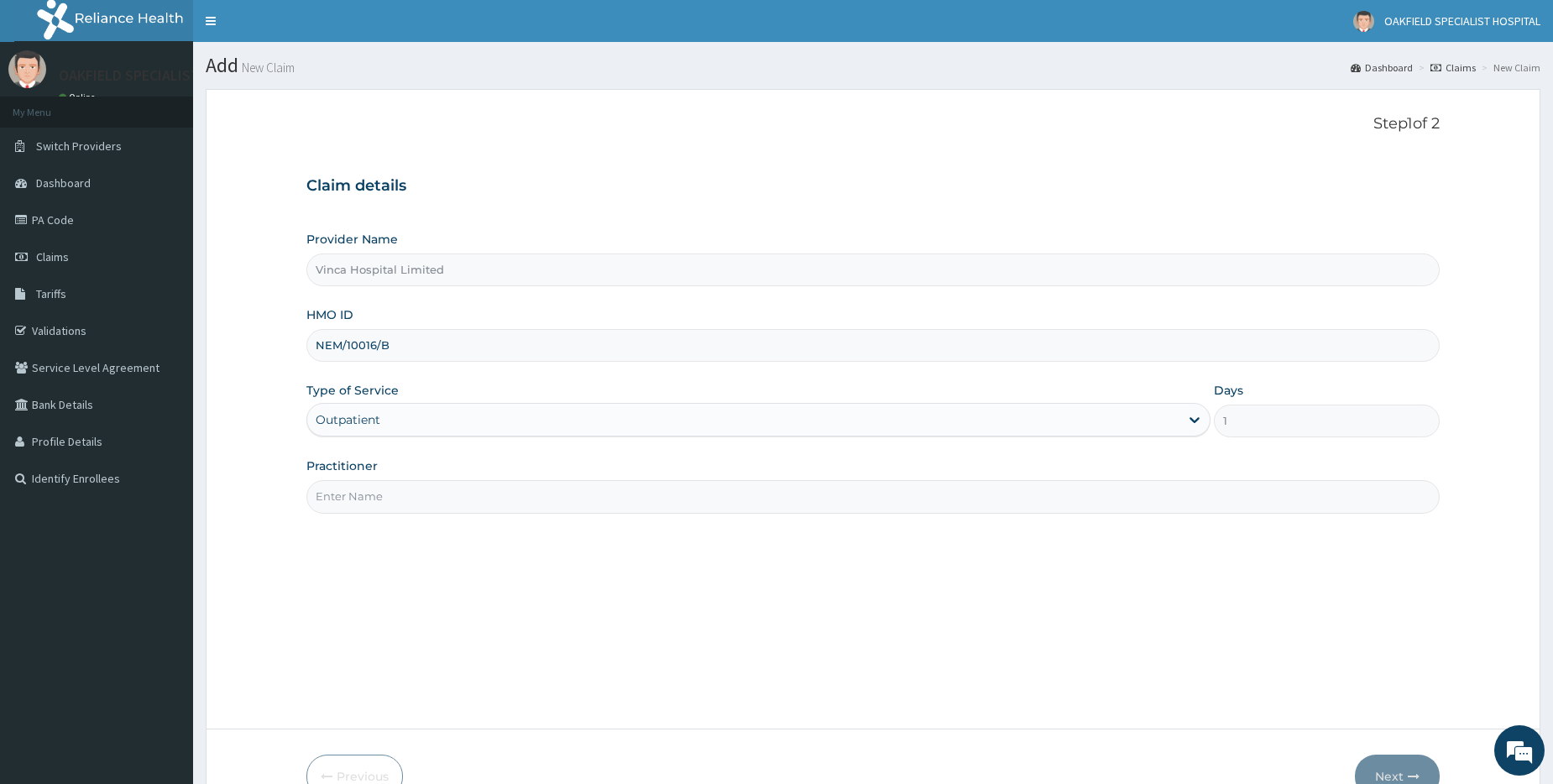
click at [366, 496] on input "Practitioner" at bounding box center [873, 496] width 1134 height 33
type input "DR EFE"
click at [1395, 764] on button "Next" at bounding box center [1397, 776] width 85 height 44
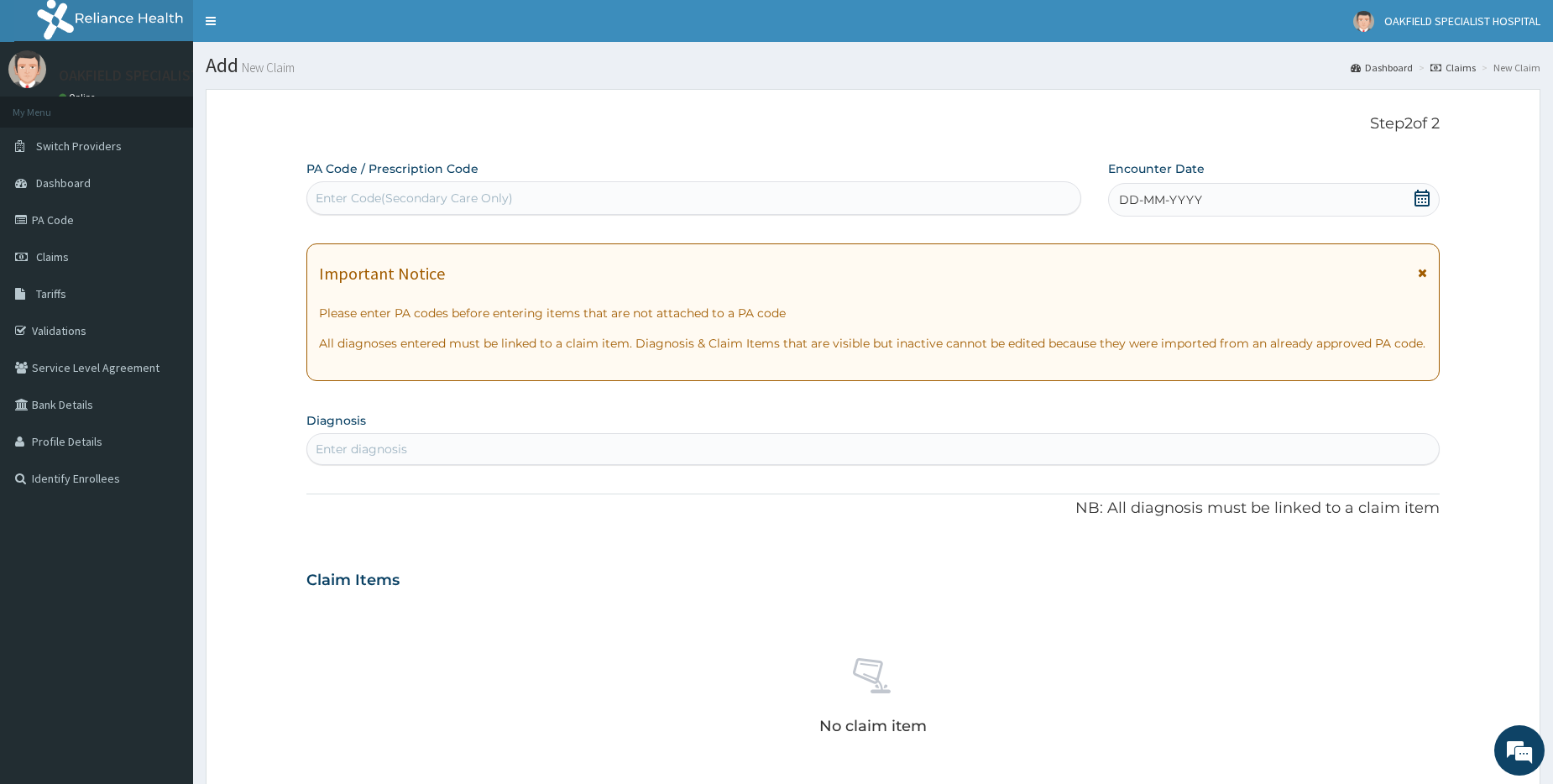
click at [462, 186] on div "Enter Code(Secondary Care Only)" at bounding box center [693, 198] width 772 height 27
paste input "PA/DC211B"
type input "PA/DC211B"
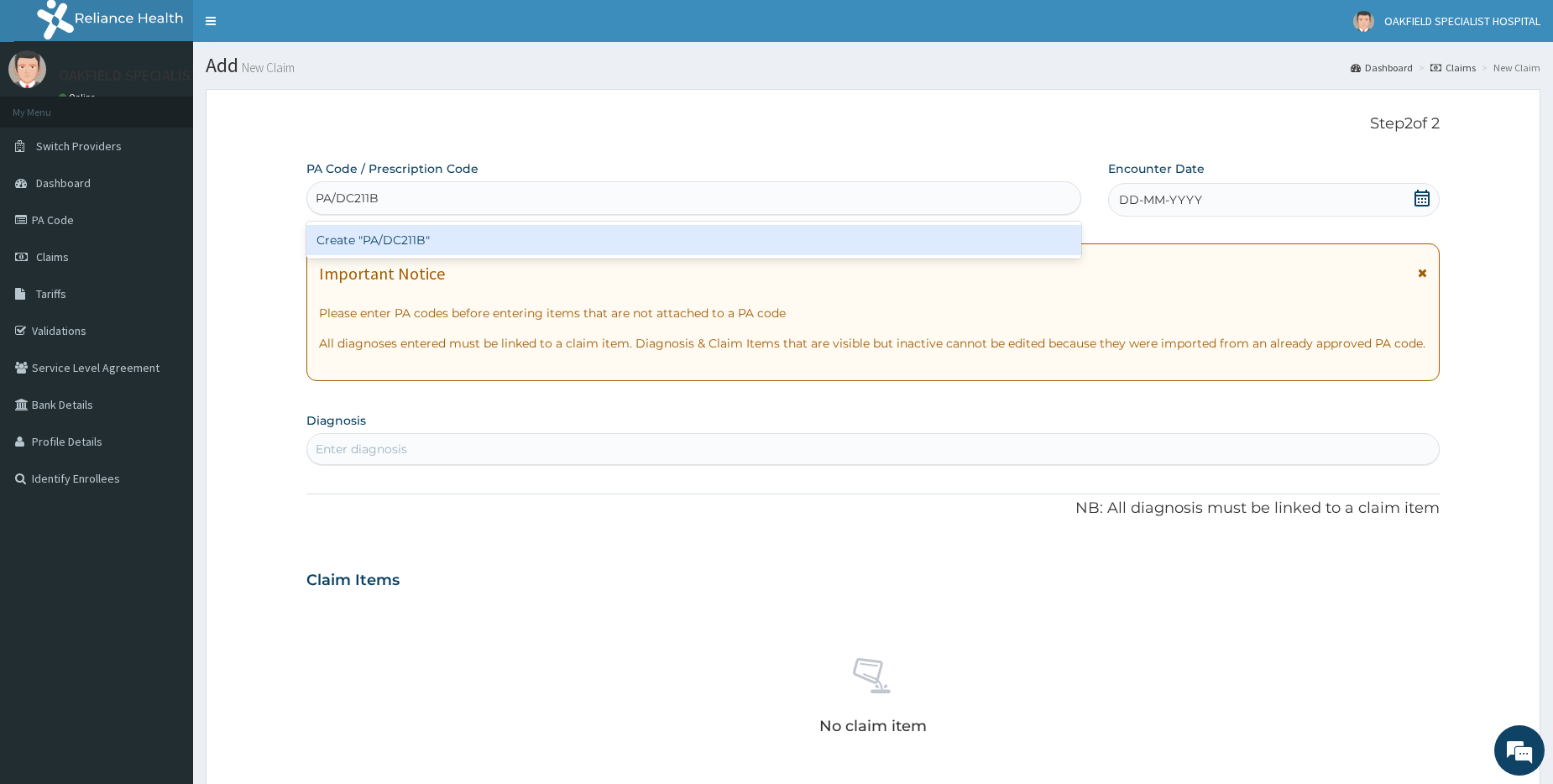
click at [428, 246] on div "Create "PA/DC211B"" at bounding box center [693, 240] width 774 height 30
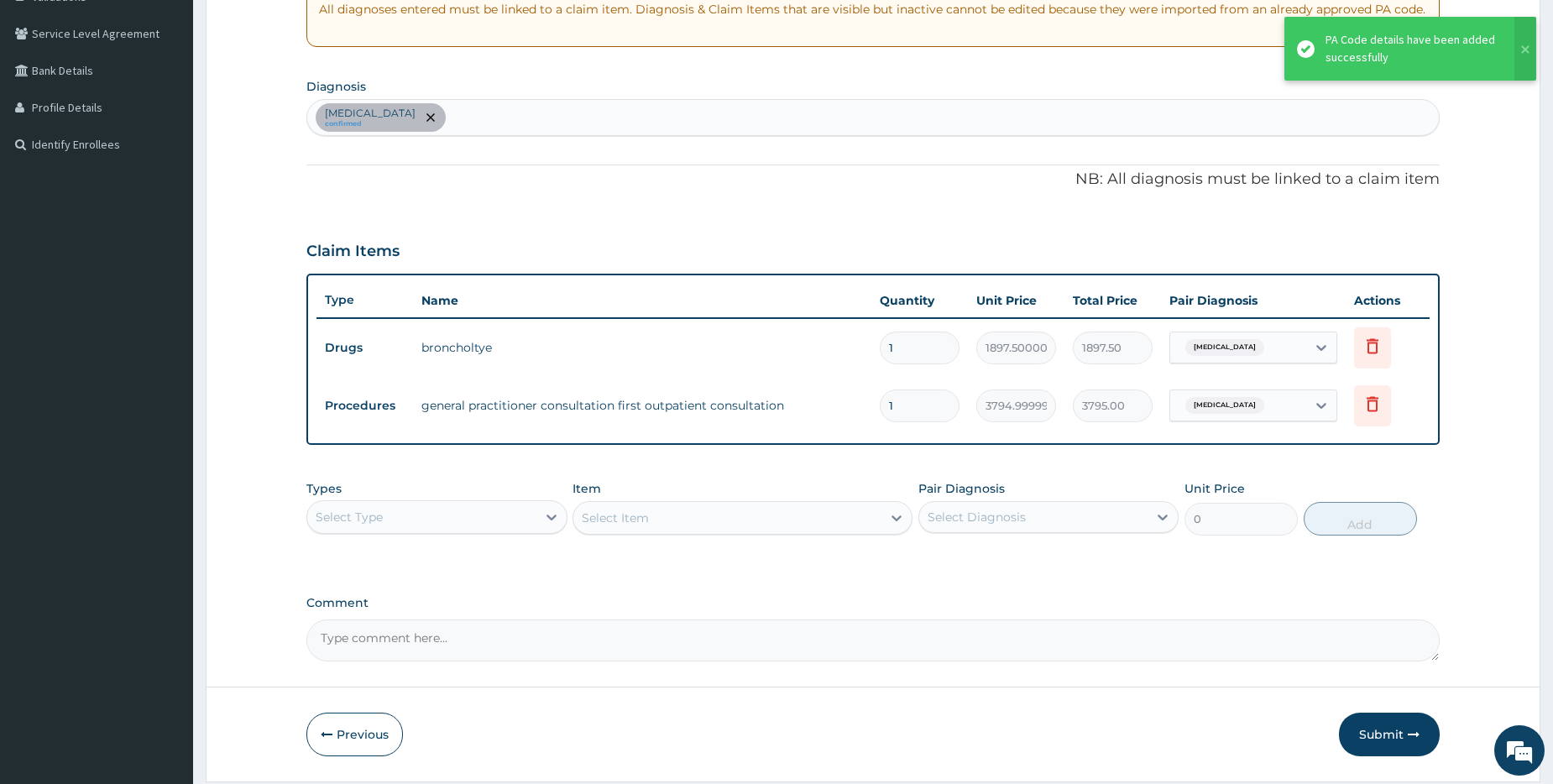
scroll to position [336, 0]
click at [1384, 728] on button "Submit" at bounding box center [1389, 733] width 101 height 44
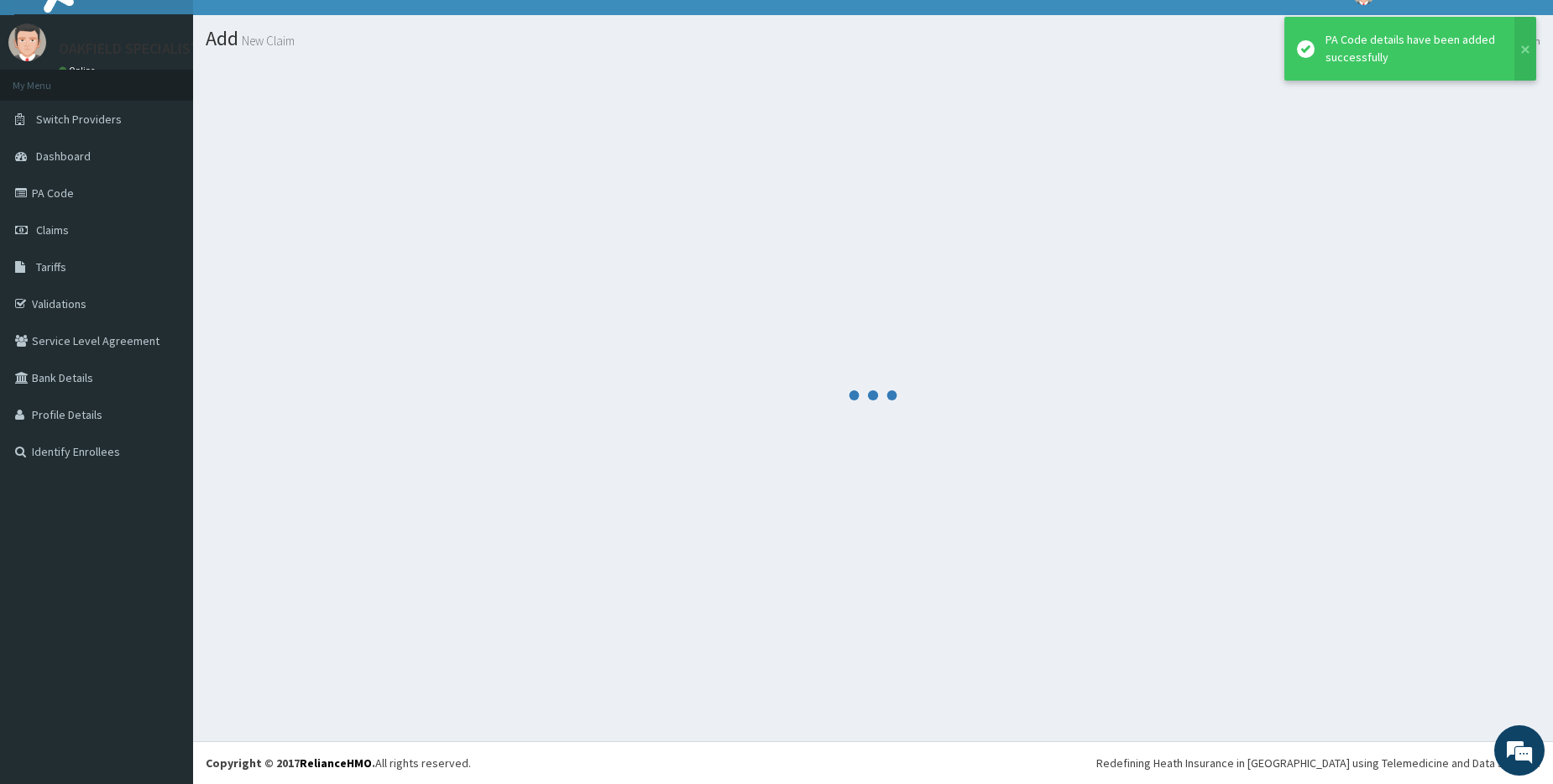
scroll to position [27, 0]
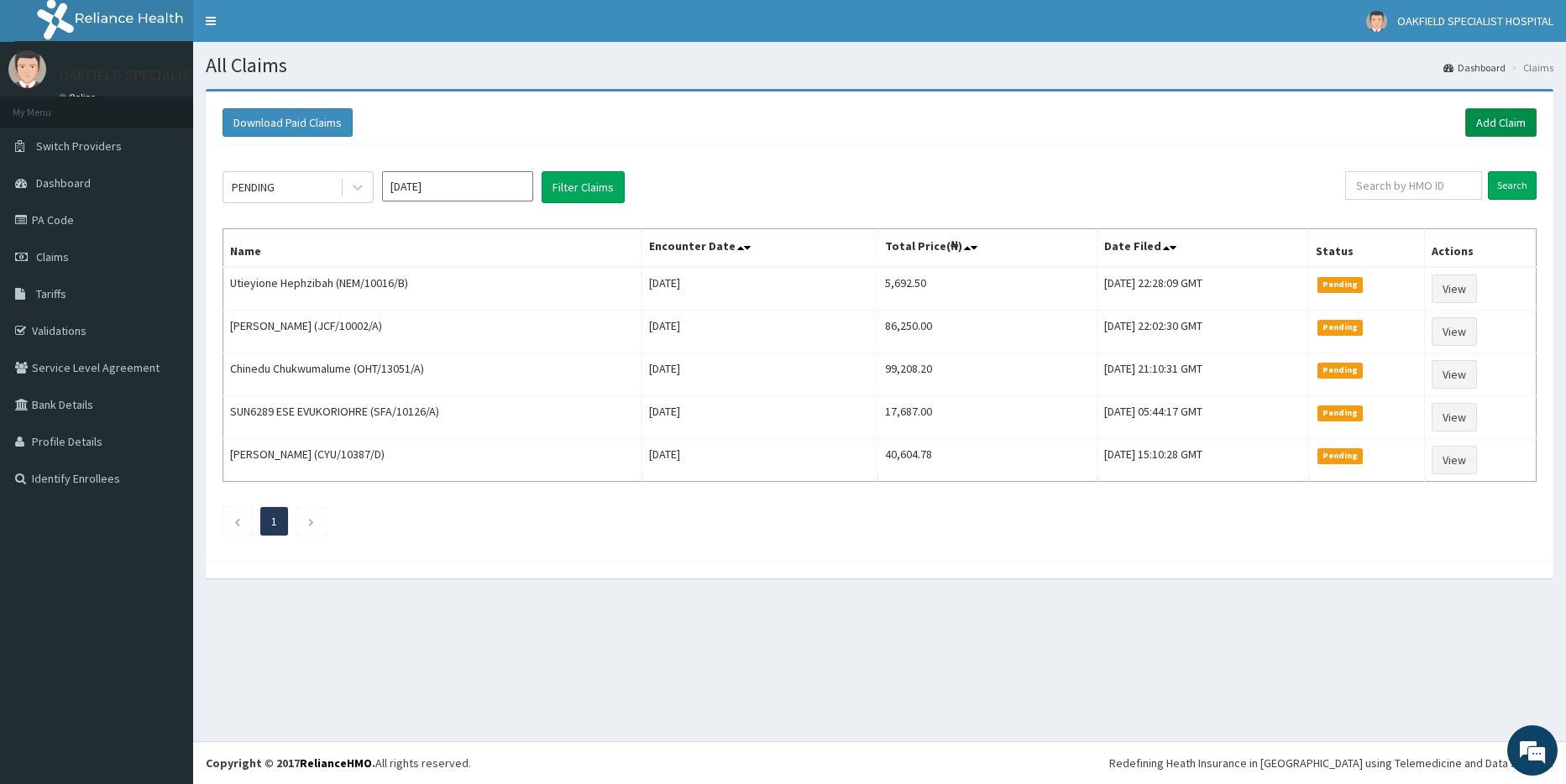
click at [1510, 112] on link "Add Claim" at bounding box center [1500, 123] width 71 height 29
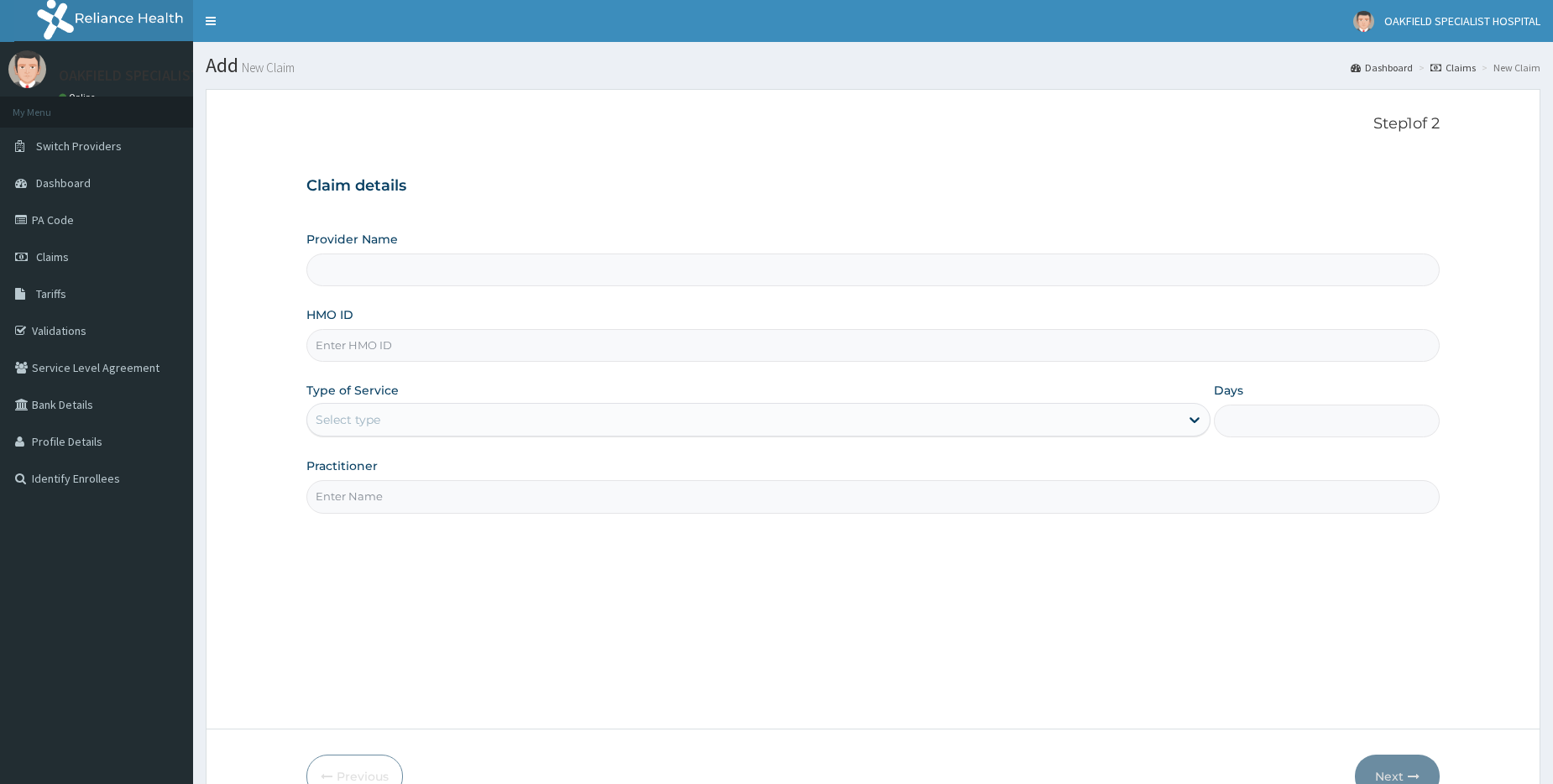
click at [367, 339] on input "HMO ID" at bounding box center [873, 345] width 1134 height 33
paste input "BPO/10013/C"
type input "BPO/10013/C"
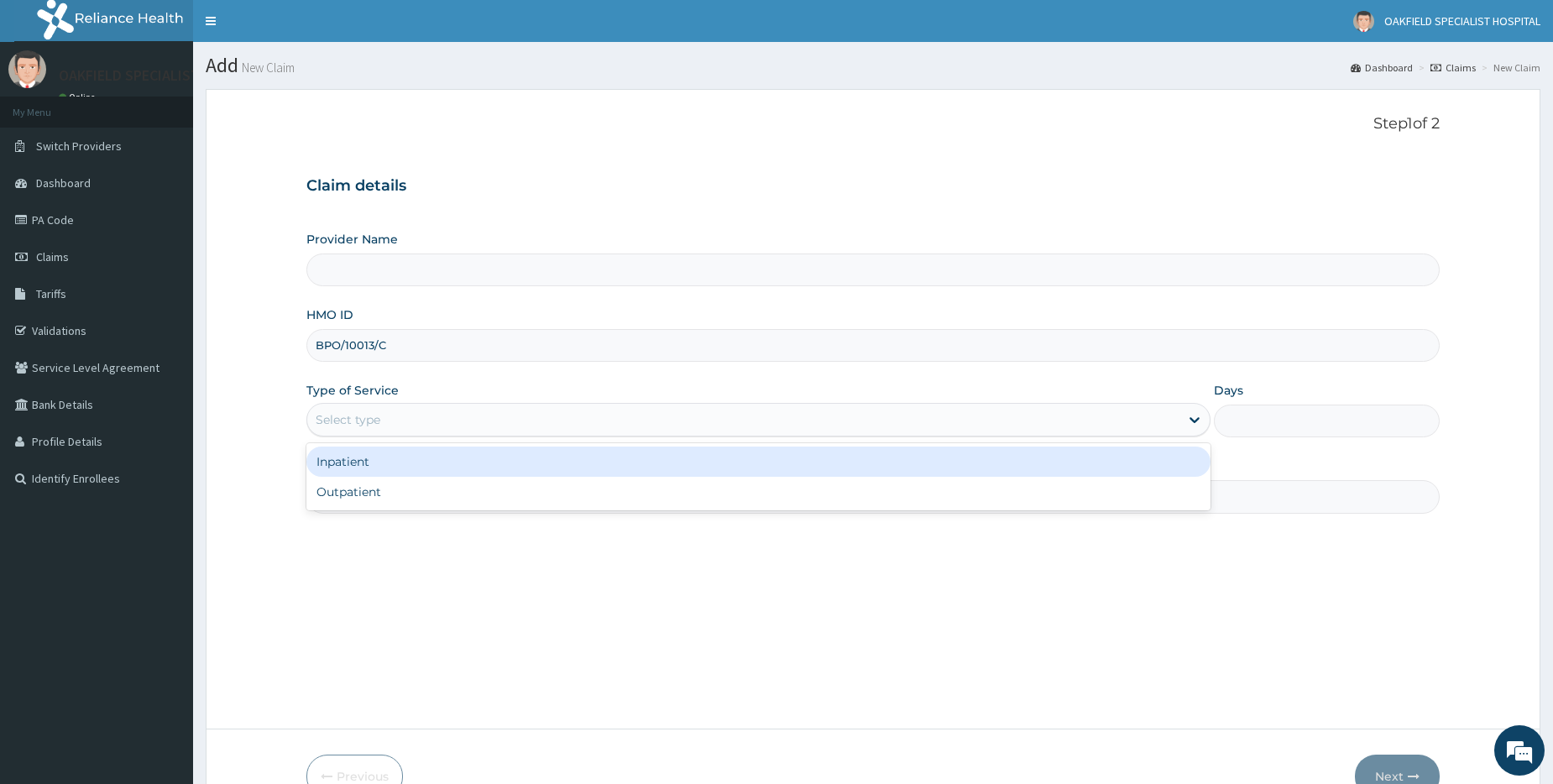
click at [347, 414] on div "Select type" at bounding box center [348, 419] width 65 height 17
type input "Vinca Hospital Limited"
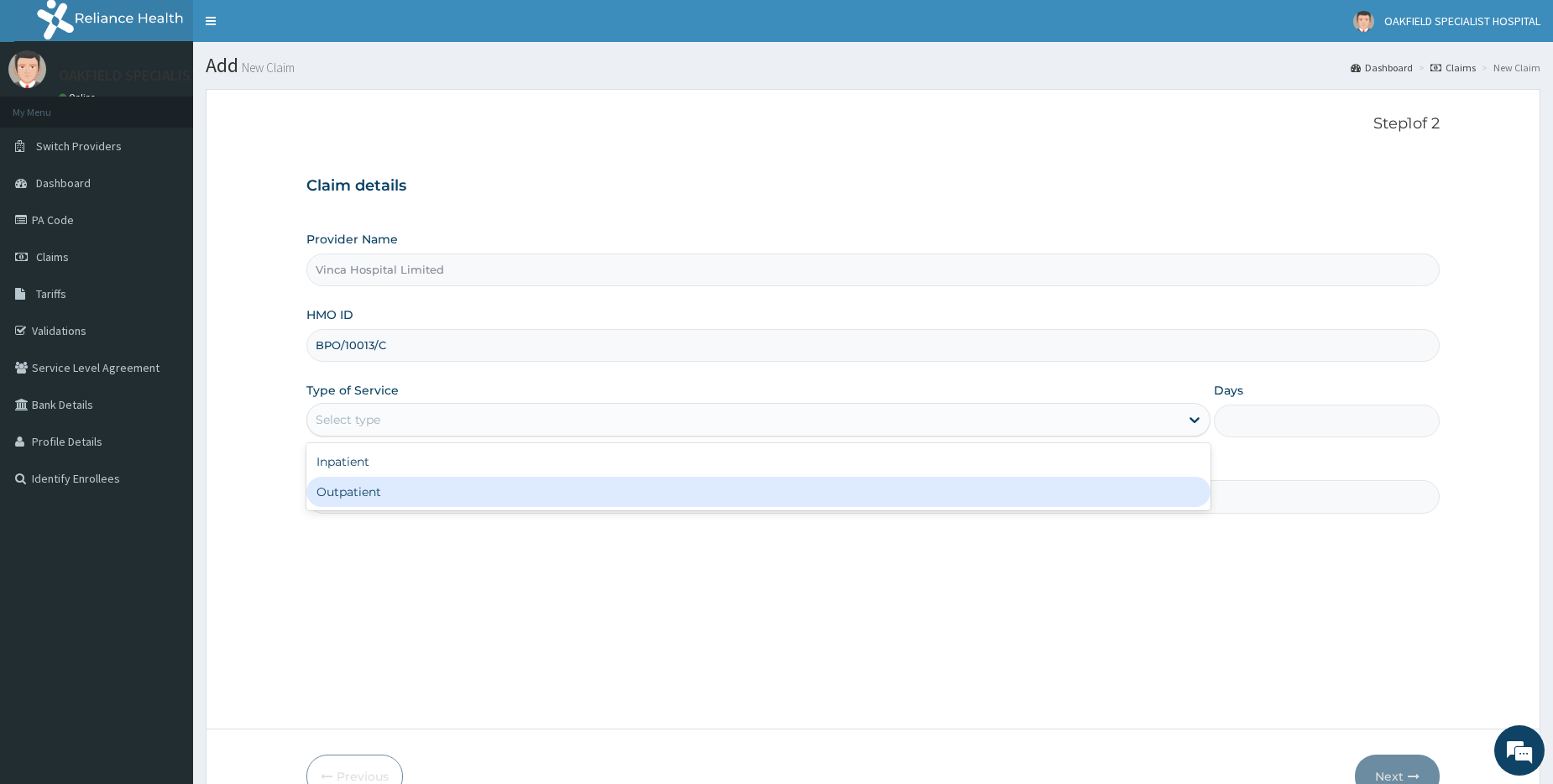
click at [353, 493] on div "Outpatient" at bounding box center [759, 492] width 904 height 30
type input "1"
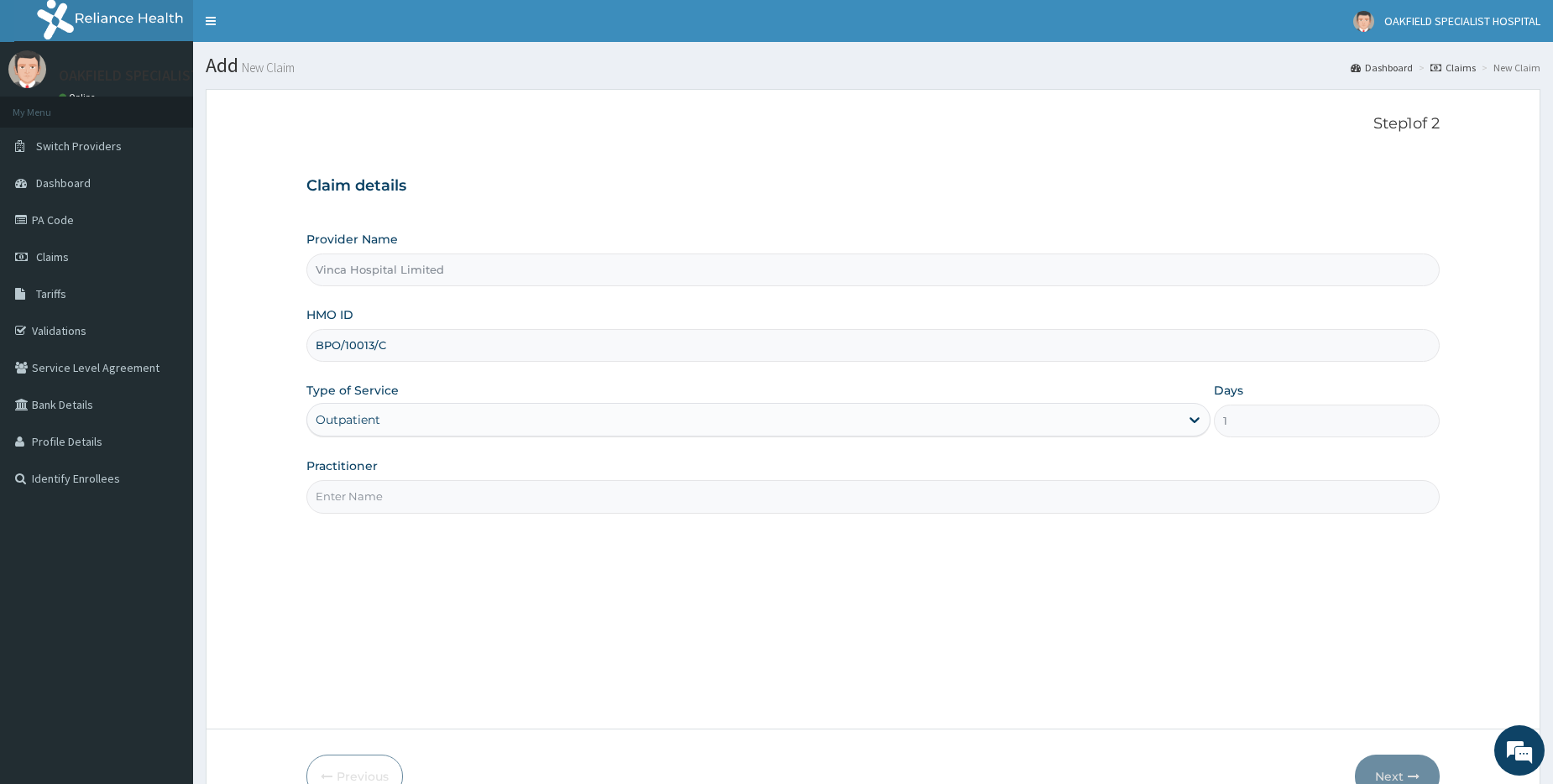
click at [369, 503] on input "Practitioner" at bounding box center [873, 496] width 1134 height 33
type input "DR EFE"
click at [1387, 758] on button "Next" at bounding box center [1397, 776] width 85 height 44
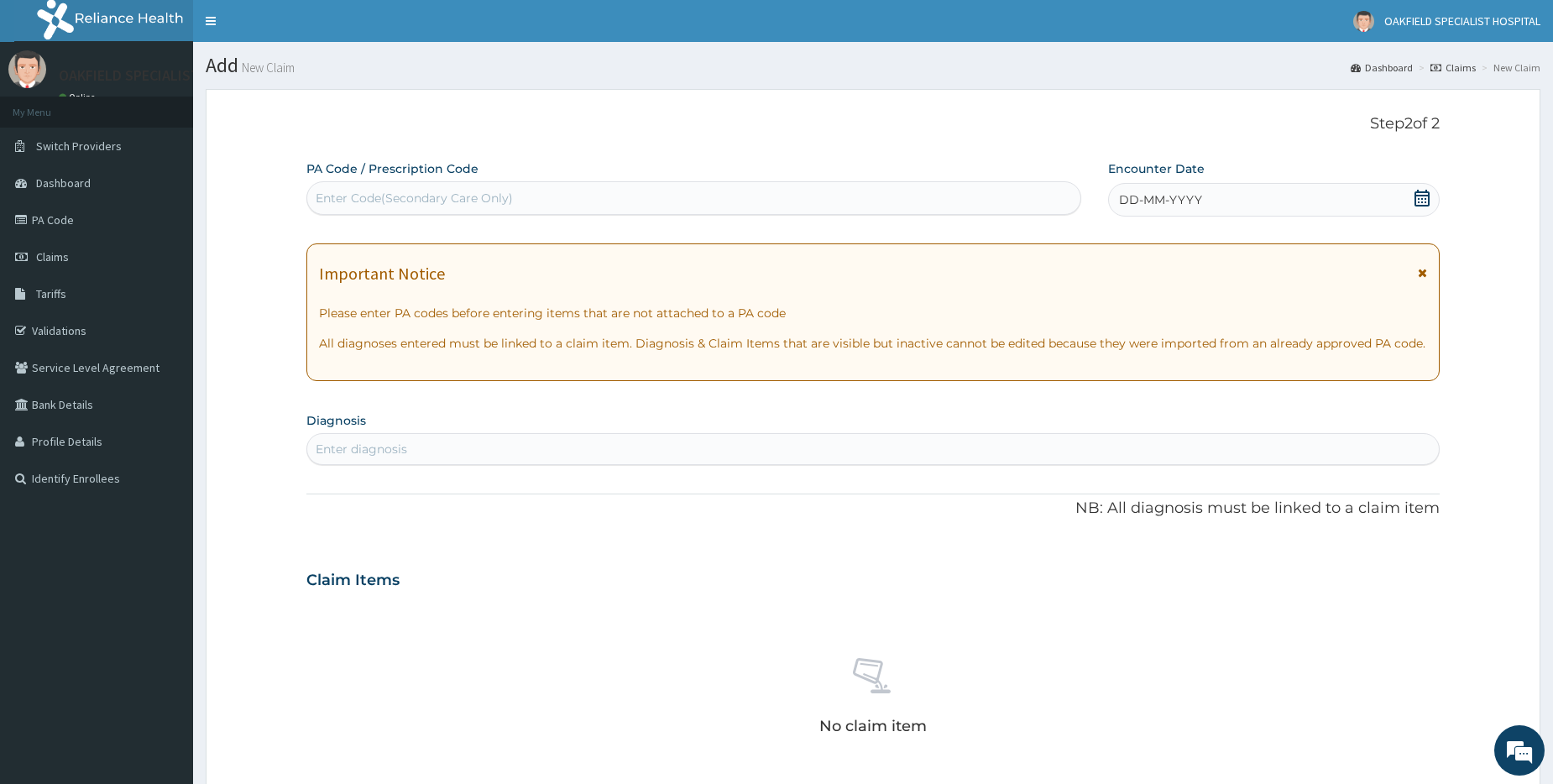
click at [487, 192] on div "Enter Code(Secondary Care Only)" at bounding box center [414, 198] width 197 height 17
paste input "PA/9AC503"
type input "PA/9AC503"
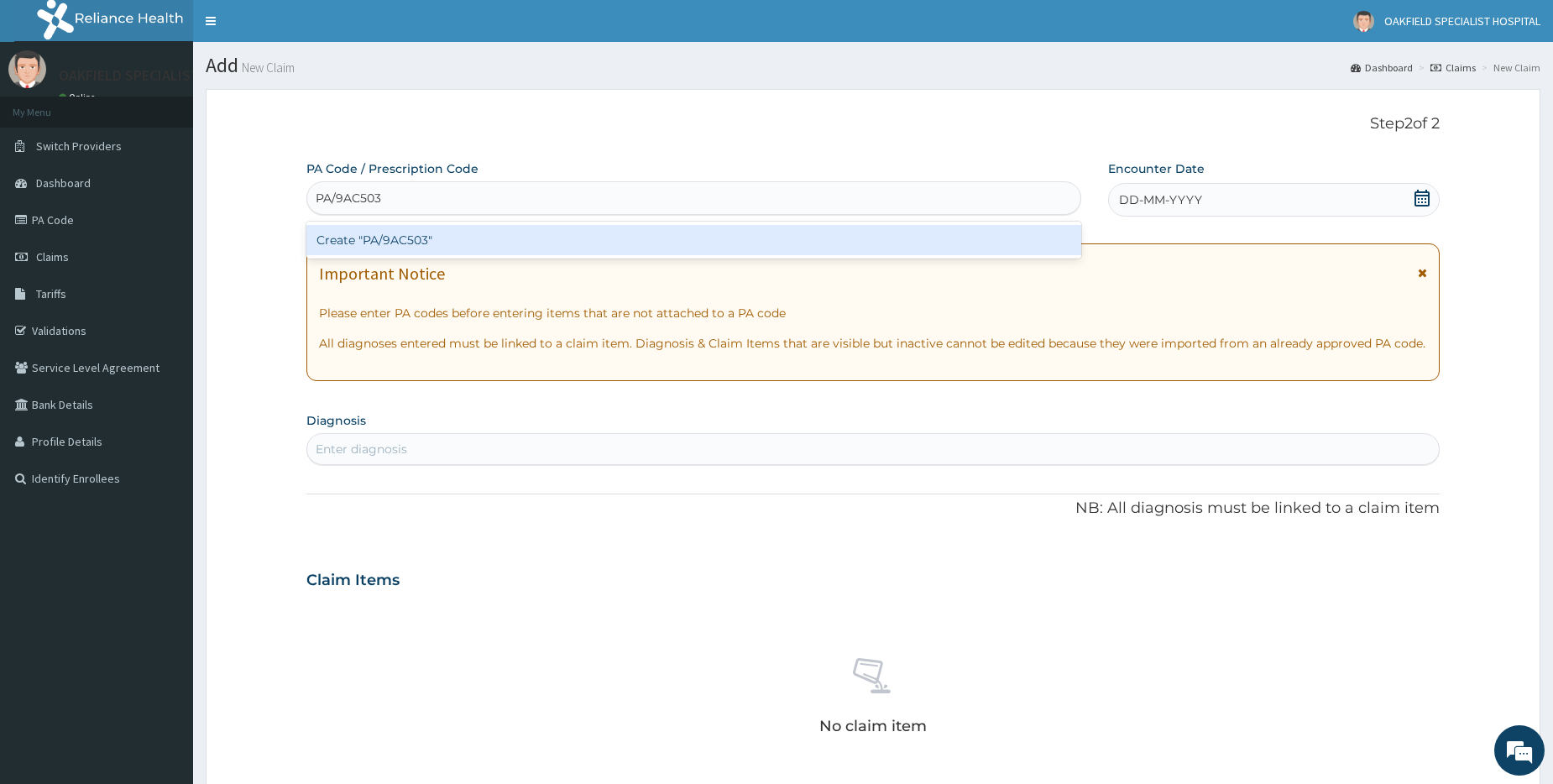
click at [385, 239] on div "Create "PA/9AC503"" at bounding box center [693, 240] width 774 height 30
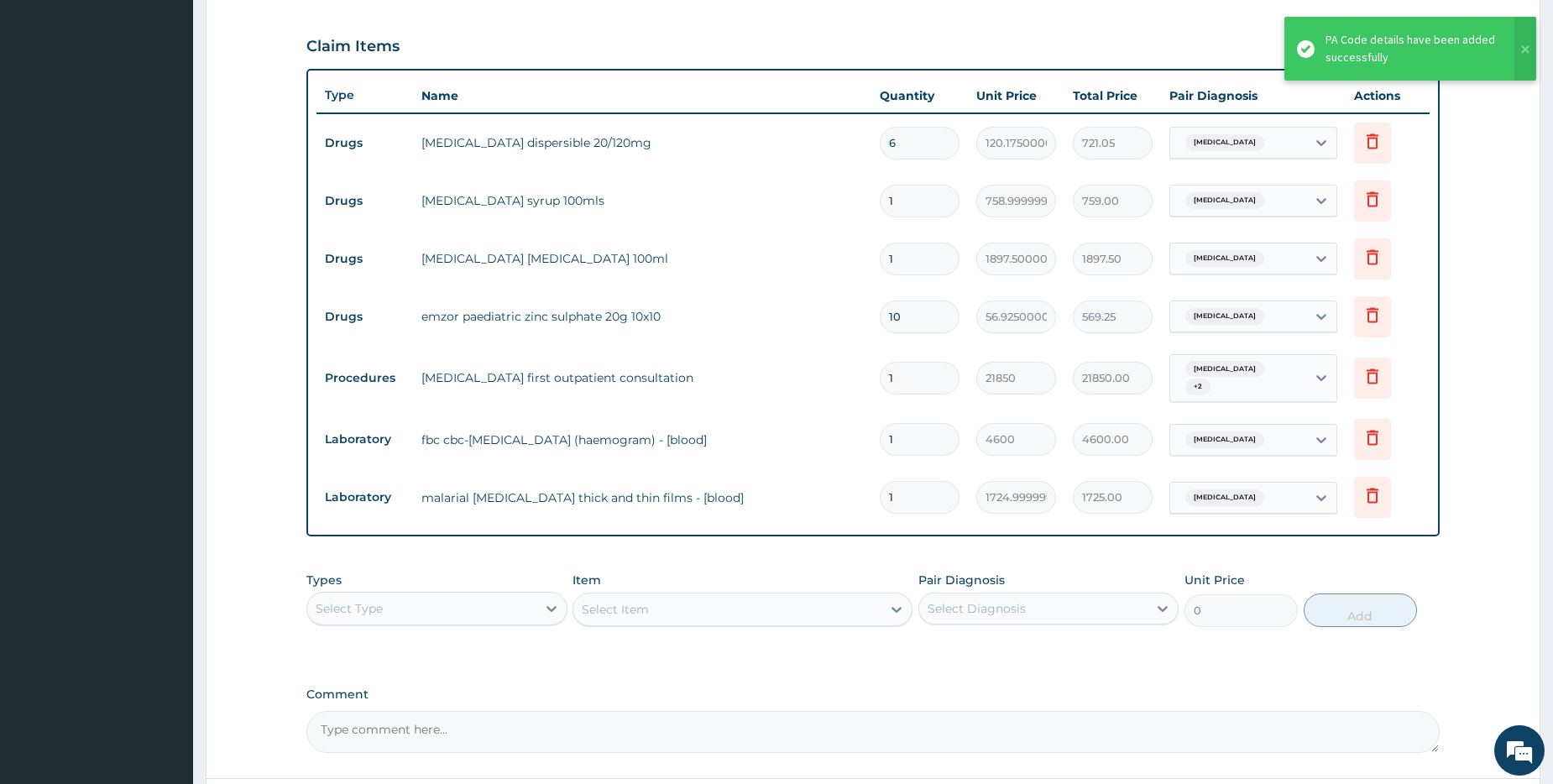
scroll to position [509, 0]
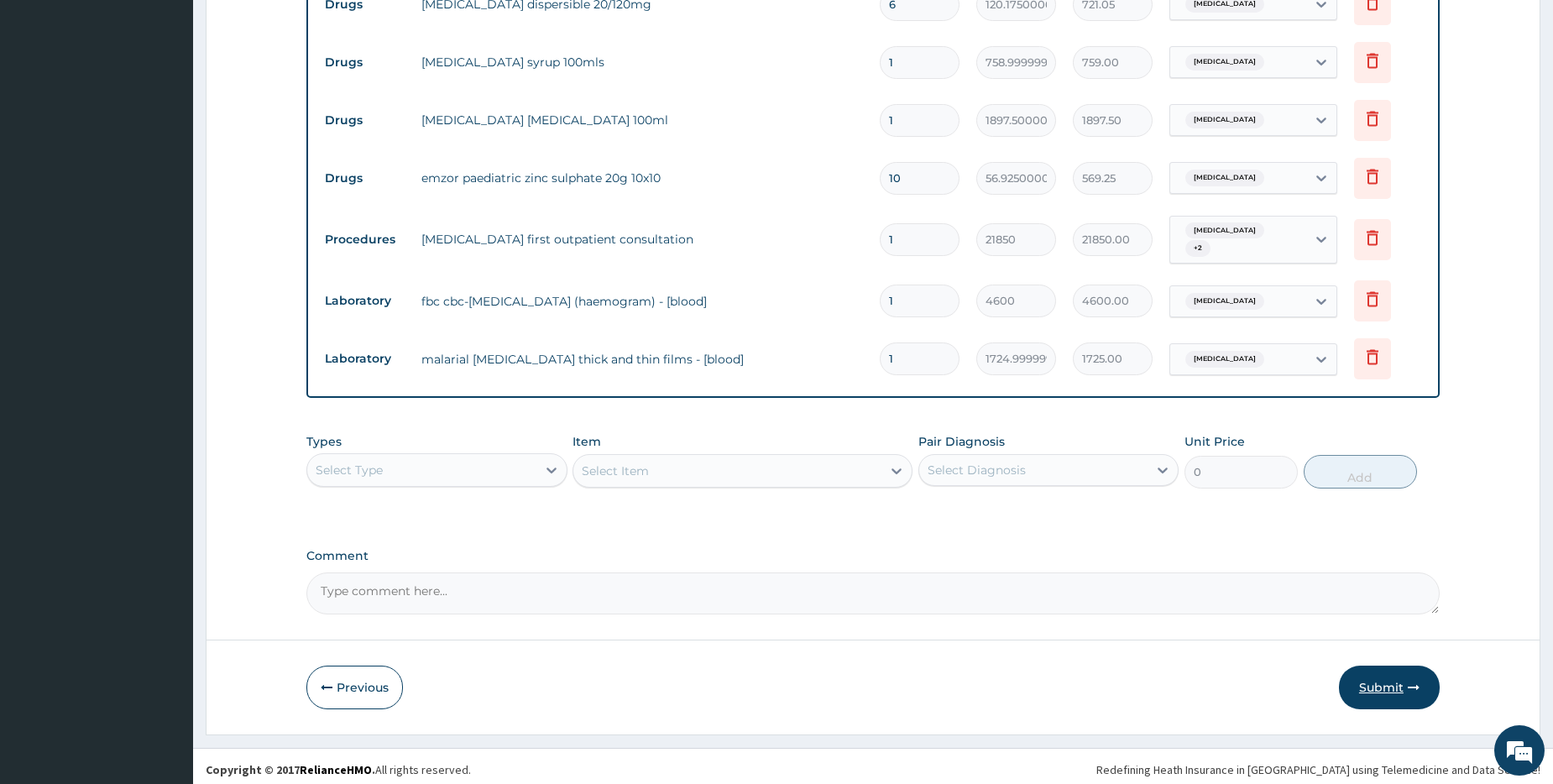
click at [1373, 681] on button "Submit" at bounding box center [1389, 687] width 101 height 44
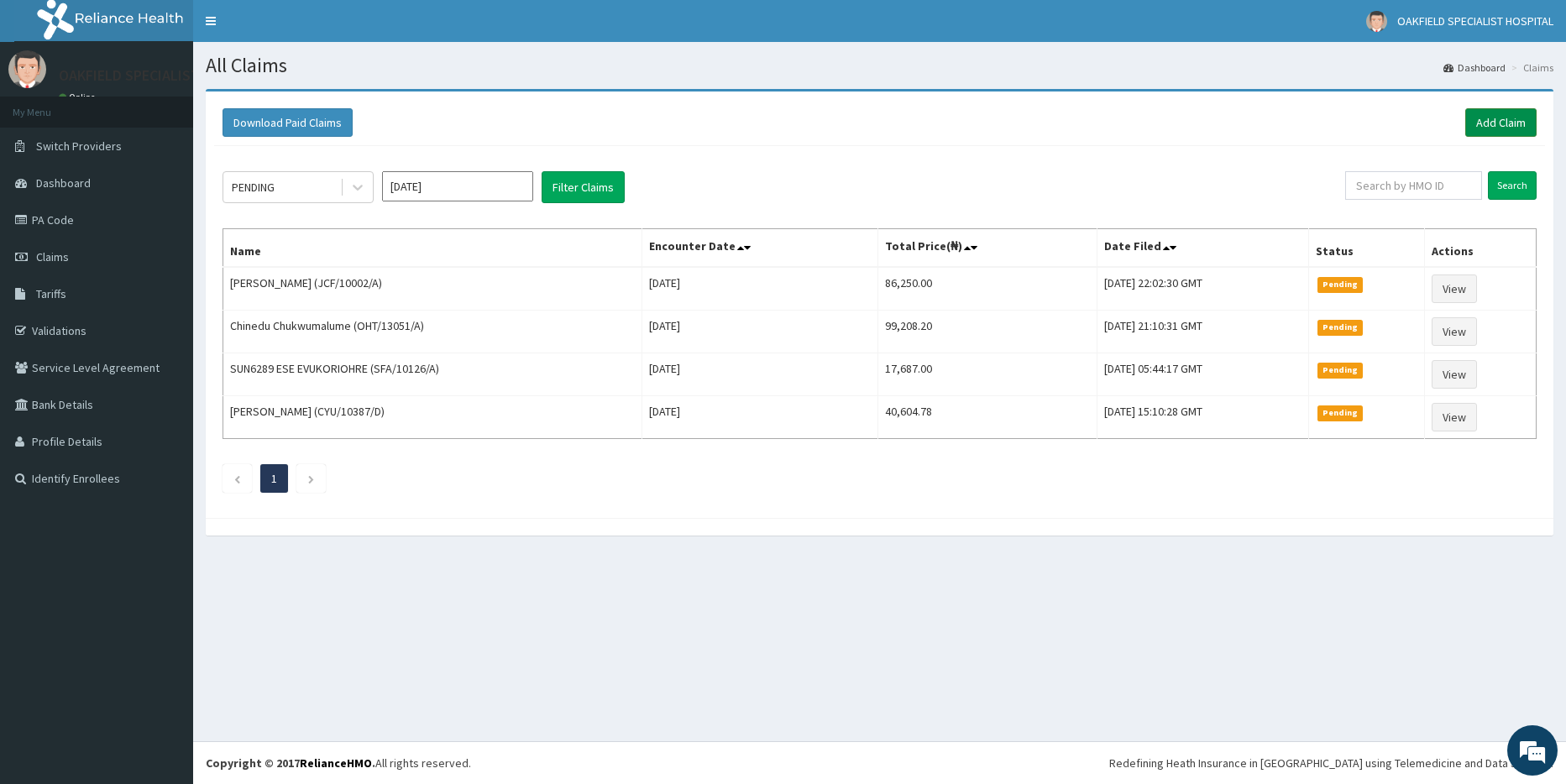
click at [1497, 122] on link "Add Claim" at bounding box center [1500, 123] width 71 height 29
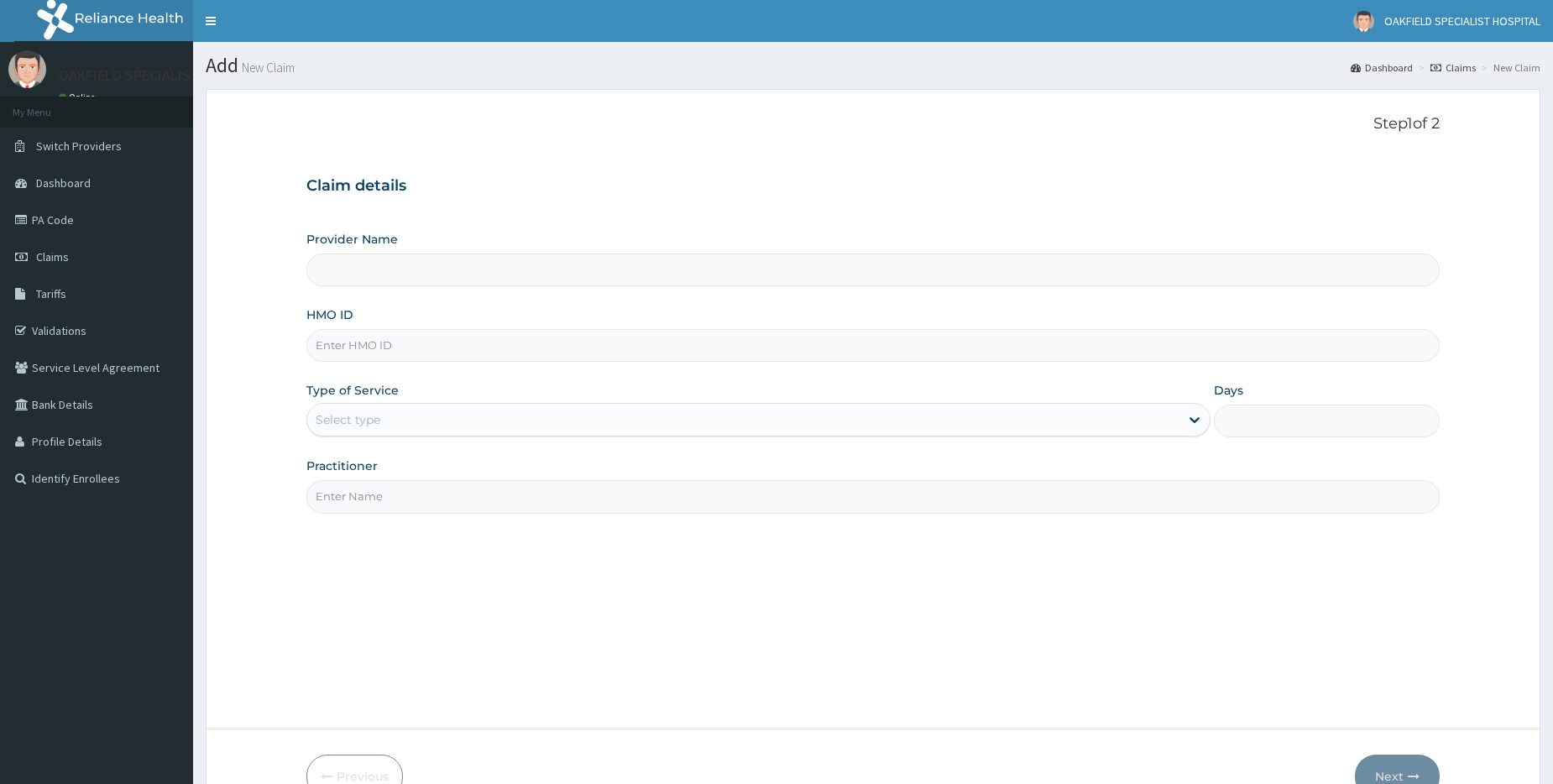
click at [366, 345] on input "HMO ID" at bounding box center [873, 345] width 1134 height 33
type input "BPO/10013/B"
click at [361, 415] on div "Select type" at bounding box center [348, 419] width 65 height 17
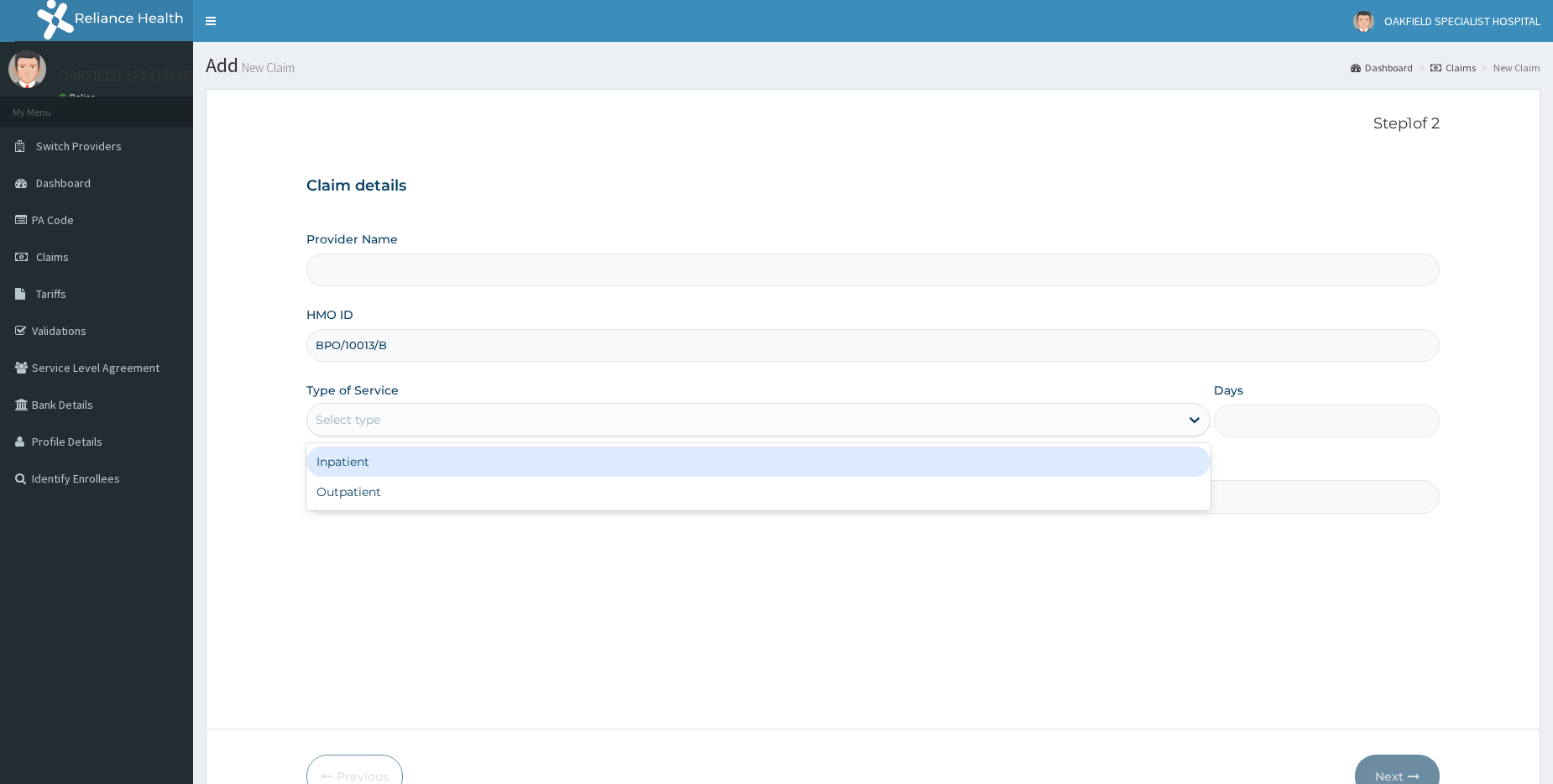
type input "Vinca Hospital Limited"
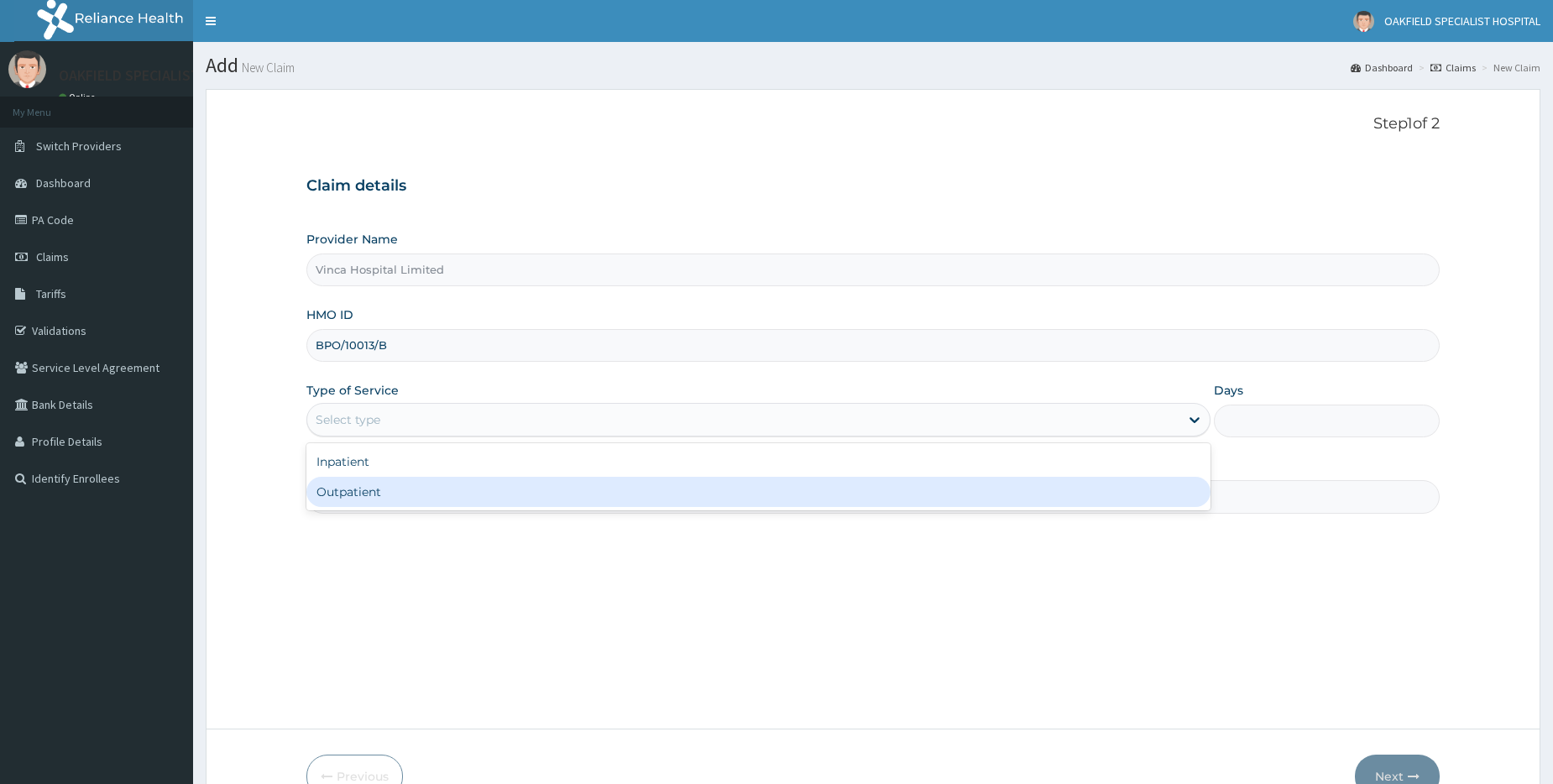
click at [371, 492] on div "Outpatient" at bounding box center [759, 492] width 904 height 30
type input "1"
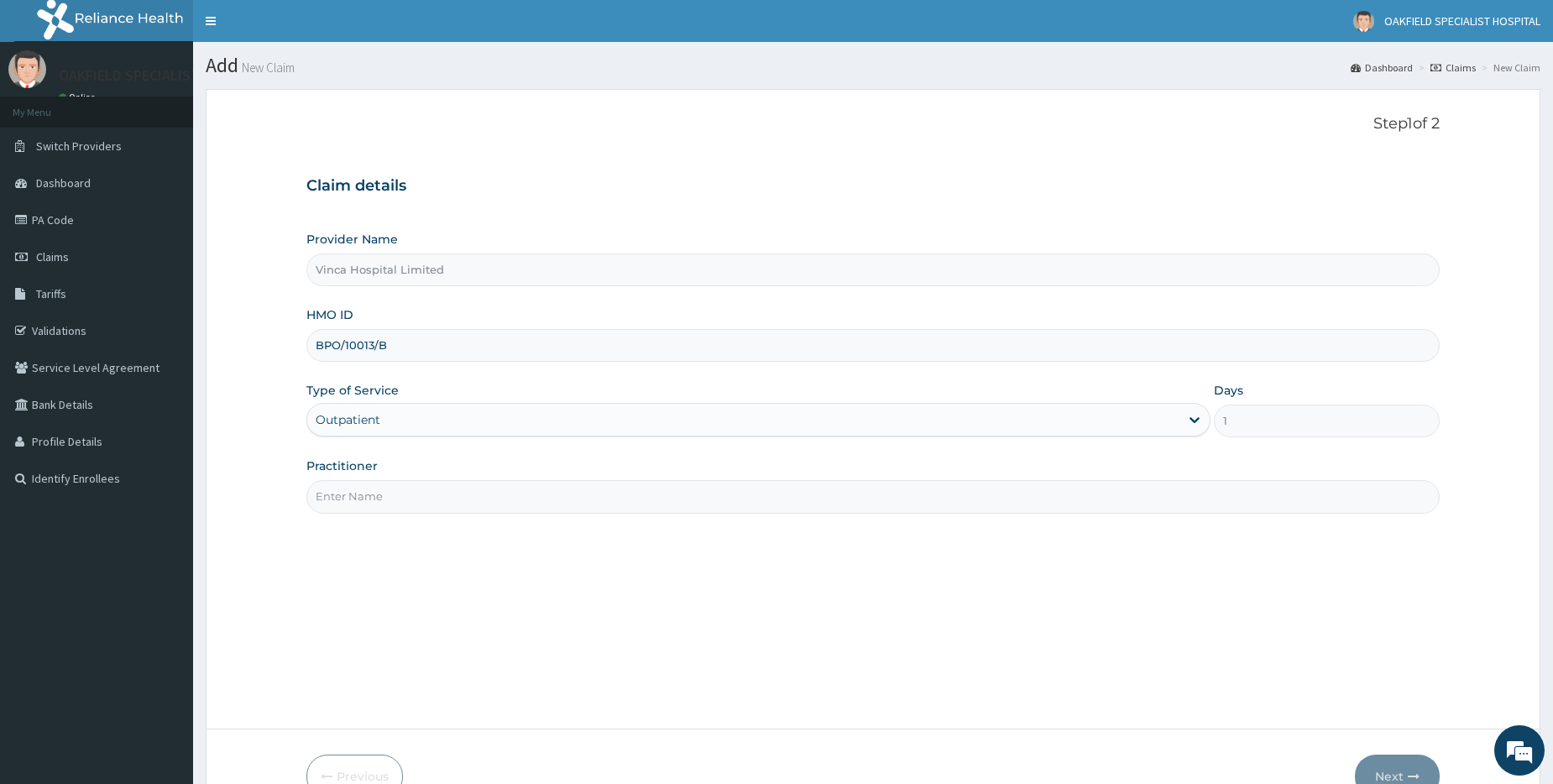
click at [371, 492] on input "Practitioner" at bounding box center [873, 496] width 1134 height 33
type input "DR EFE"
click at [1413, 760] on button "Next" at bounding box center [1397, 776] width 85 height 44
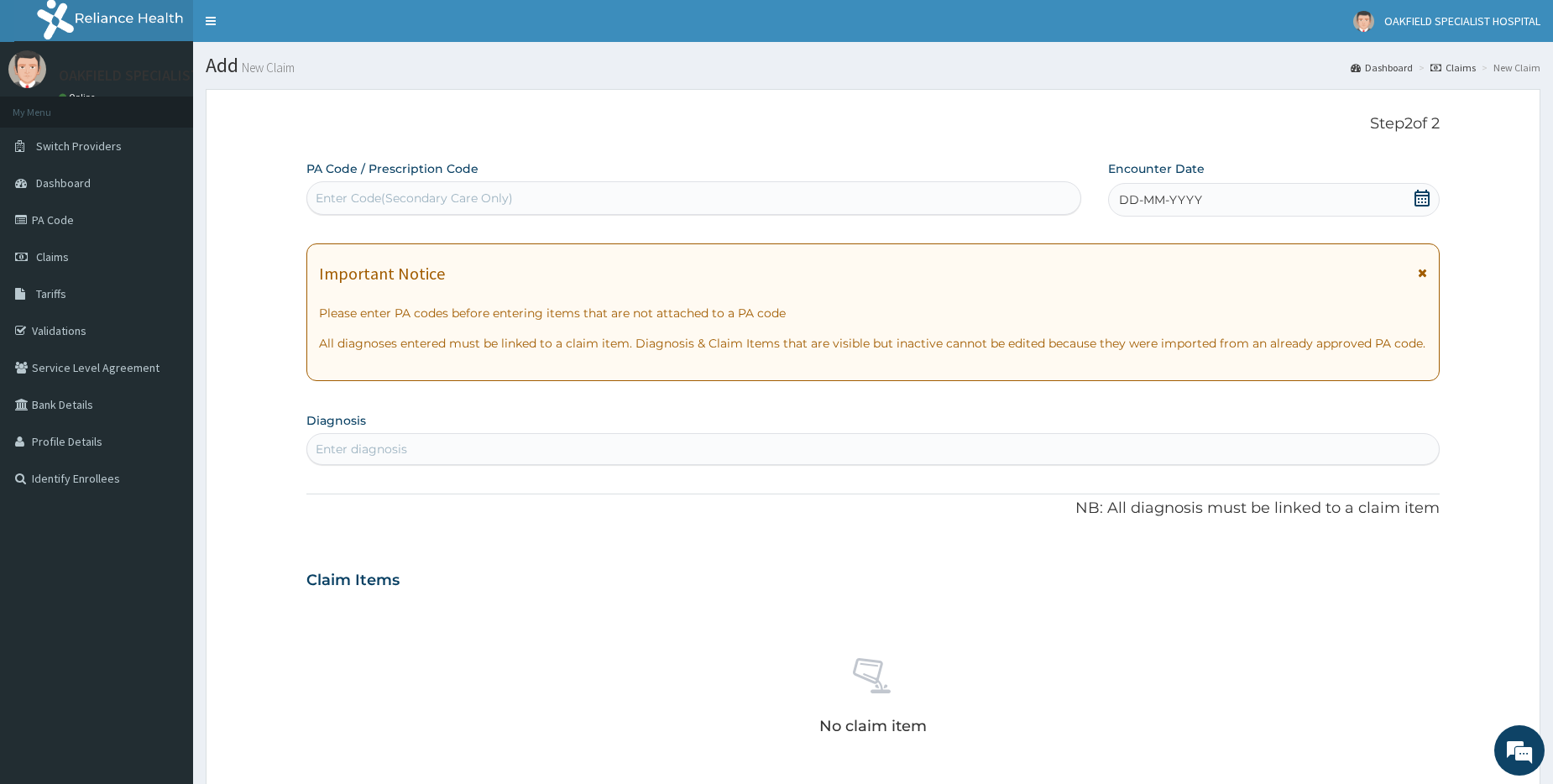
click at [471, 207] on div "Enter Code(Secondary Care Only)" at bounding box center [414, 198] width 197 height 17
paste input "PA/592F6D"
type input "PA/592F6D"
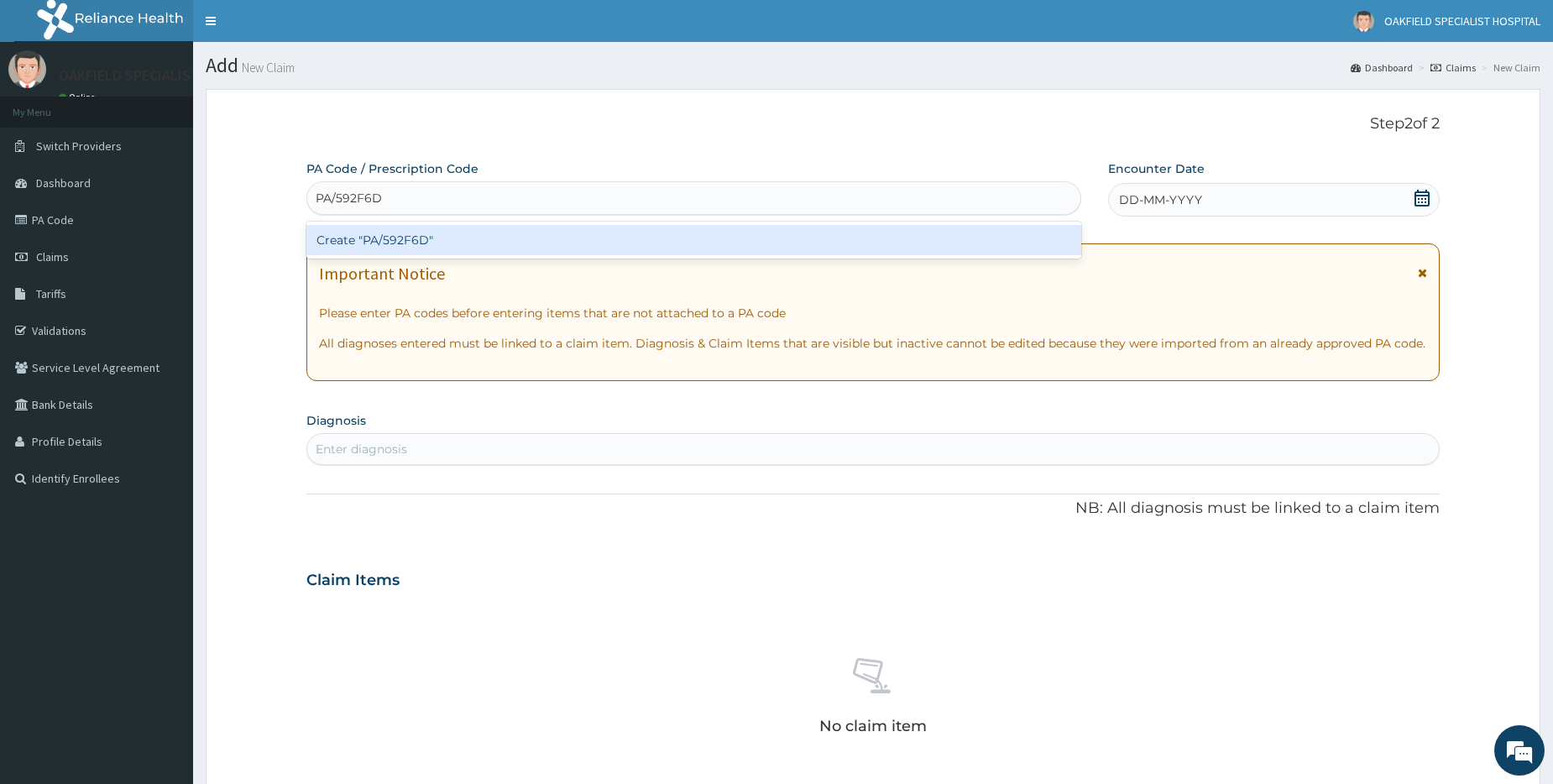
click at [387, 248] on div "Create "PA/592F6D"" at bounding box center [693, 240] width 774 height 30
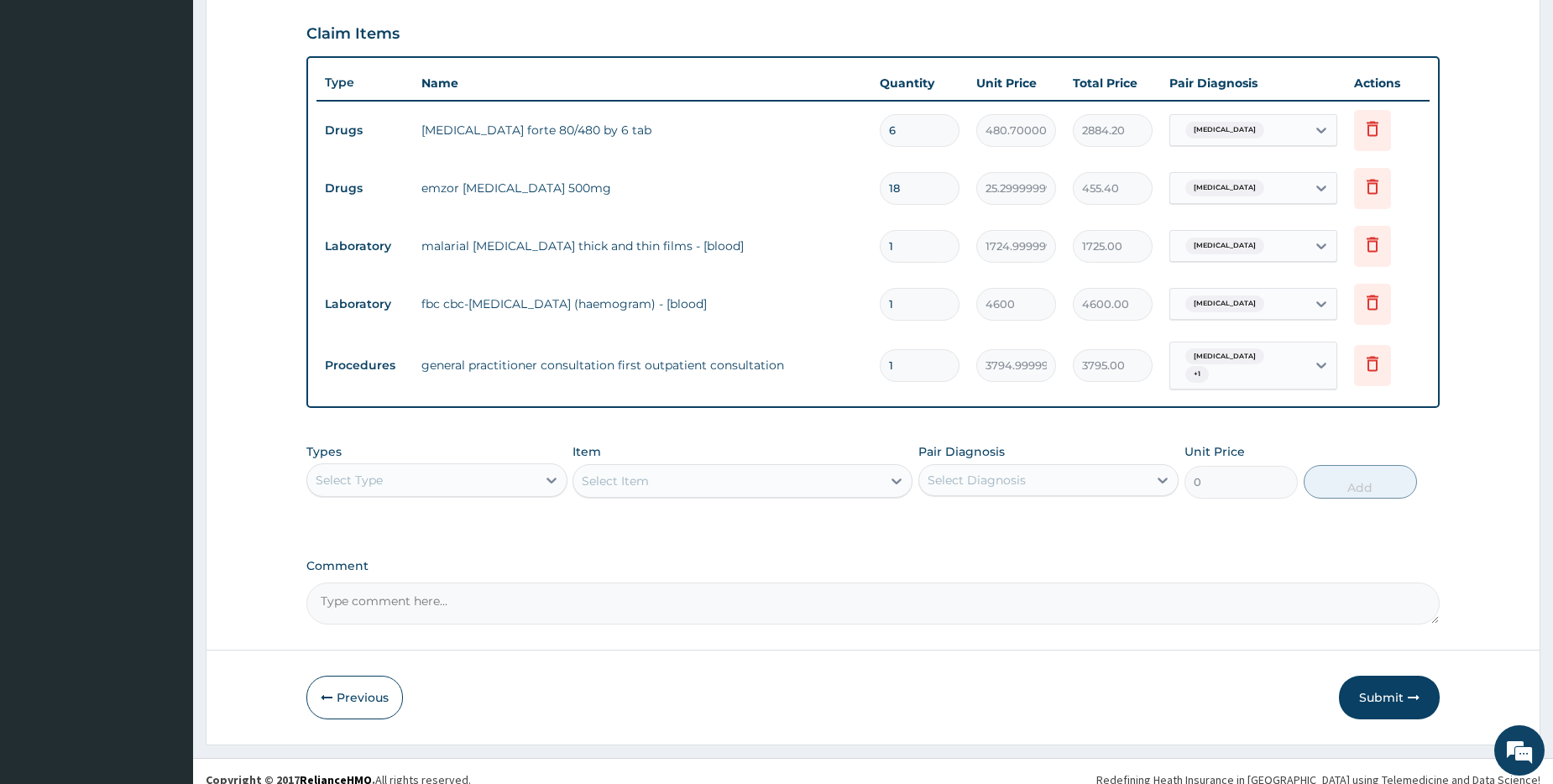
scroll to position [561, 0]
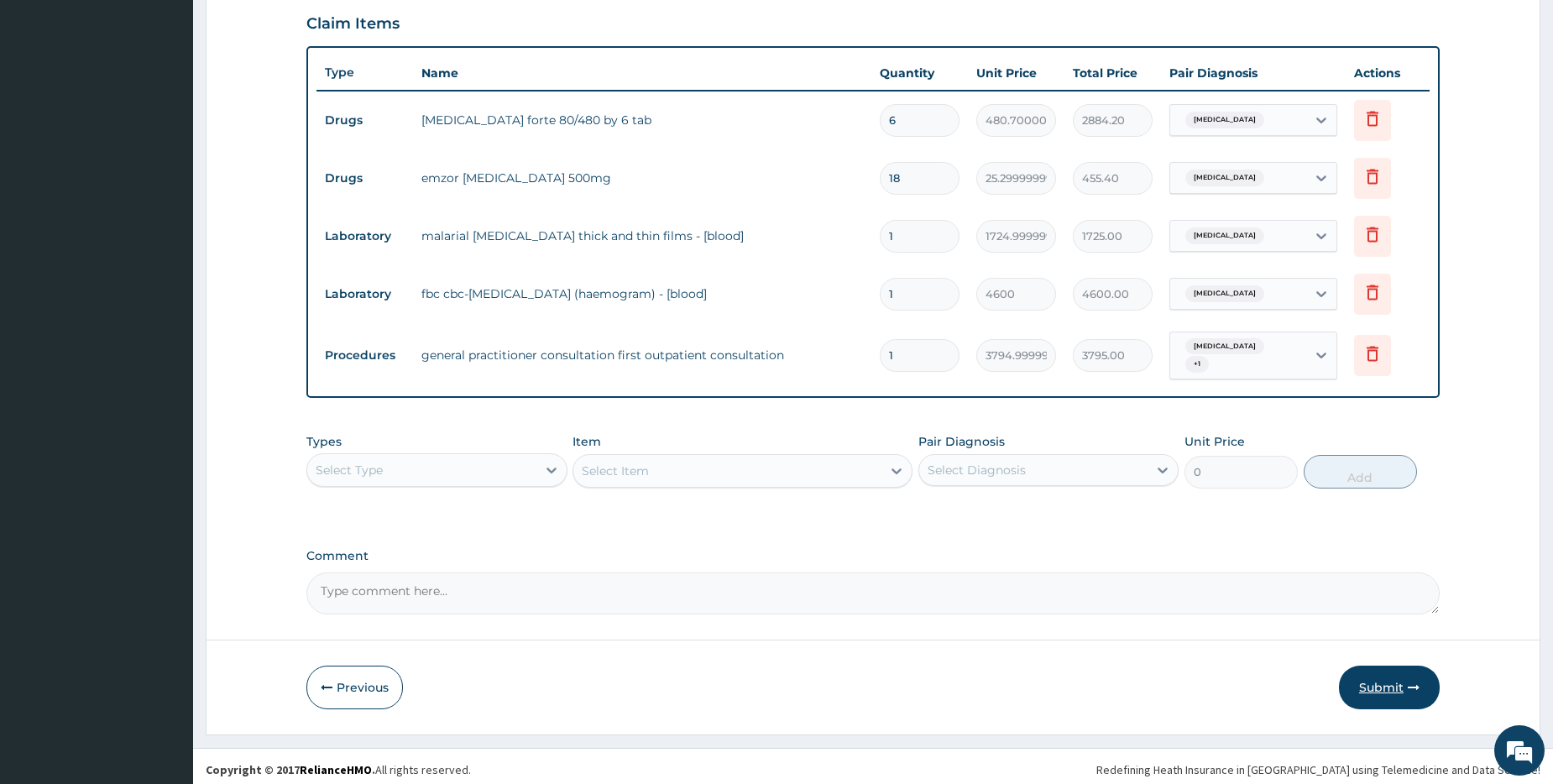
click at [1392, 681] on button "Submit" at bounding box center [1389, 687] width 101 height 44
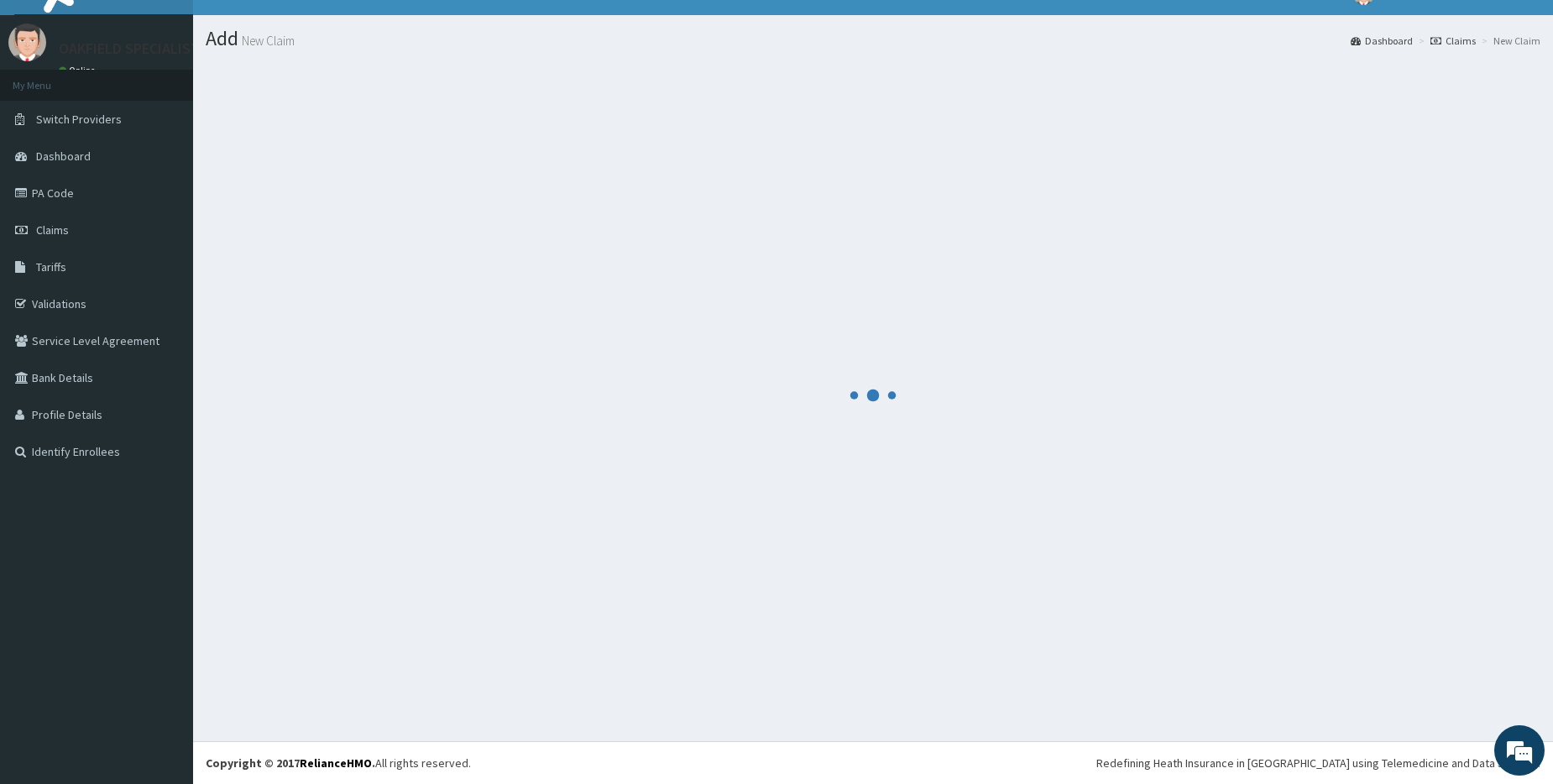
scroll to position [27, 0]
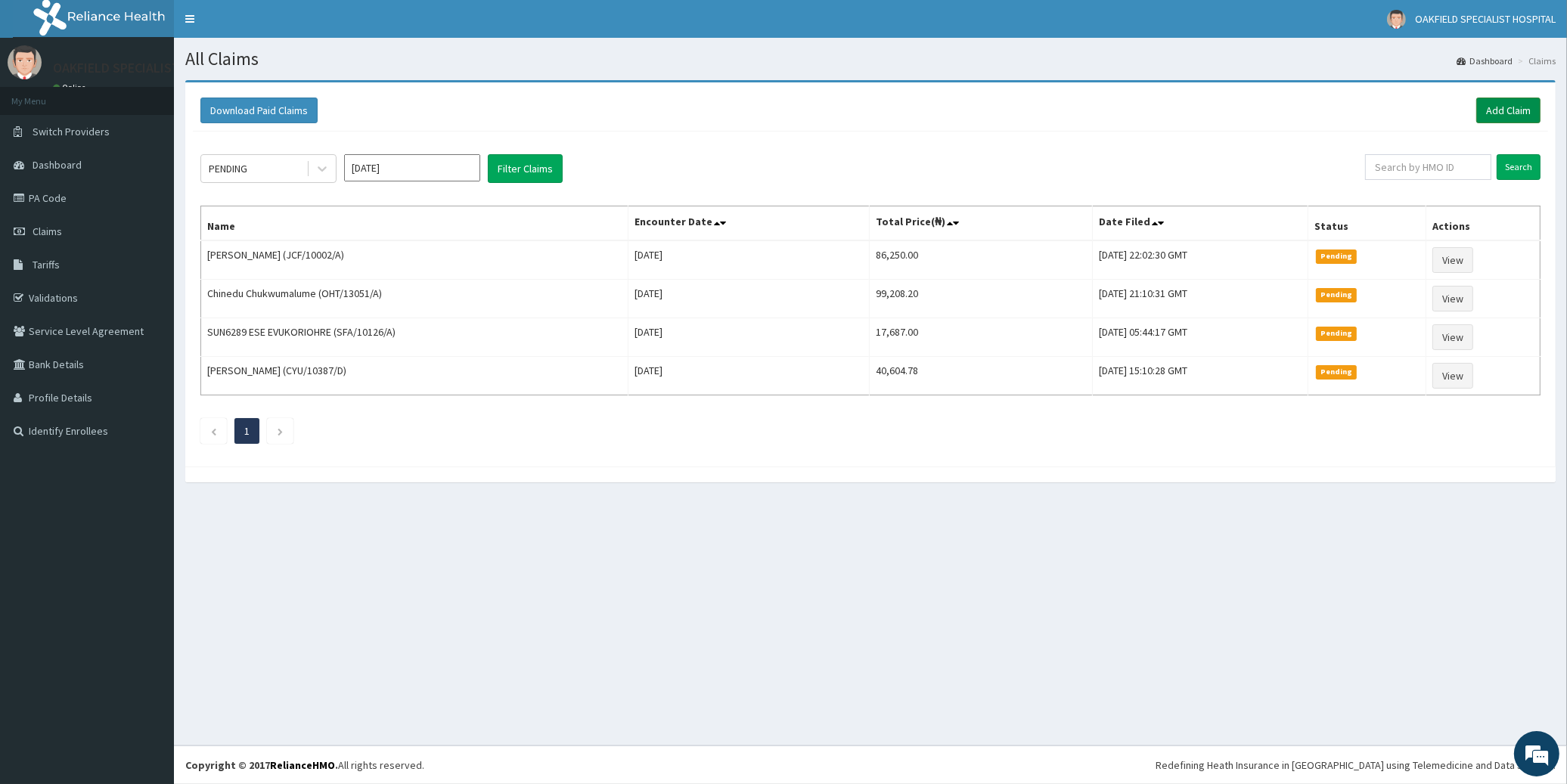
click at [1496, 107] on link "Add Claim" at bounding box center [1508, 110] width 64 height 26
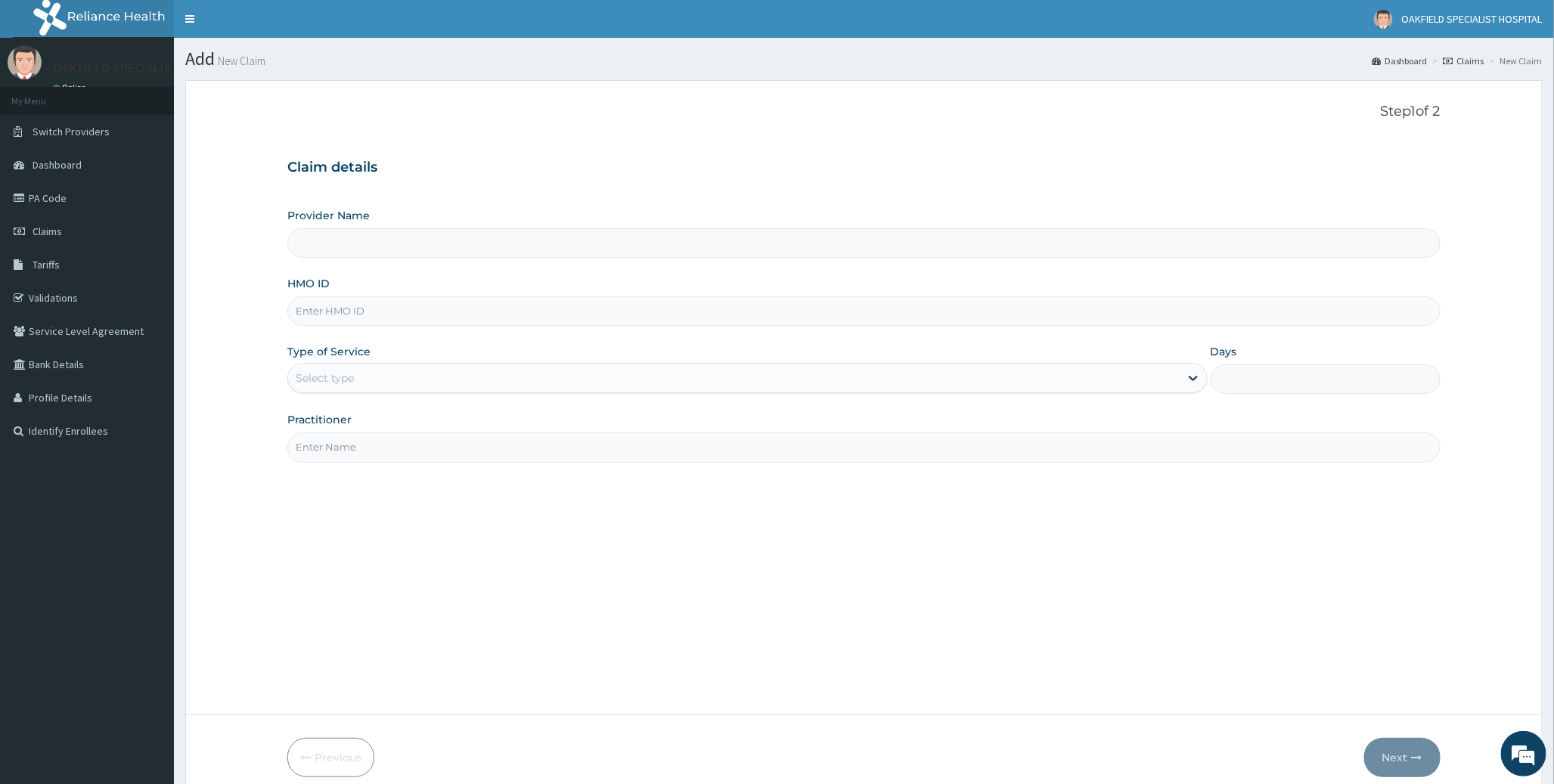
type input "BPO/10013/B"
type input "Vinca Hospital Limited"
type input "BPO/10013/B"
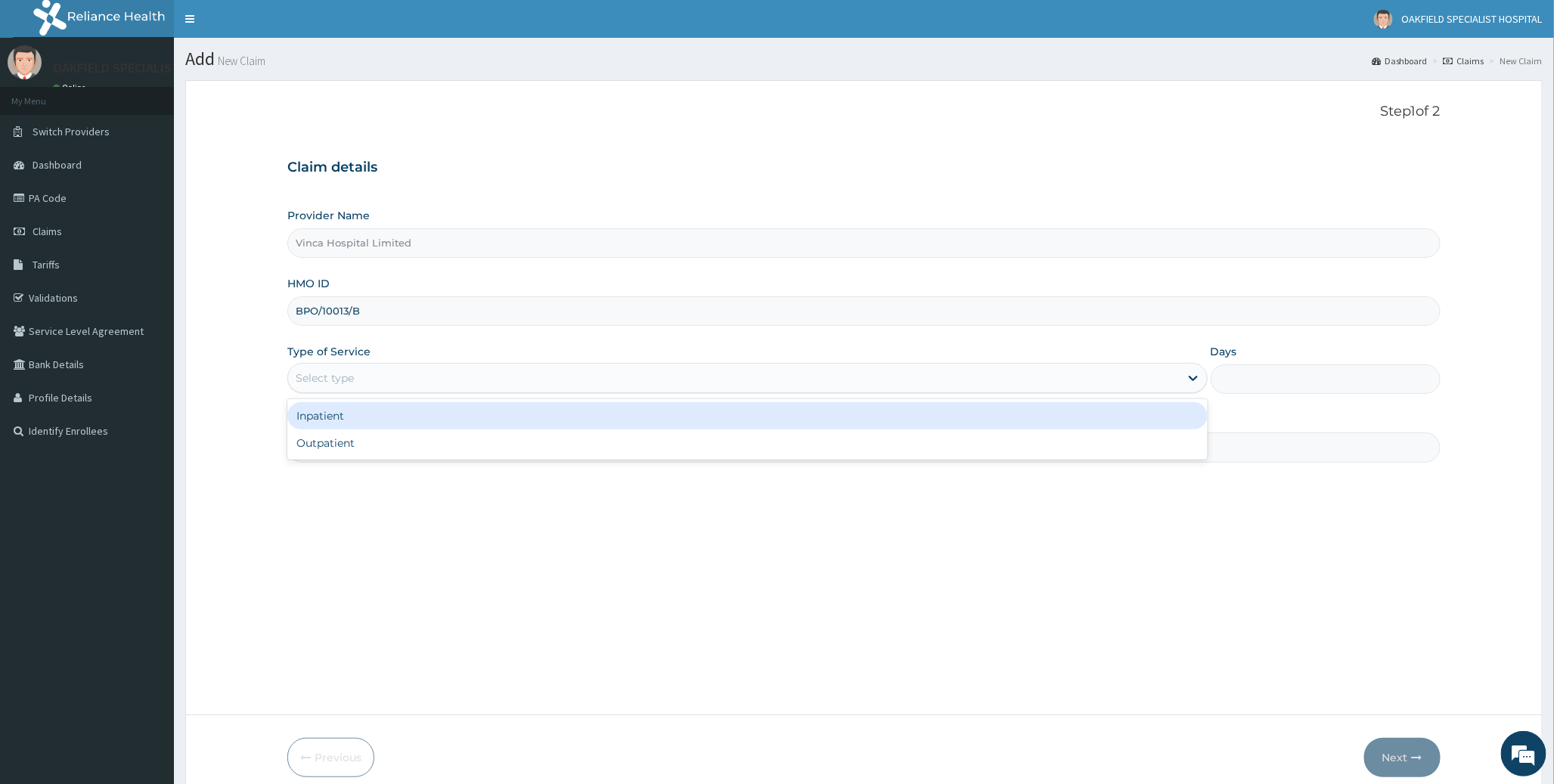
click at [343, 384] on div "Select type" at bounding box center [325, 378] width 58 height 15
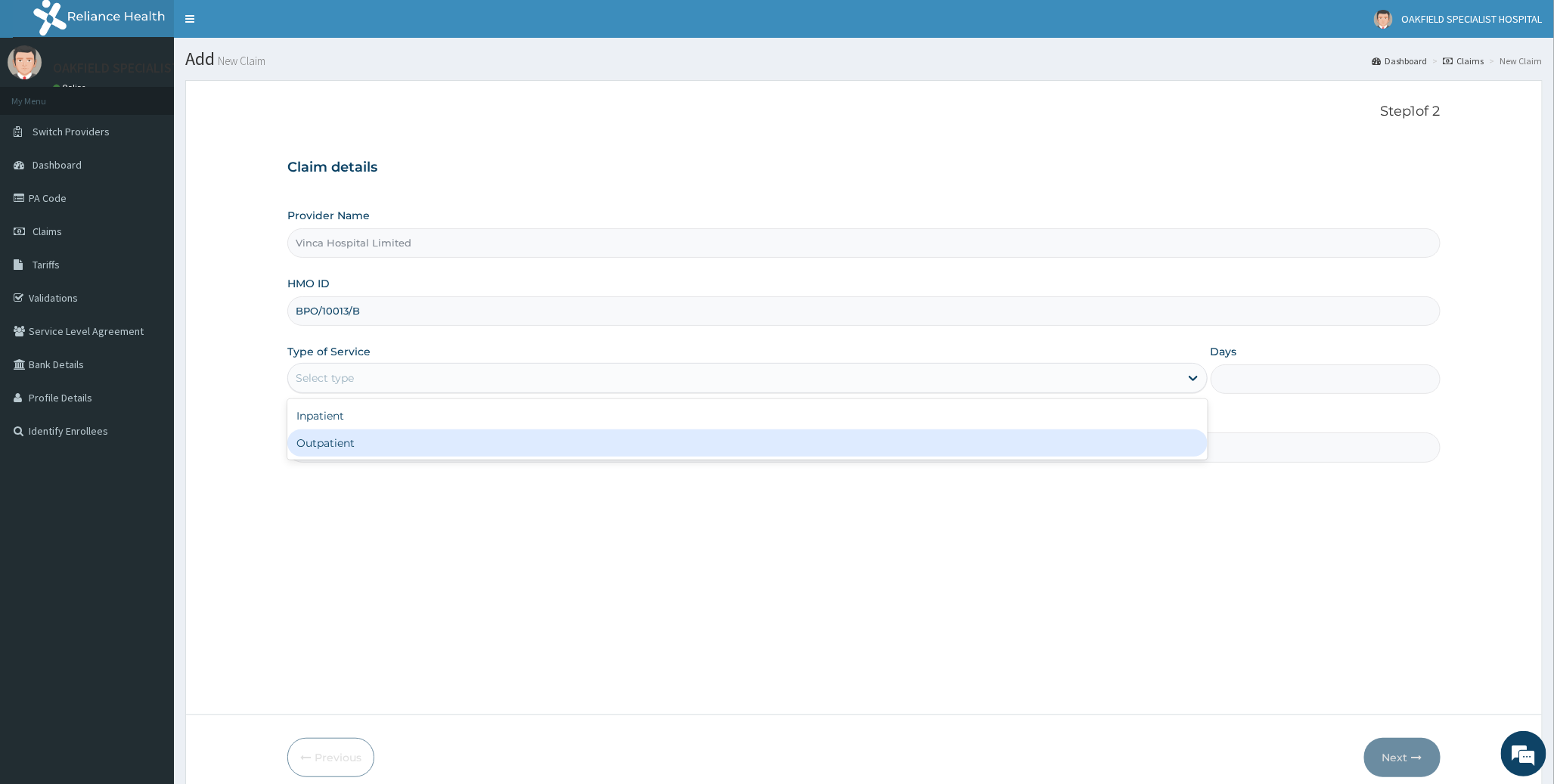
click at [344, 443] on div "Outpatient" at bounding box center [747, 443] width 920 height 27
type input "1"
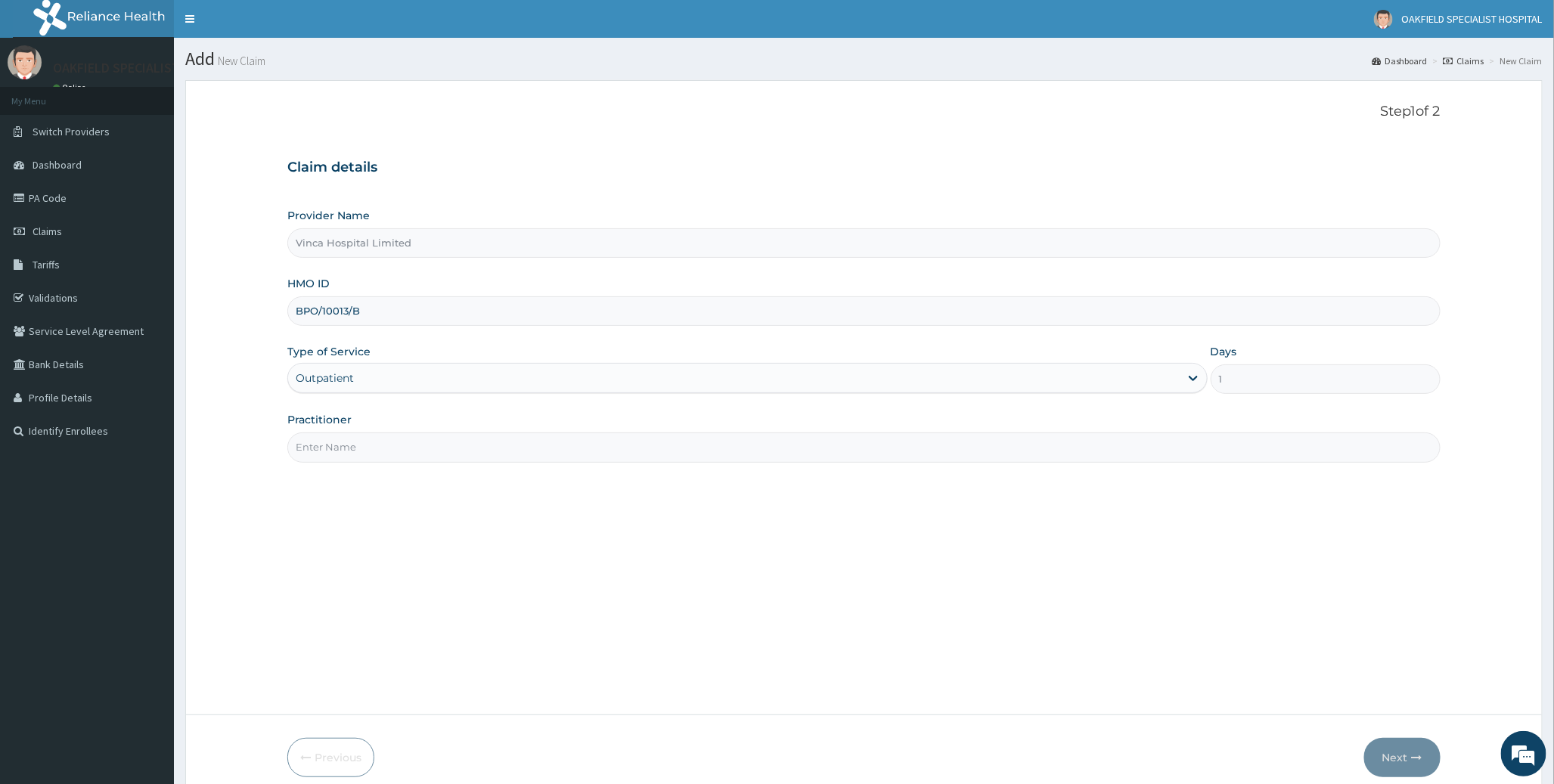
click at [352, 444] on input "Practitioner" at bounding box center [864, 446] width 1152 height 30
type input "DR EFE"
click at [1415, 758] on icon "button" at bounding box center [1417, 758] width 11 height 11
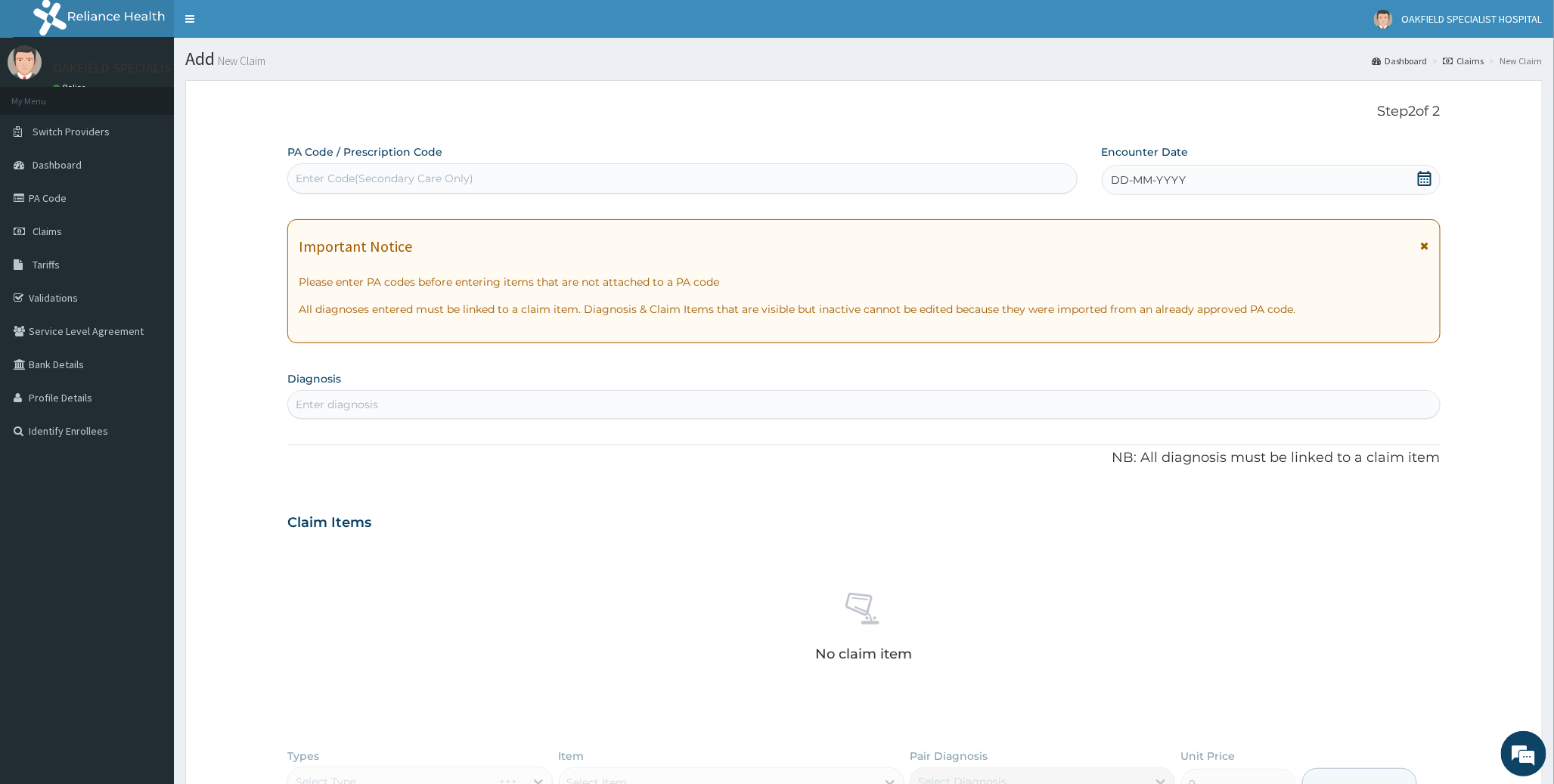
click at [393, 174] on div "Enter Code(Secondary Care Only)" at bounding box center [385, 179] width 178 height 15
paste input "PA/B61624"
type input "PA/B61624"
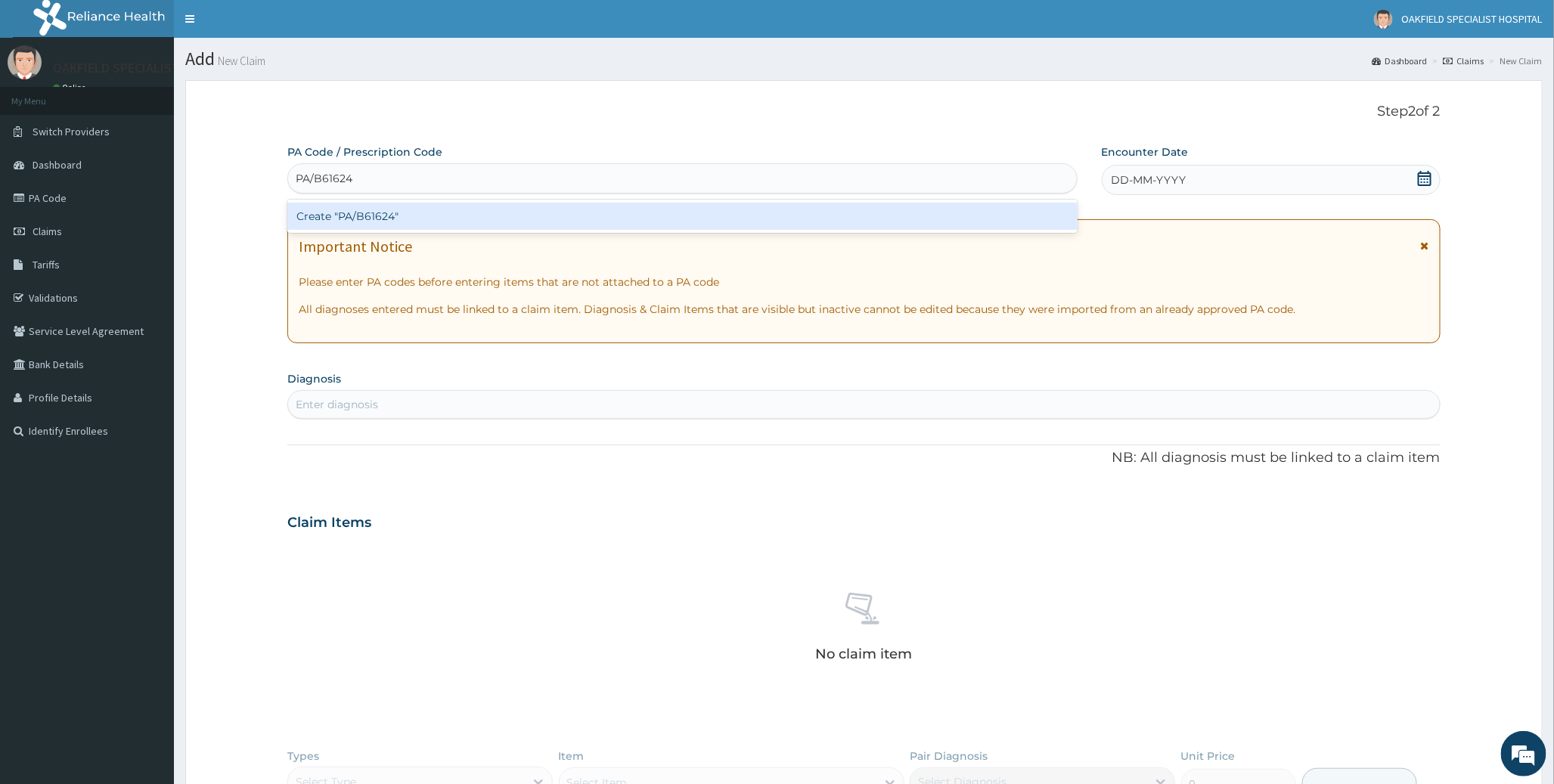
click at [350, 218] on div "Create "PA/B61624"" at bounding box center [682, 216] width 789 height 27
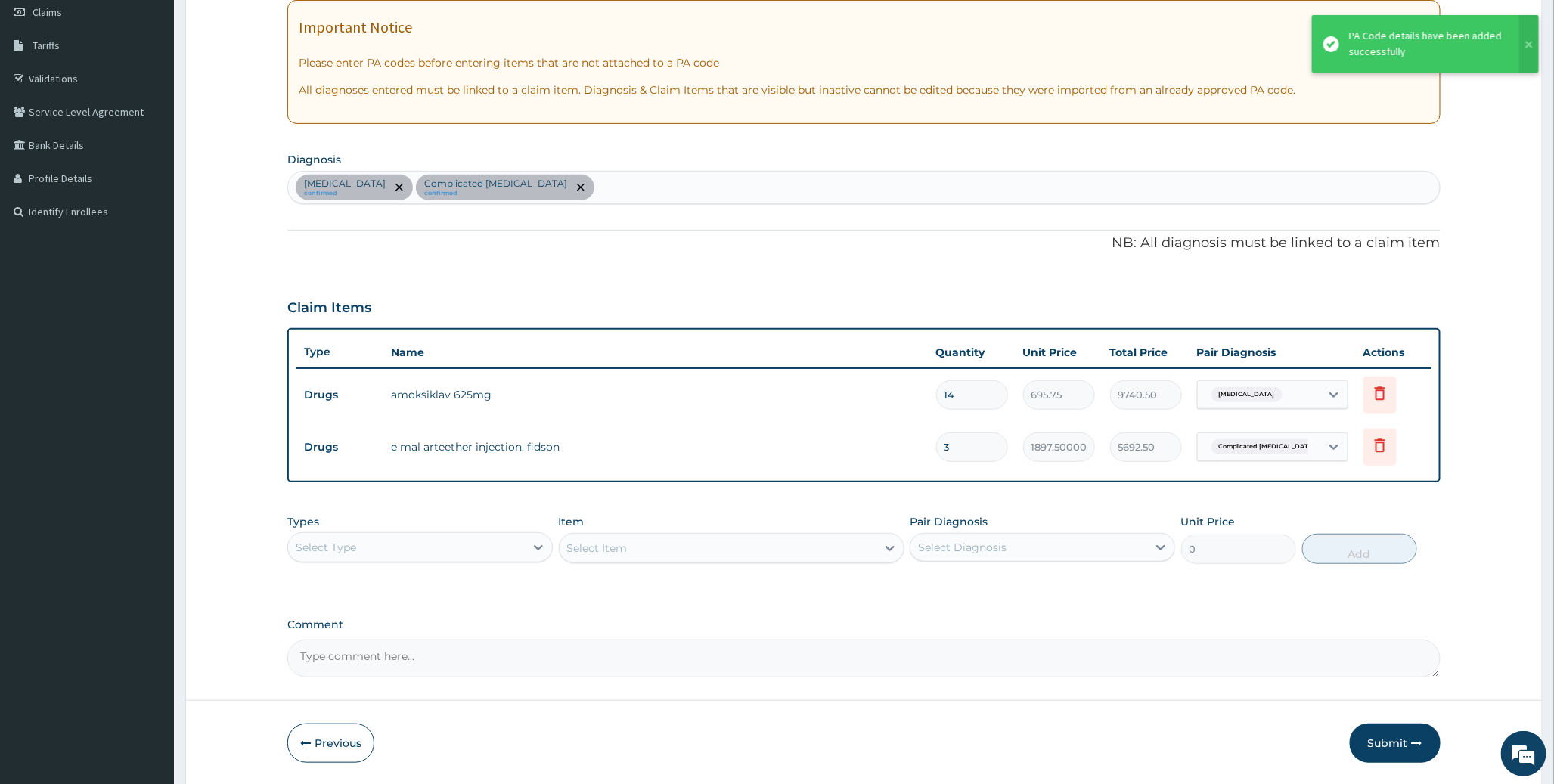
scroll to position [252, 0]
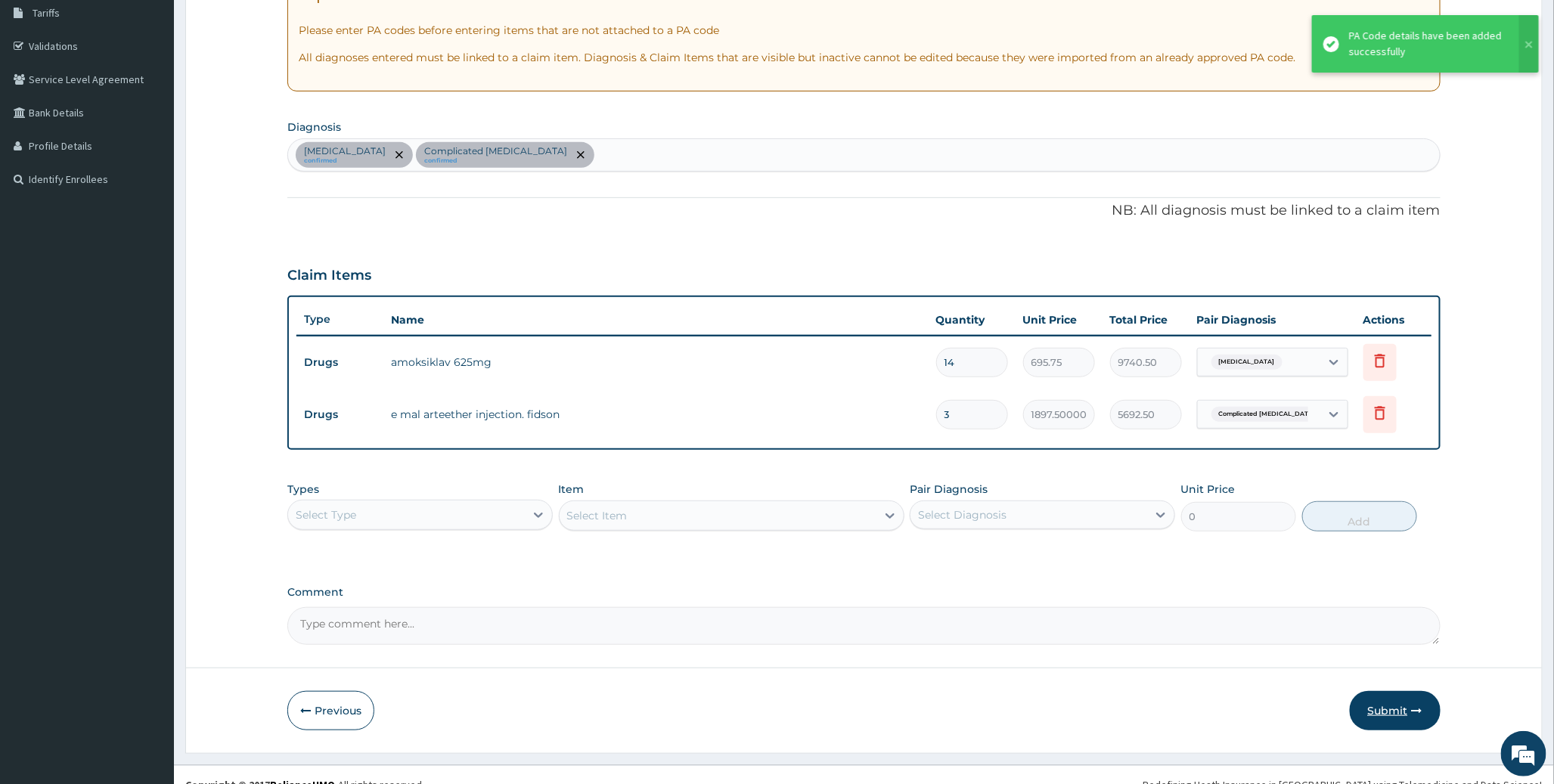
click at [1369, 705] on button "Submit" at bounding box center [1395, 711] width 91 height 39
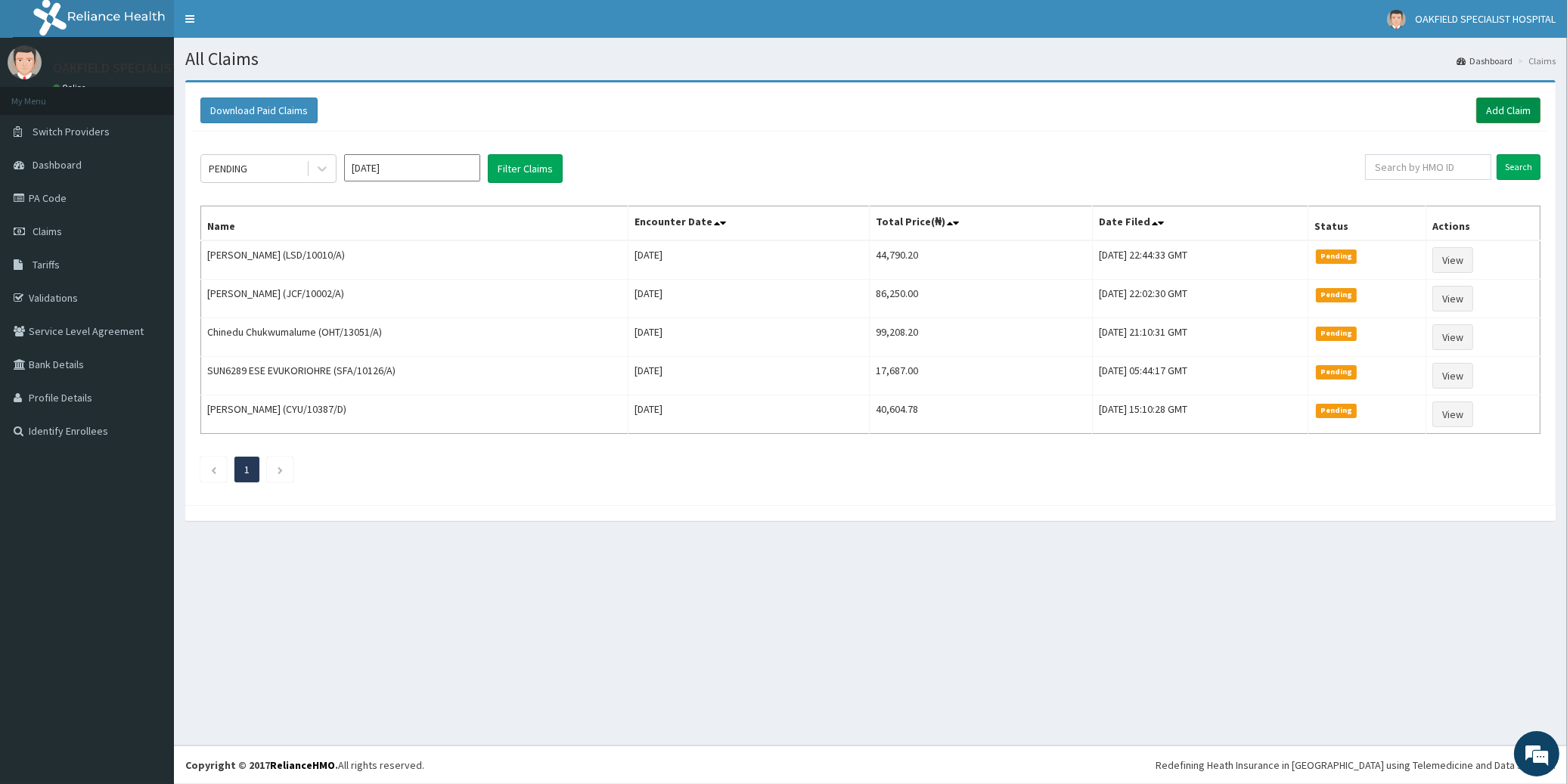
click at [1500, 110] on link "Add Claim" at bounding box center [1508, 110] width 64 height 26
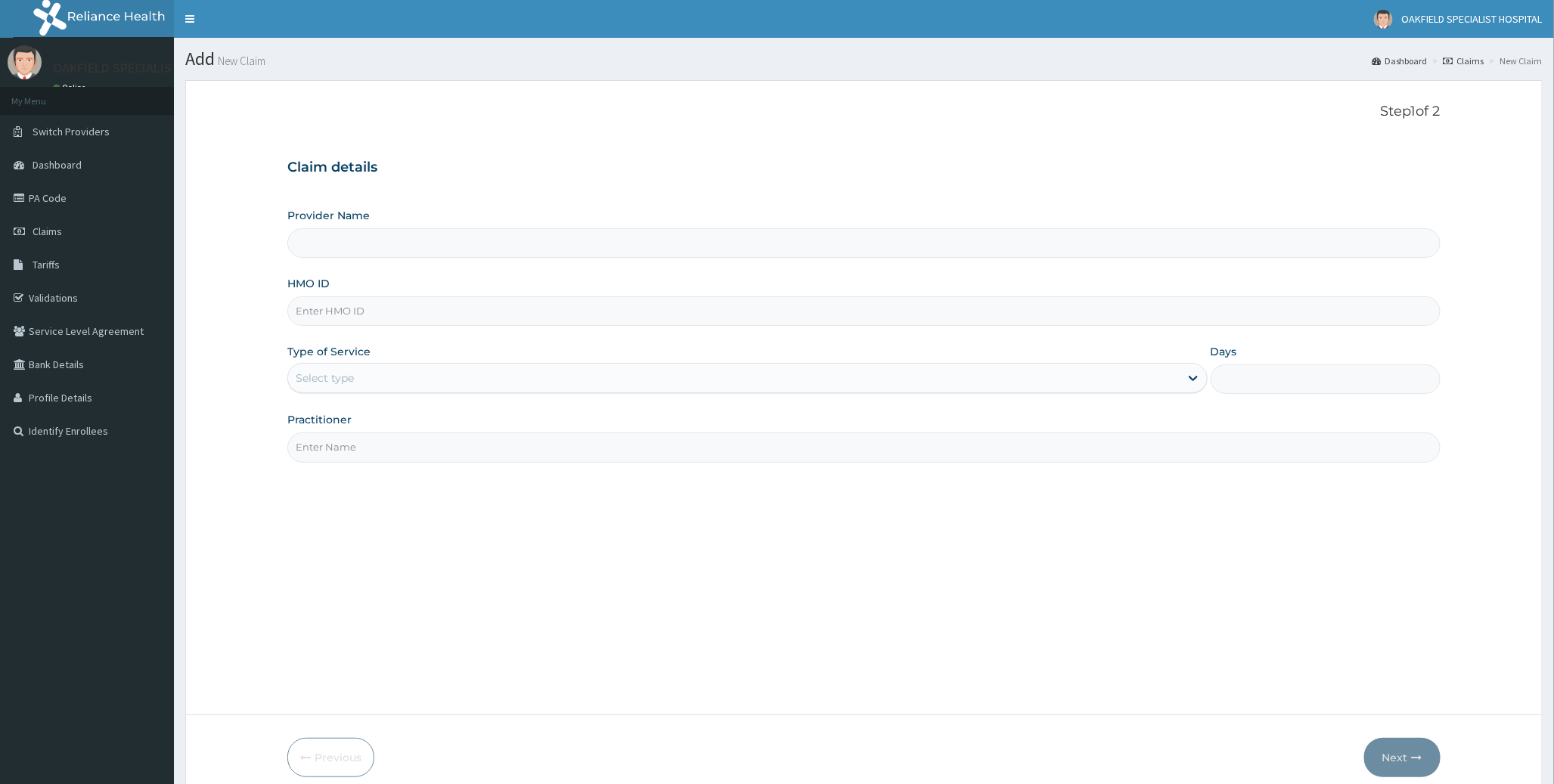
click at [344, 306] on input "HMO ID" at bounding box center [864, 311] width 1152 height 30
paste input "GSV/10679/E"
type input "GSV/10679/E"
type input "Vinca Hospital Limited"
type input "GSV/10679/E"
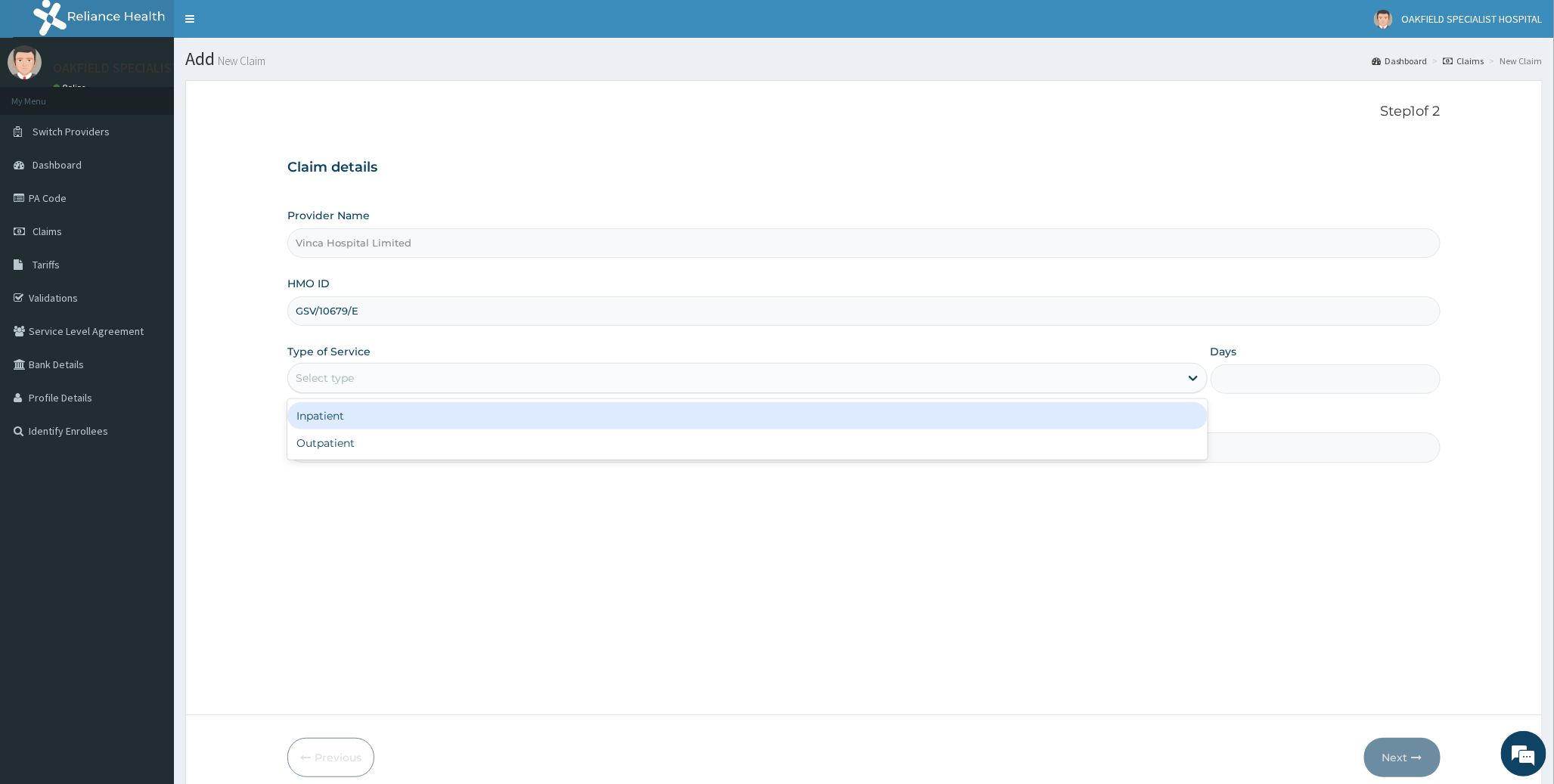
click at [342, 391] on div "Select type" at bounding box center [747, 378] width 920 height 30
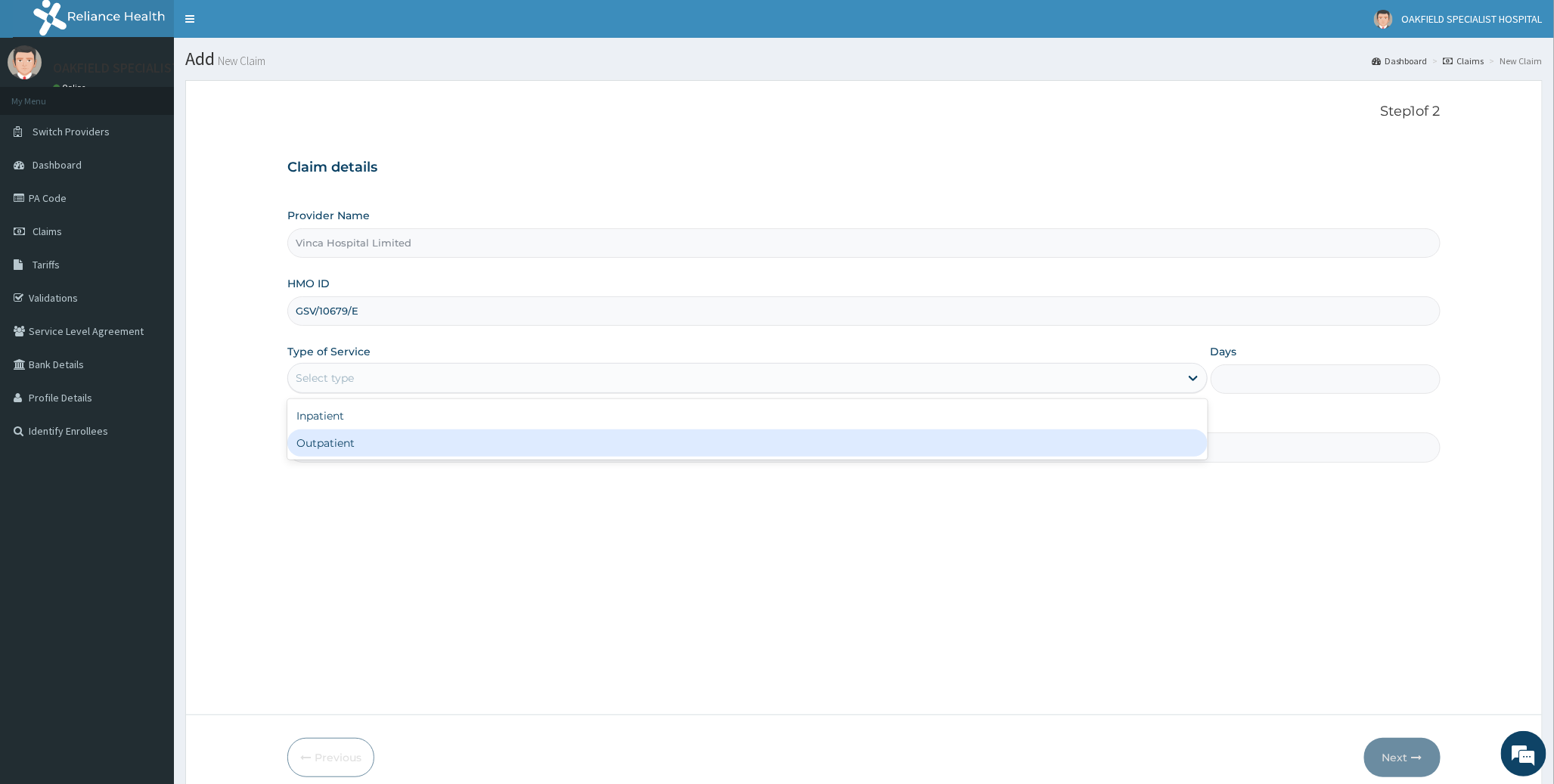
drag, startPoint x: 335, startPoint y: 435, endPoint x: 346, endPoint y: 442, distance: 13.0
click at [336, 437] on div "Outpatient" at bounding box center [747, 443] width 920 height 27
type input "1"
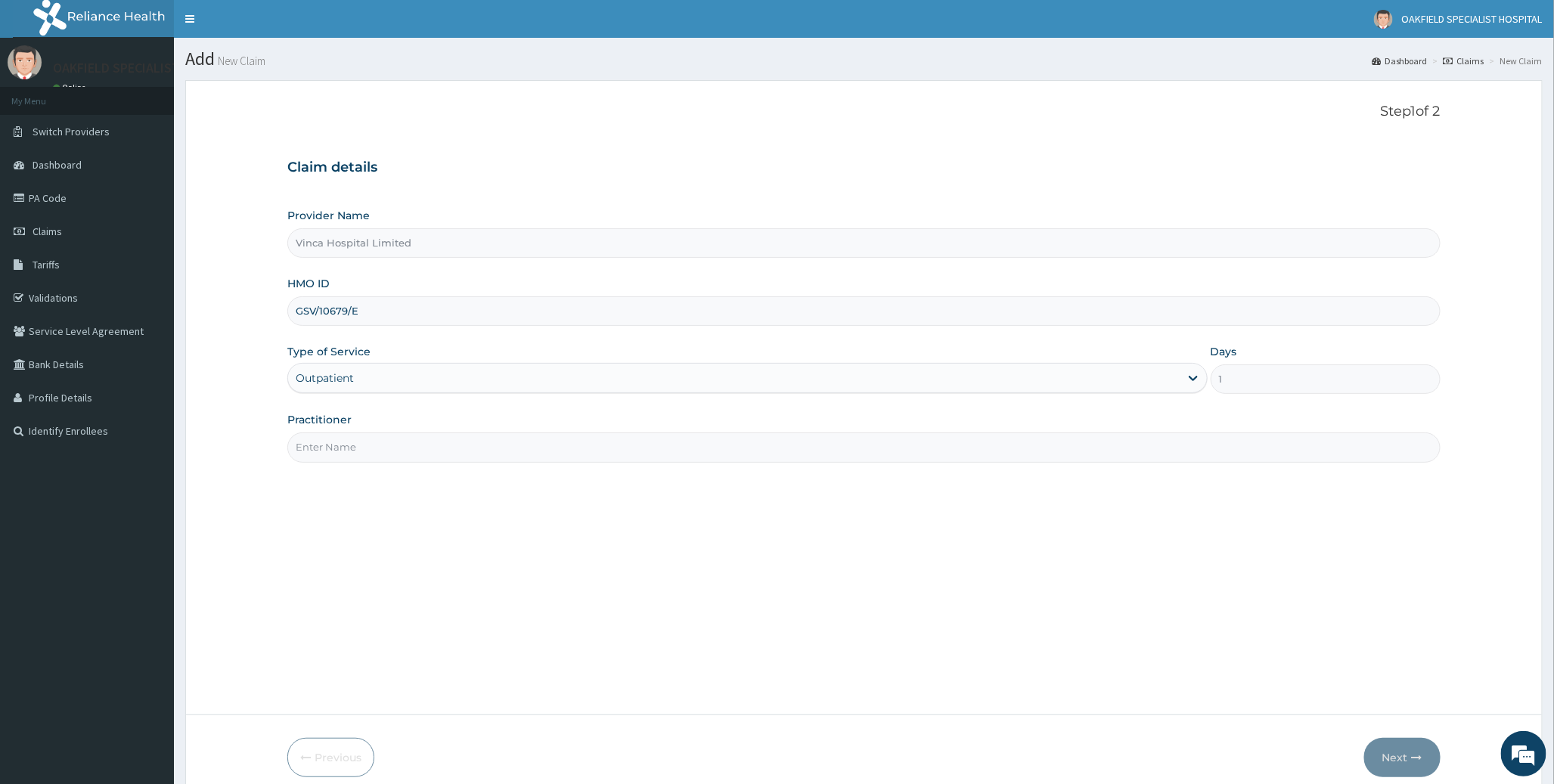
click at [347, 442] on input "Practitioner" at bounding box center [864, 446] width 1152 height 30
type input "DR EFE"
click at [1405, 767] on button "Next" at bounding box center [1402, 758] width 76 height 39
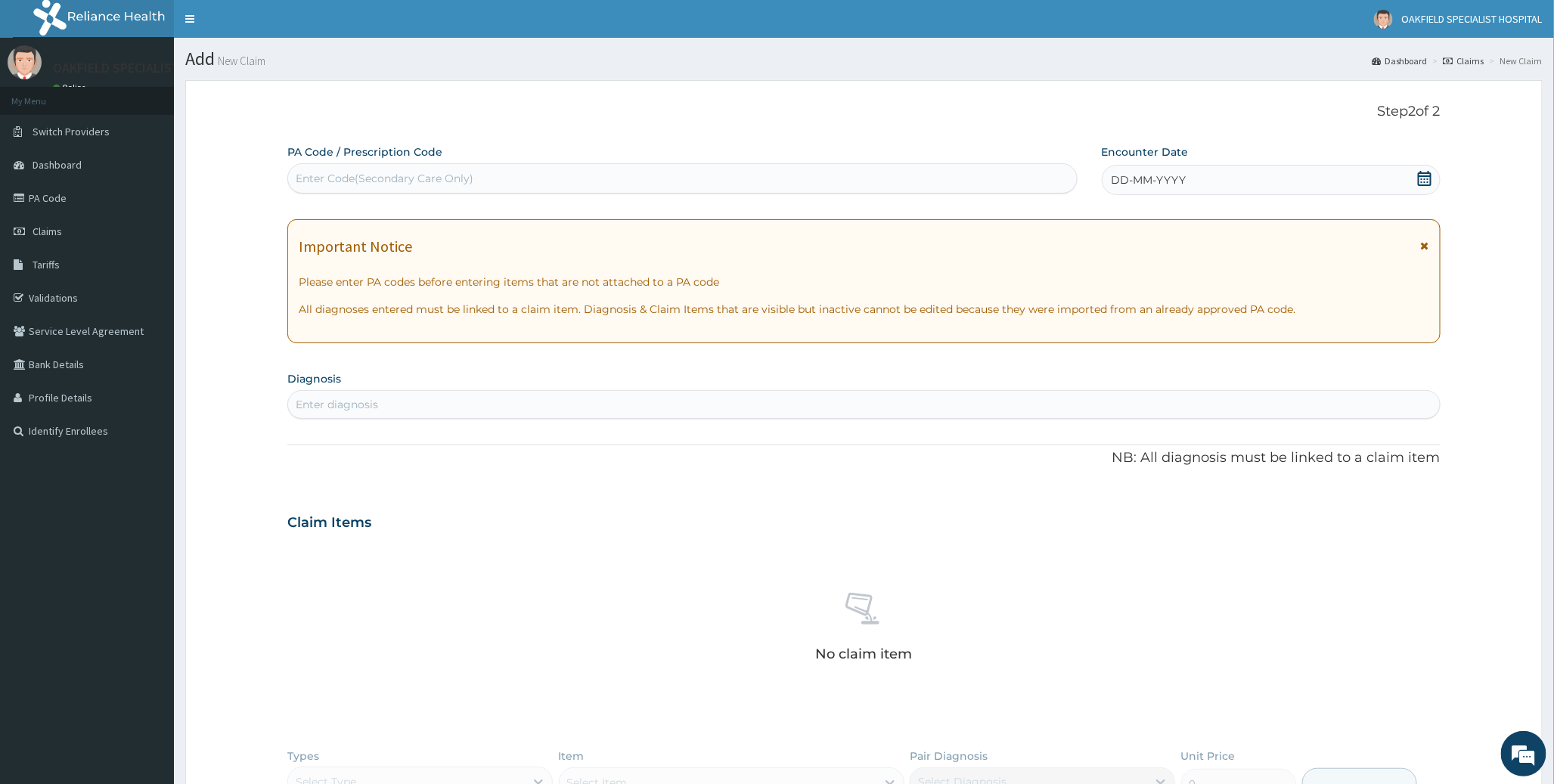
click at [341, 179] on div "Enter Code(Secondary Care Only)" at bounding box center [385, 179] width 178 height 15
click at [353, 185] on div "Enter Code(Secondary Care Only)" at bounding box center [385, 179] width 178 height 15
paste input "PA/18A596"
type input "PA/18A596"
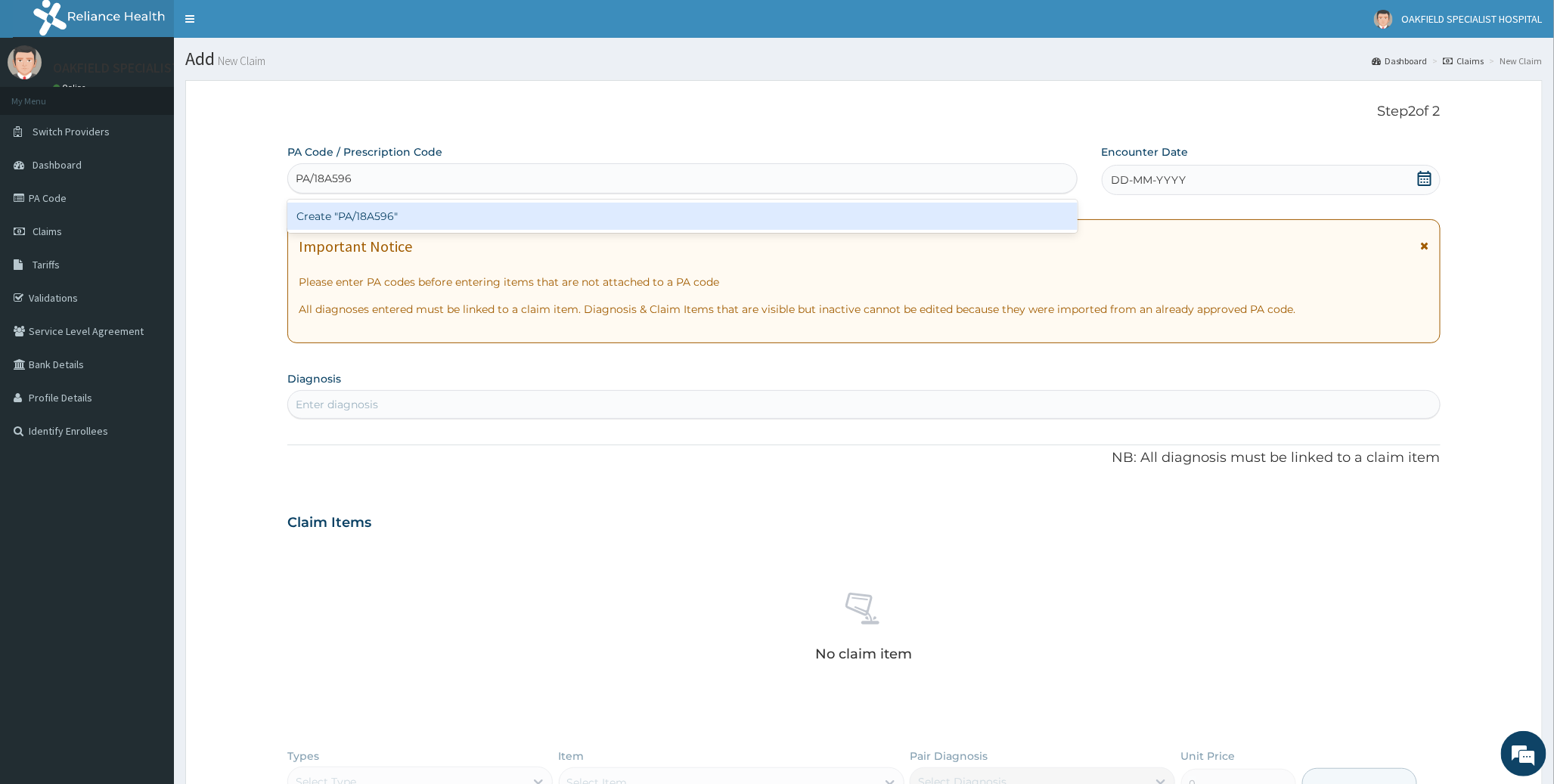
click at [330, 224] on div "Create "PA/18A596"" at bounding box center [682, 216] width 789 height 27
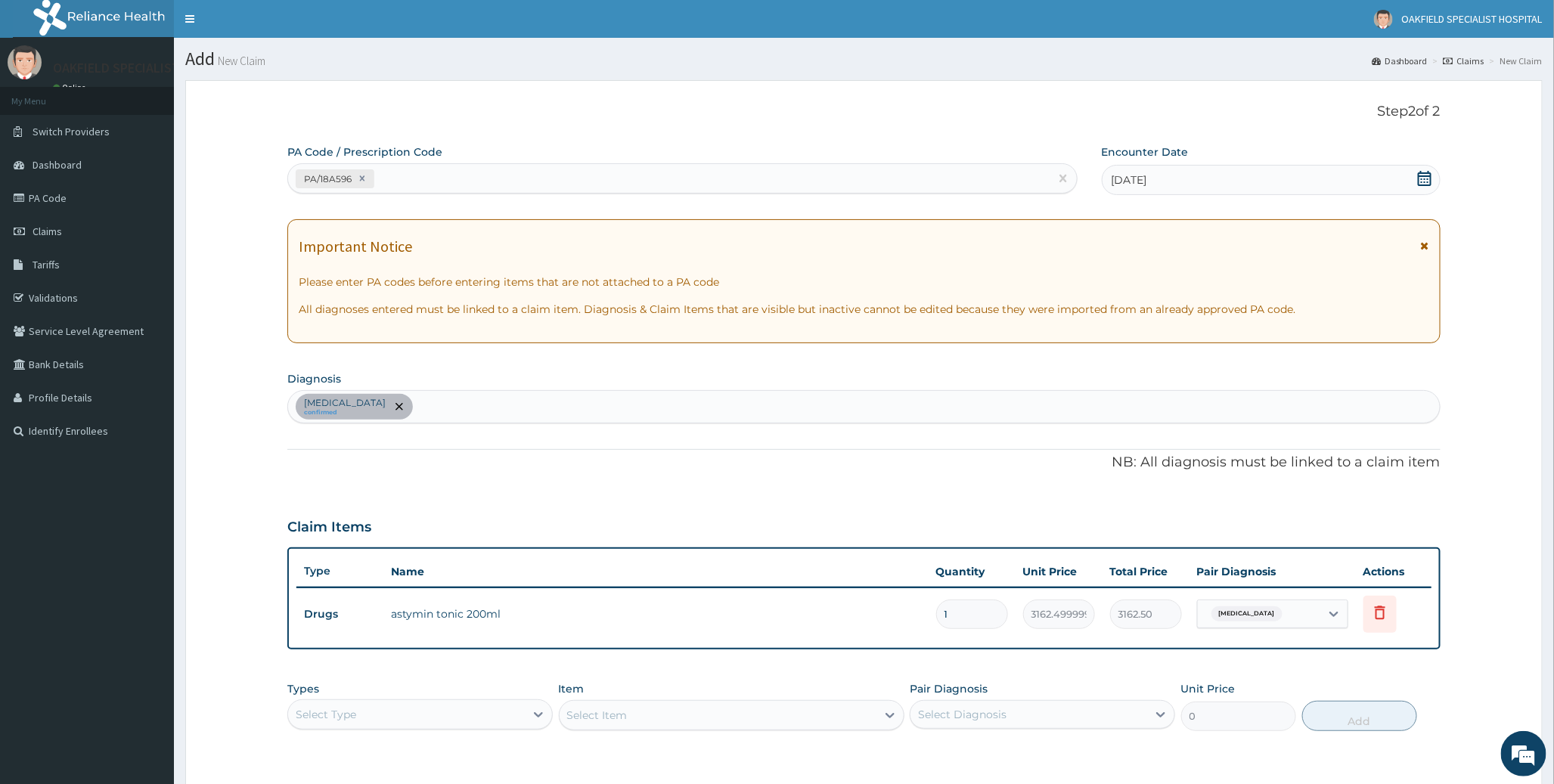
click at [422, 176] on div "PA/18A596" at bounding box center [668, 179] width 761 height 25
paste input "PA/F1AC15"
type input "PA/F1AC15"
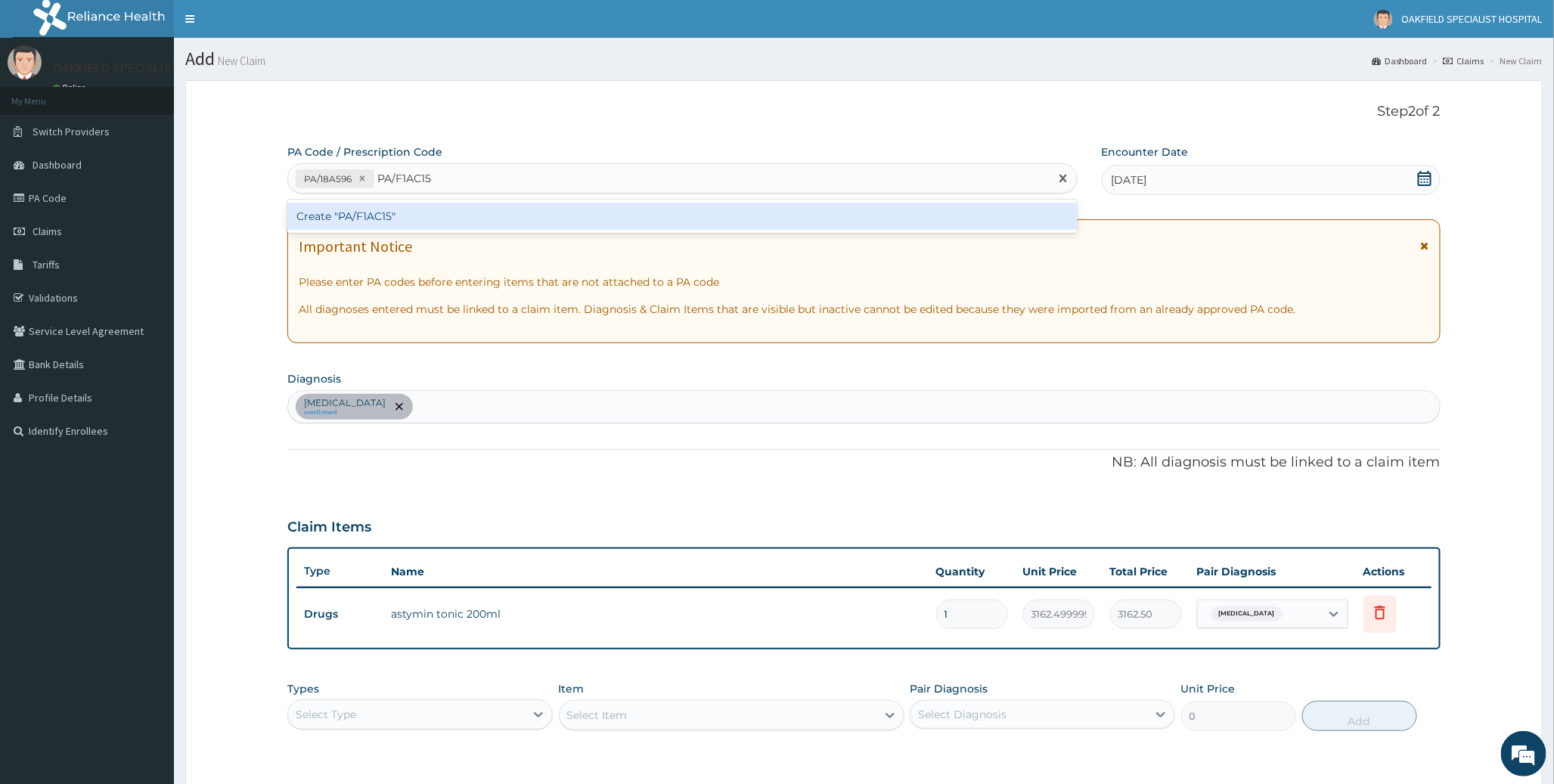
click at [381, 216] on div "Create "PA/F1AC15"" at bounding box center [682, 216] width 789 height 27
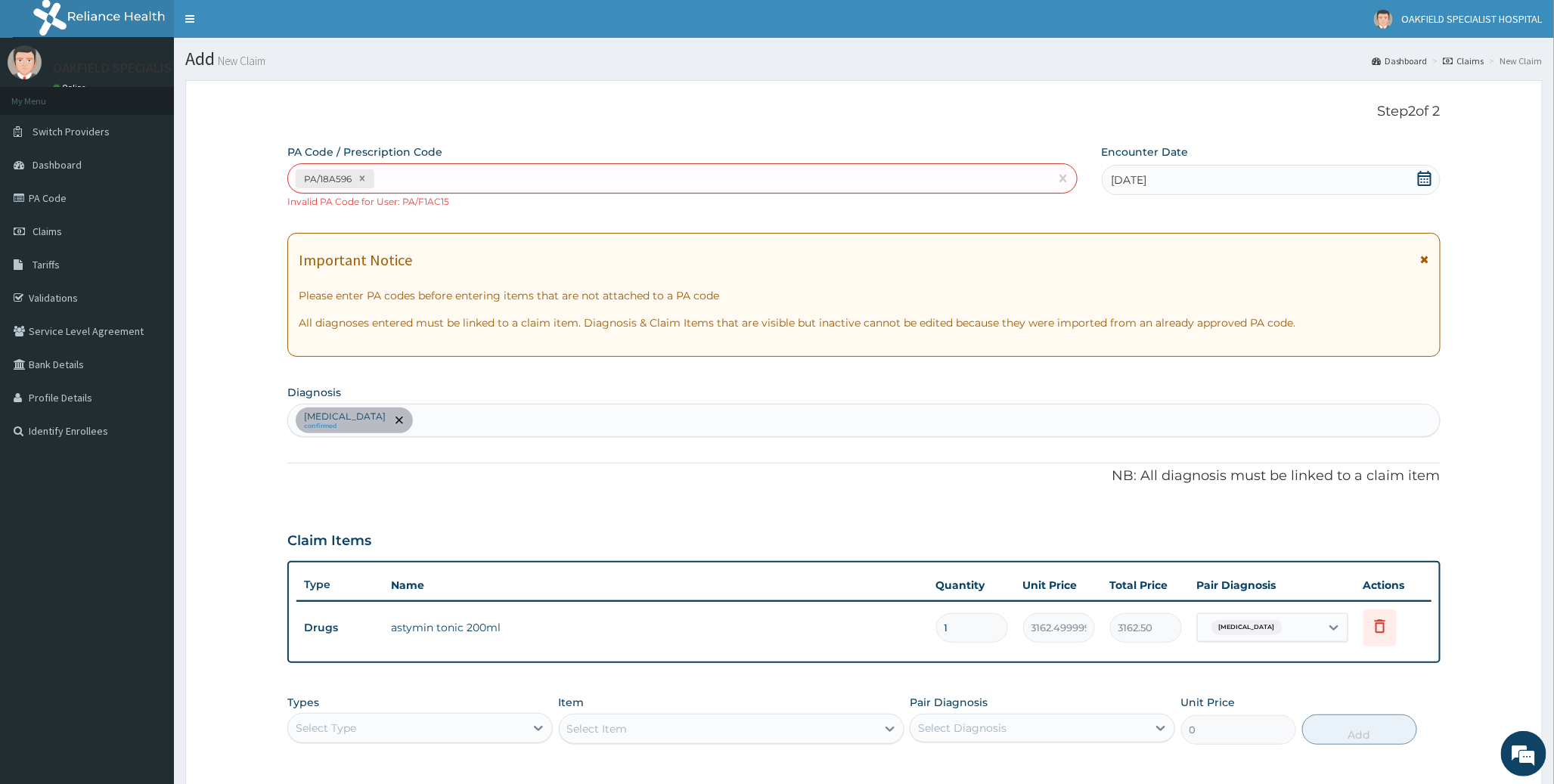
click at [462, 191] on div "PA/18A596" at bounding box center [682, 179] width 789 height 30
paste input "PA/C53A0E"
type input "PA/C53A0E"
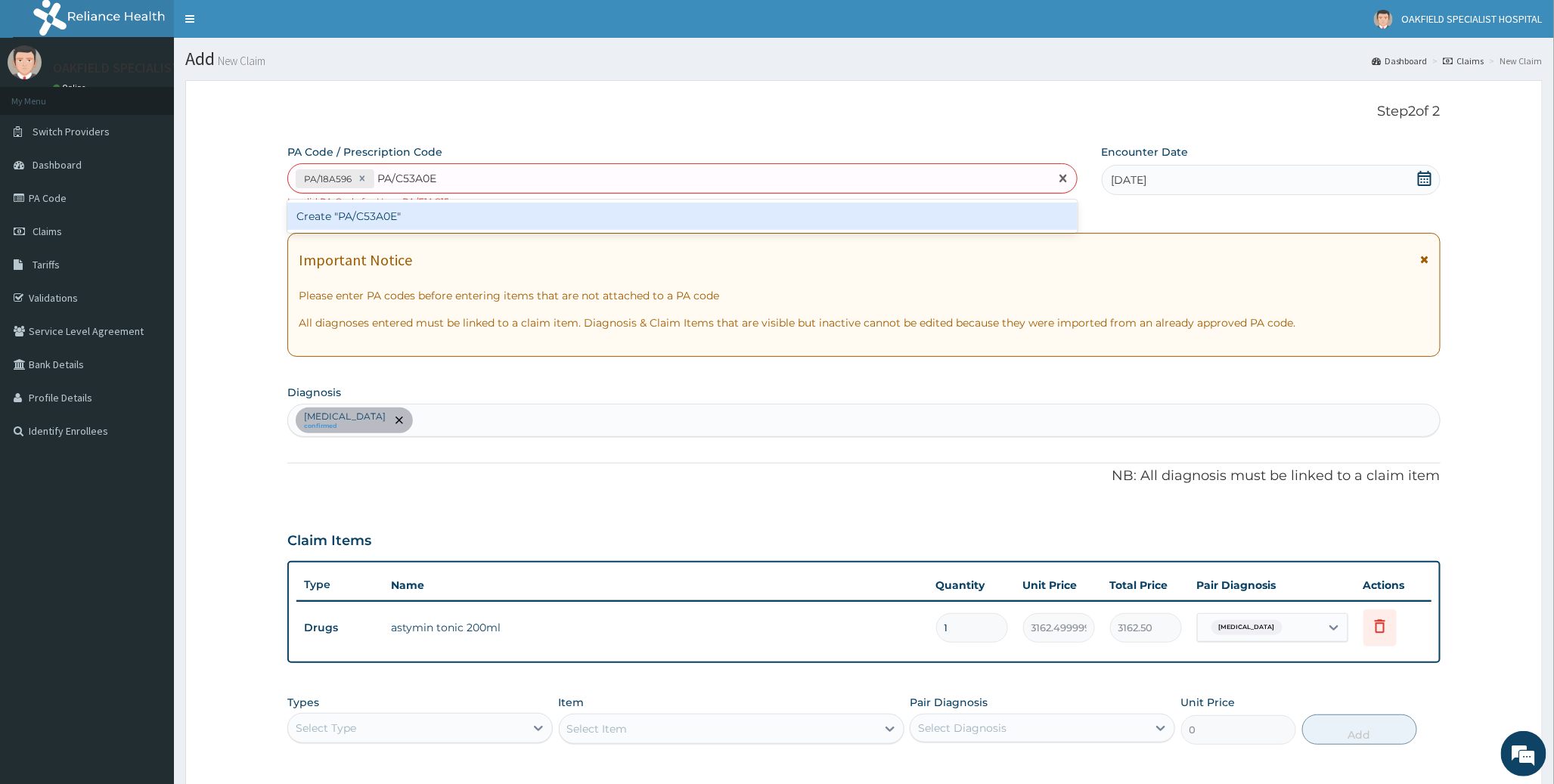
click at [405, 216] on div "Create "PA/C53A0E"" at bounding box center [682, 216] width 789 height 27
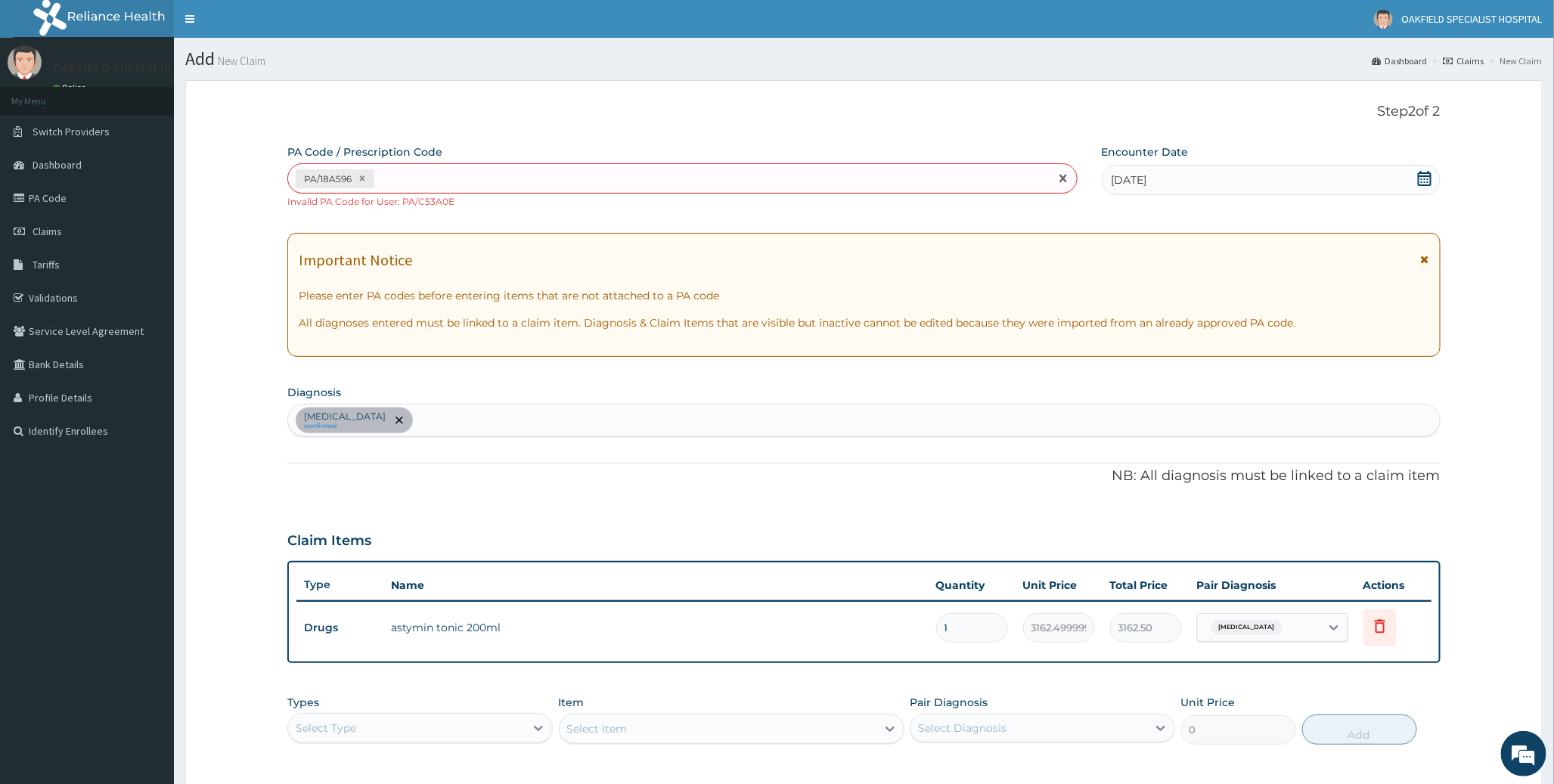
click at [417, 185] on div "PA/18A596" at bounding box center [668, 179] width 761 height 25
paste input "PA/AF0FAC"
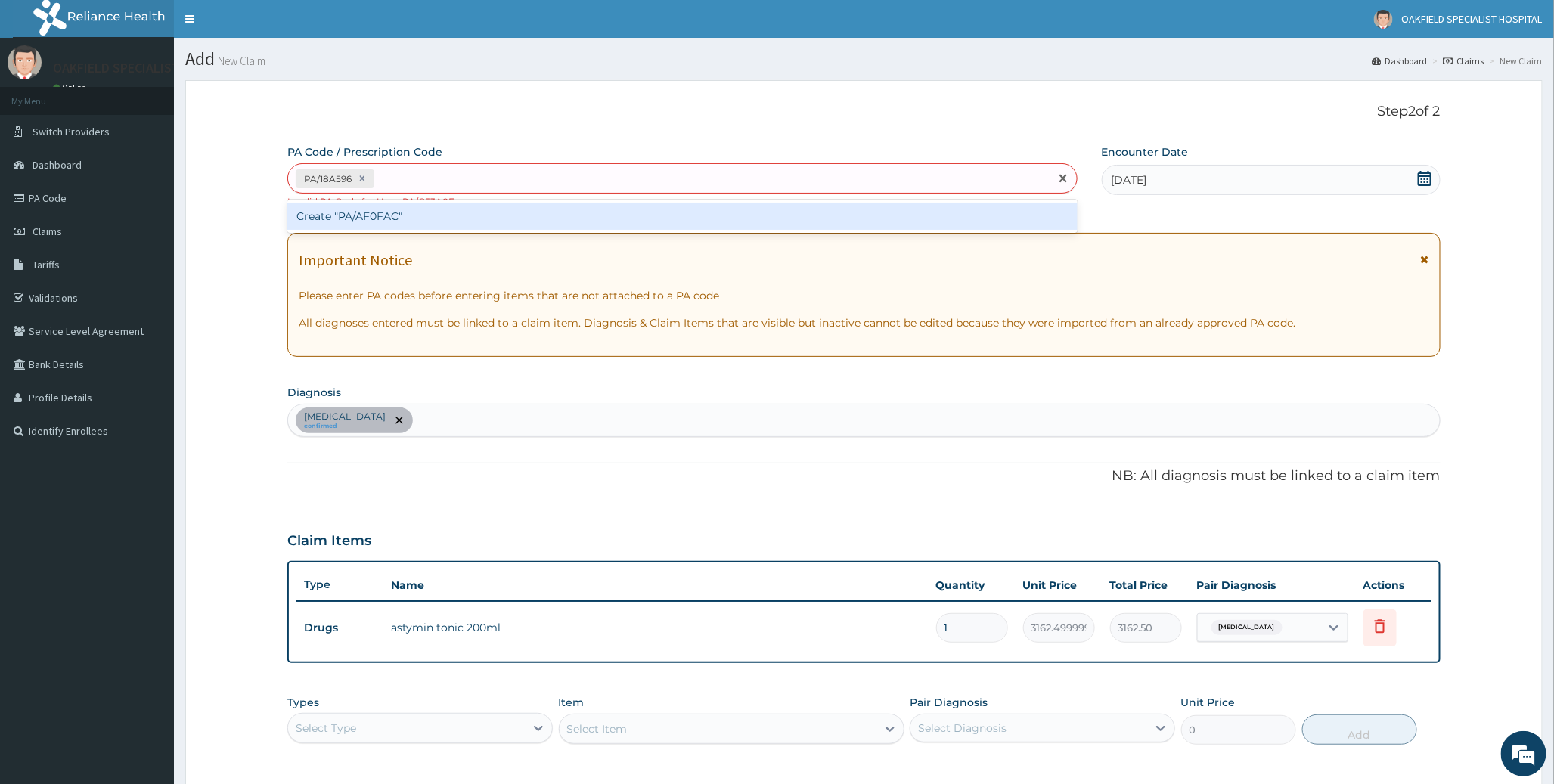
type input "PA/AF0FAC"
click at [373, 223] on div "Create "PA/AF0FAC"" at bounding box center [682, 216] width 789 height 27
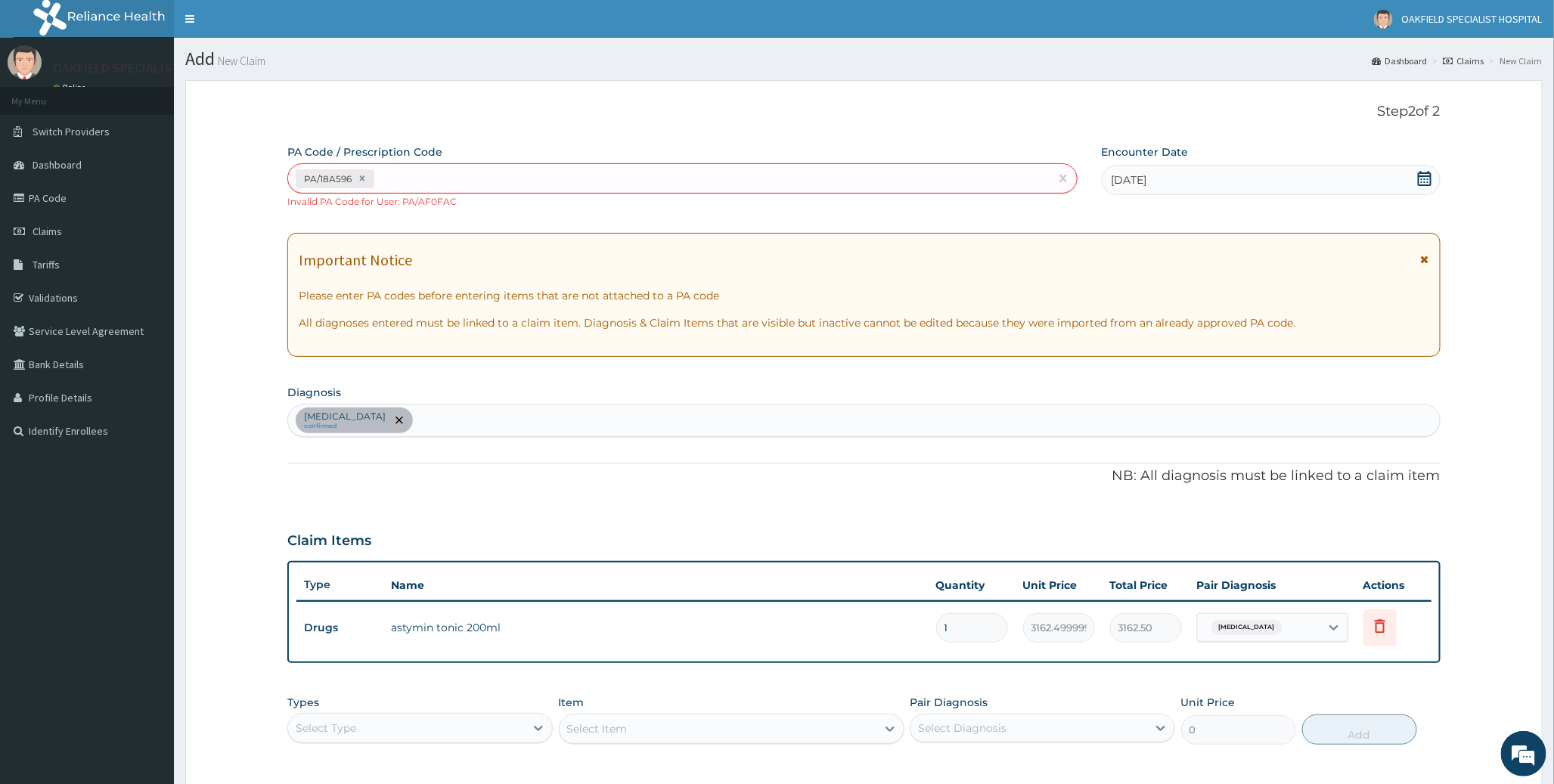
click at [417, 188] on div "PA/18A596" at bounding box center [668, 179] width 761 height 25
paste input "PA/382EC9"
type input "PA/382EC9"
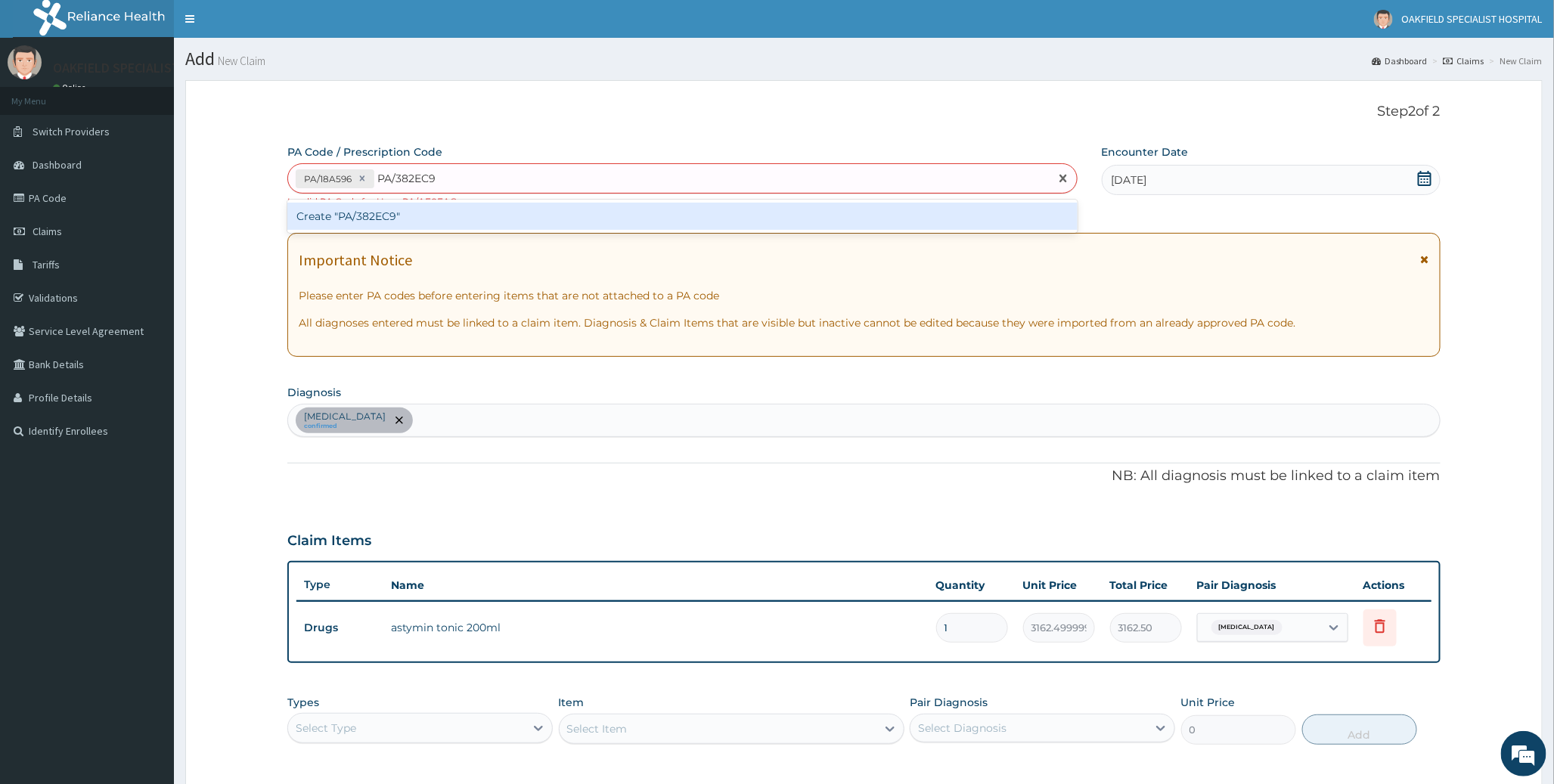
click at [396, 213] on div "Create "PA/382EC9"" at bounding box center [682, 216] width 789 height 27
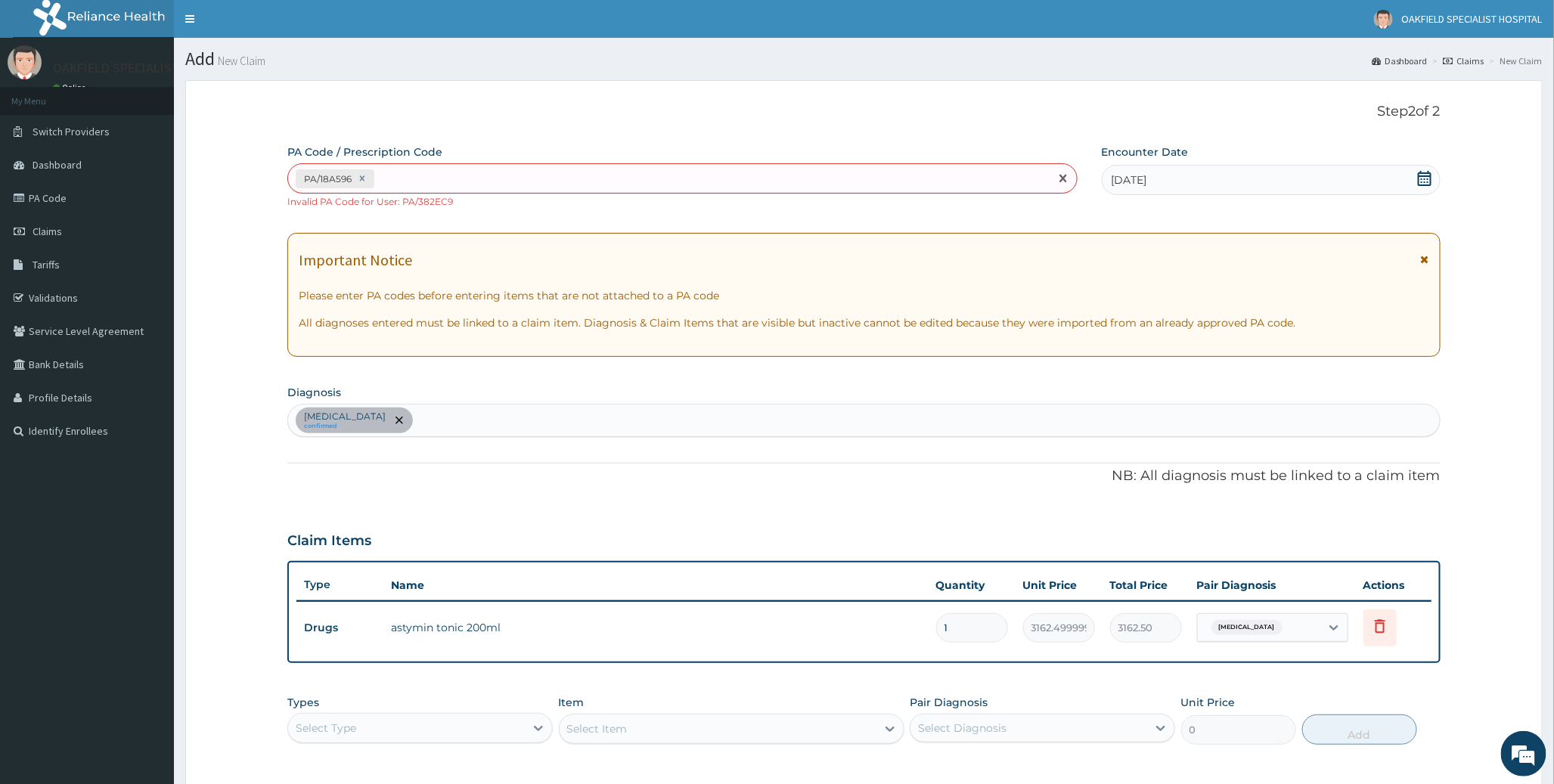
click at [433, 189] on div "PA/18A596" at bounding box center [668, 179] width 761 height 25
paste input "PA/FA5F11"
type input "PA/FA5F11"
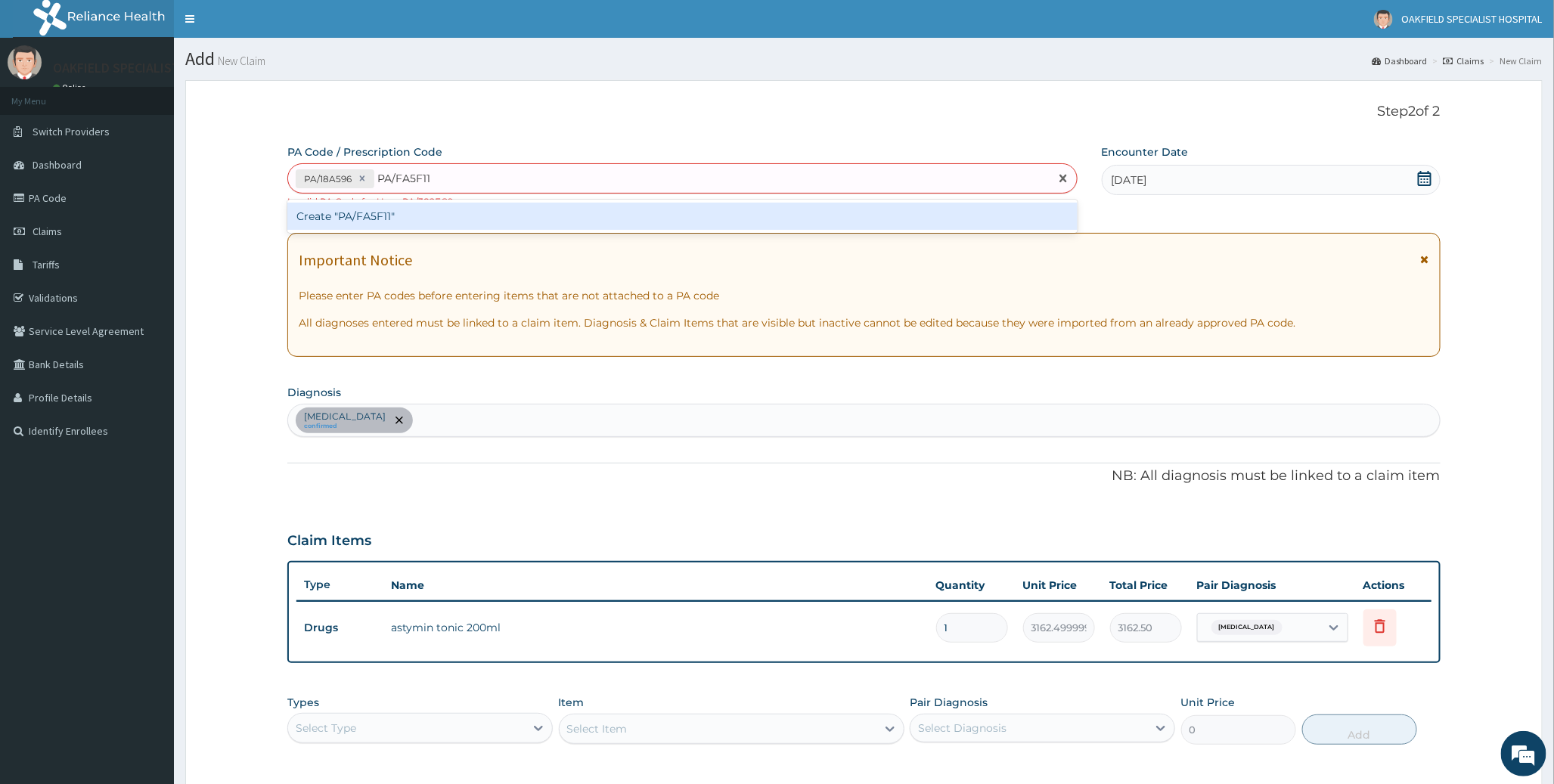
click at [395, 216] on div "Create "PA/FA5F11"" at bounding box center [682, 216] width 789 height 27
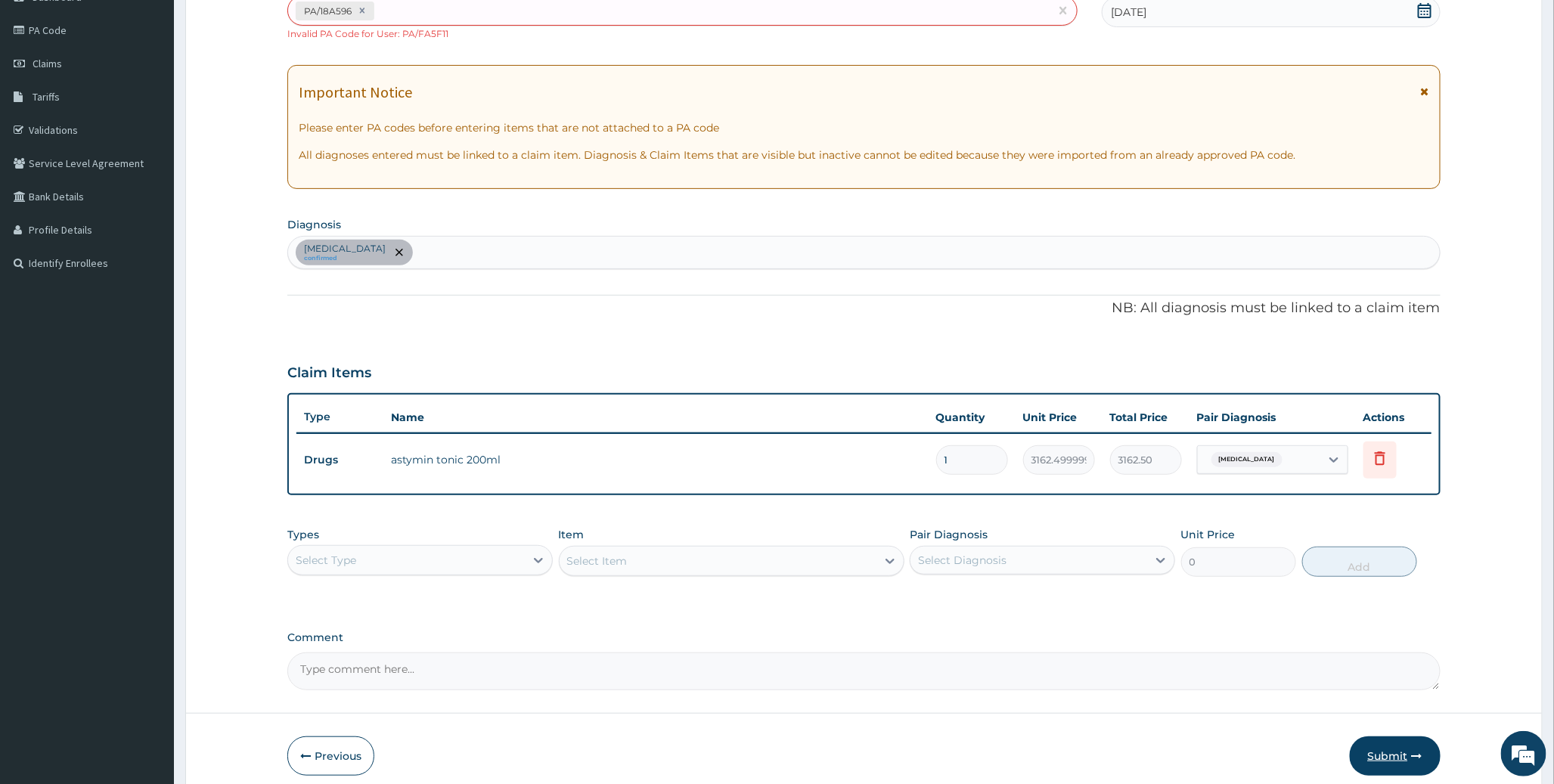
click at [1370, 754] on button "Submit" at bounding box center [1395, 756] width 91 height 39
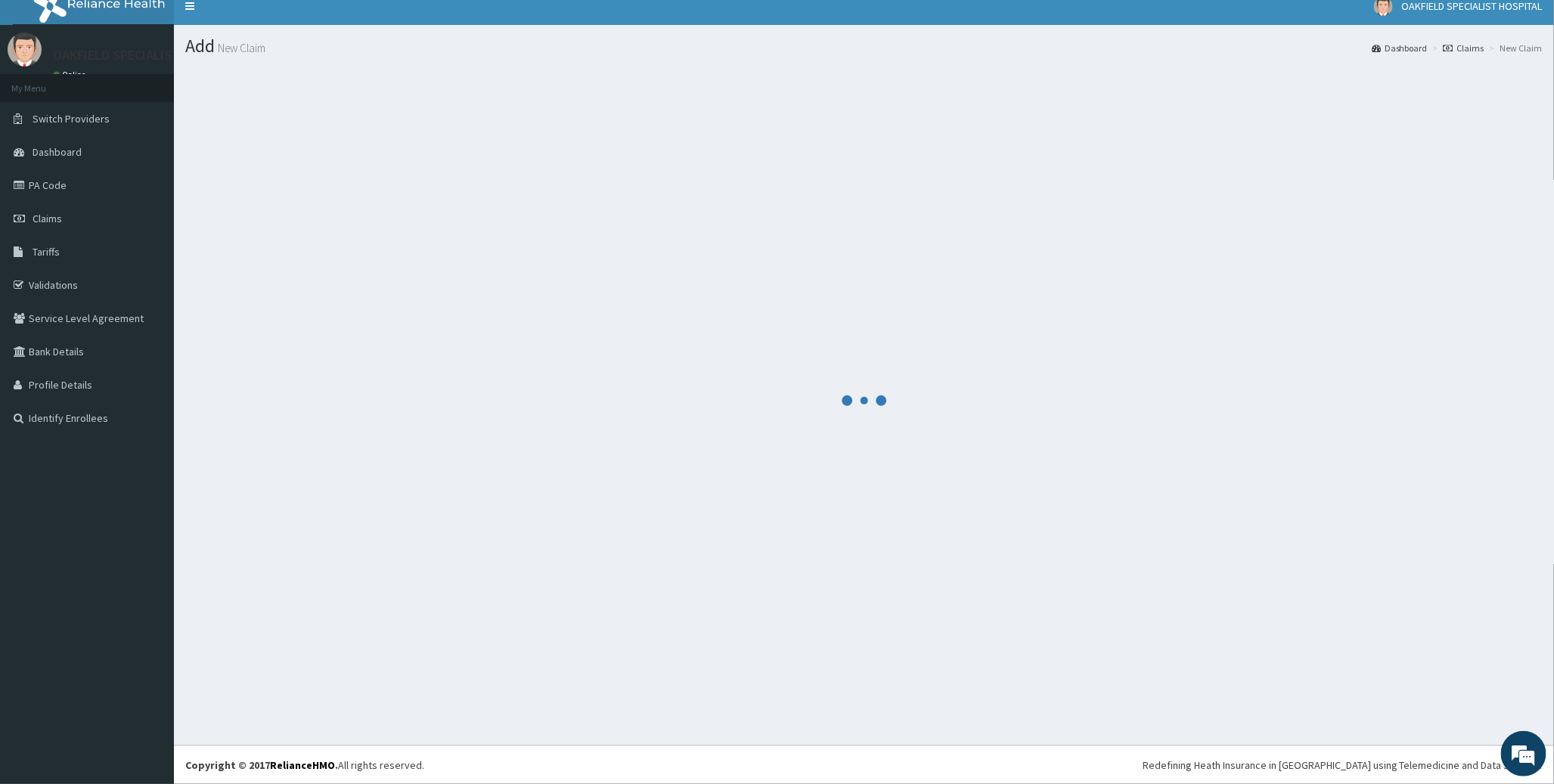
scroll to position [12, 0]
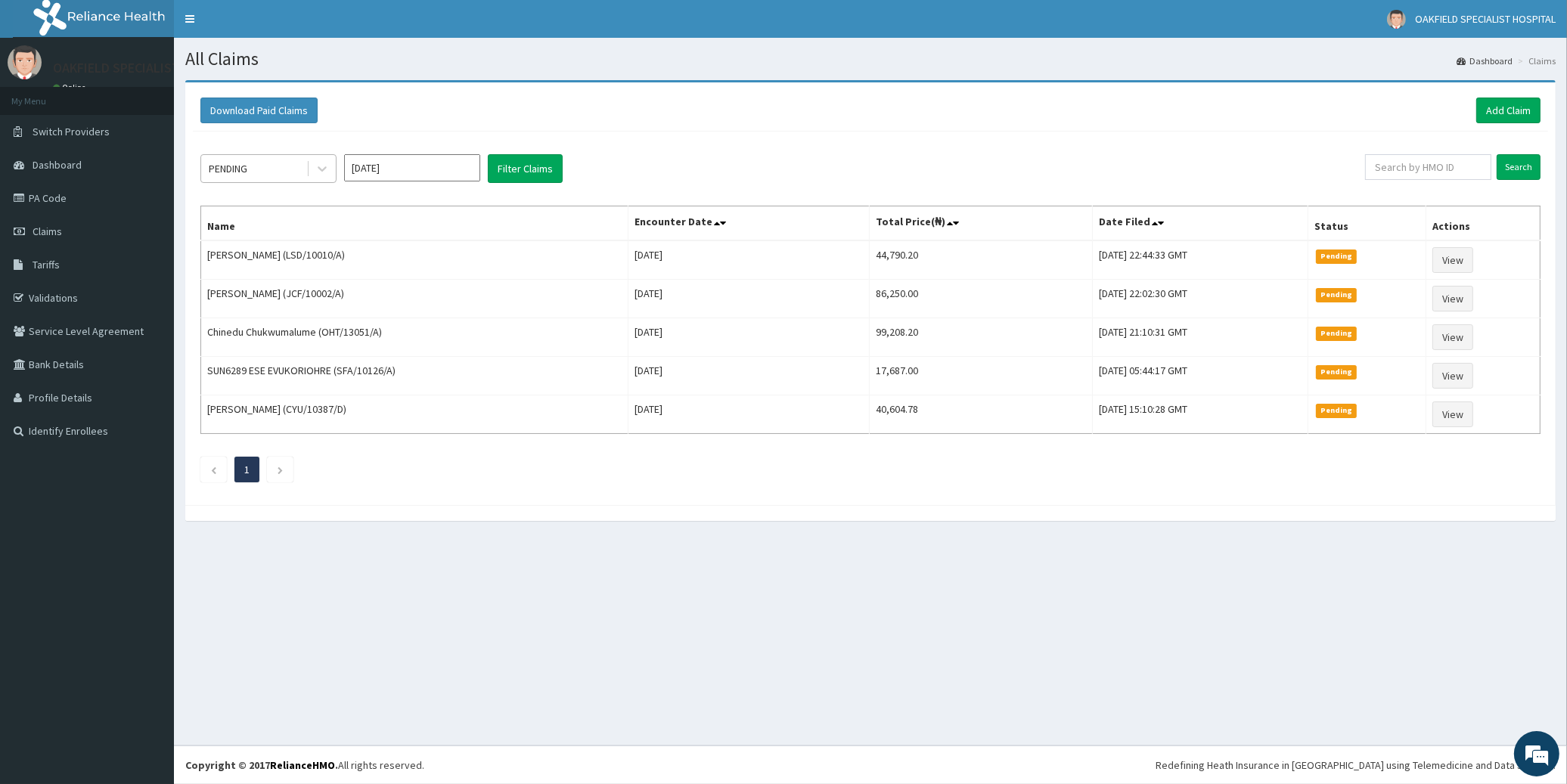
click at [245, 163] on div "PENDING" at bounding box center [228, 169] width 39 height 15
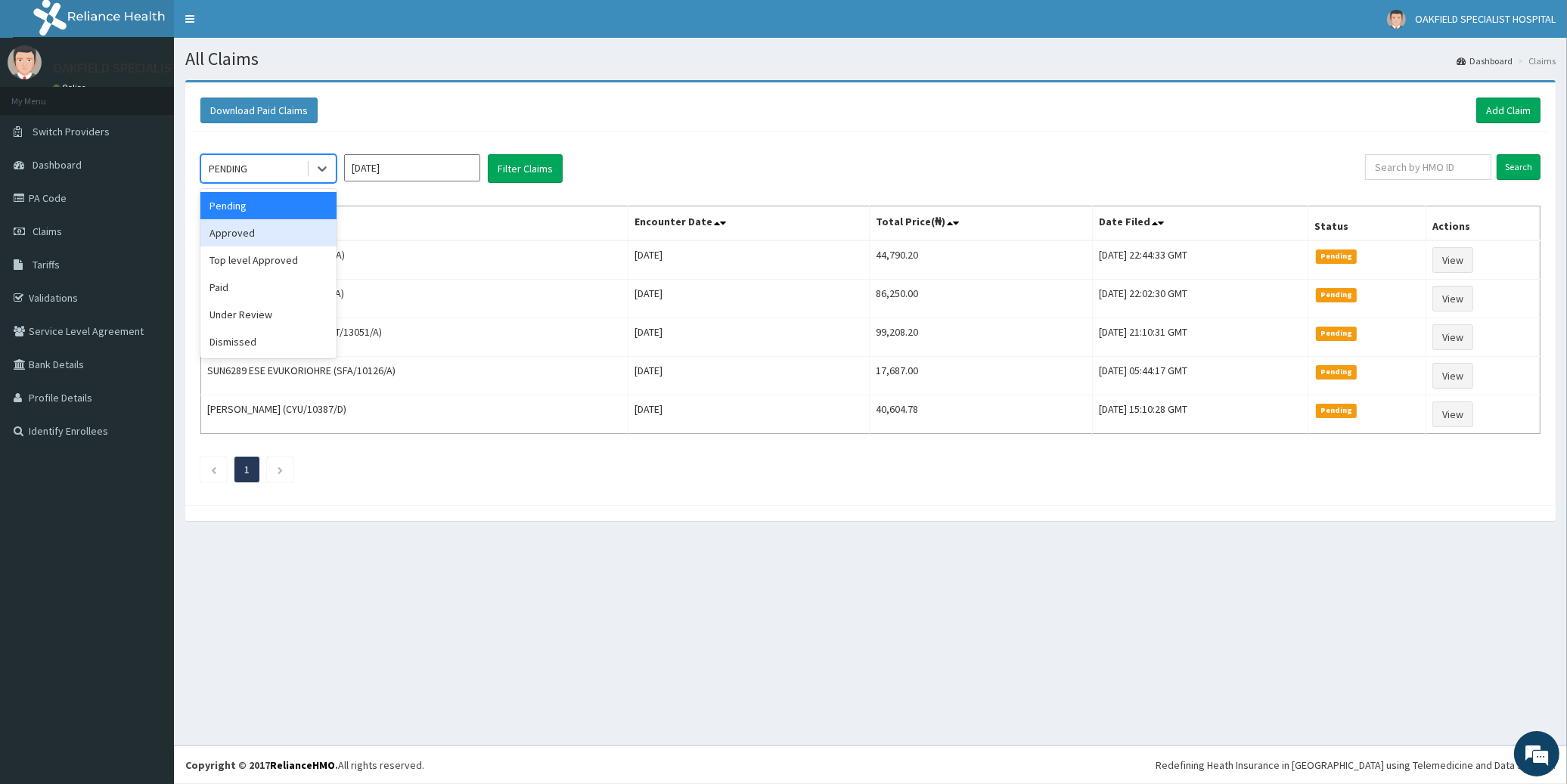
click at [252, 231] on div "Approved" at bounding box center [269, 233] width 136 height 27
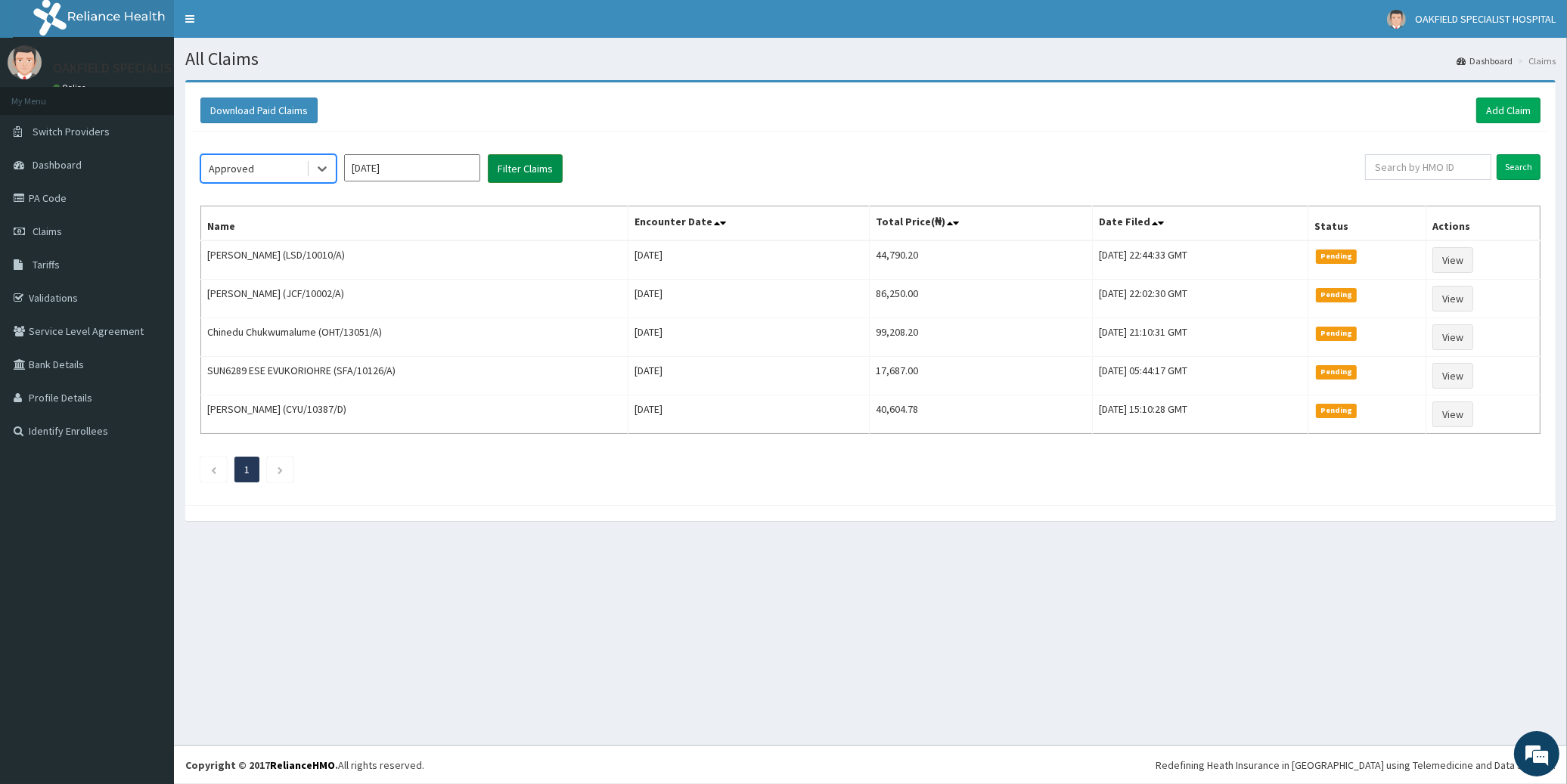
click at [519, 163] on button "Filter Claims" at bounding box center [525, 169] width 75 height 29
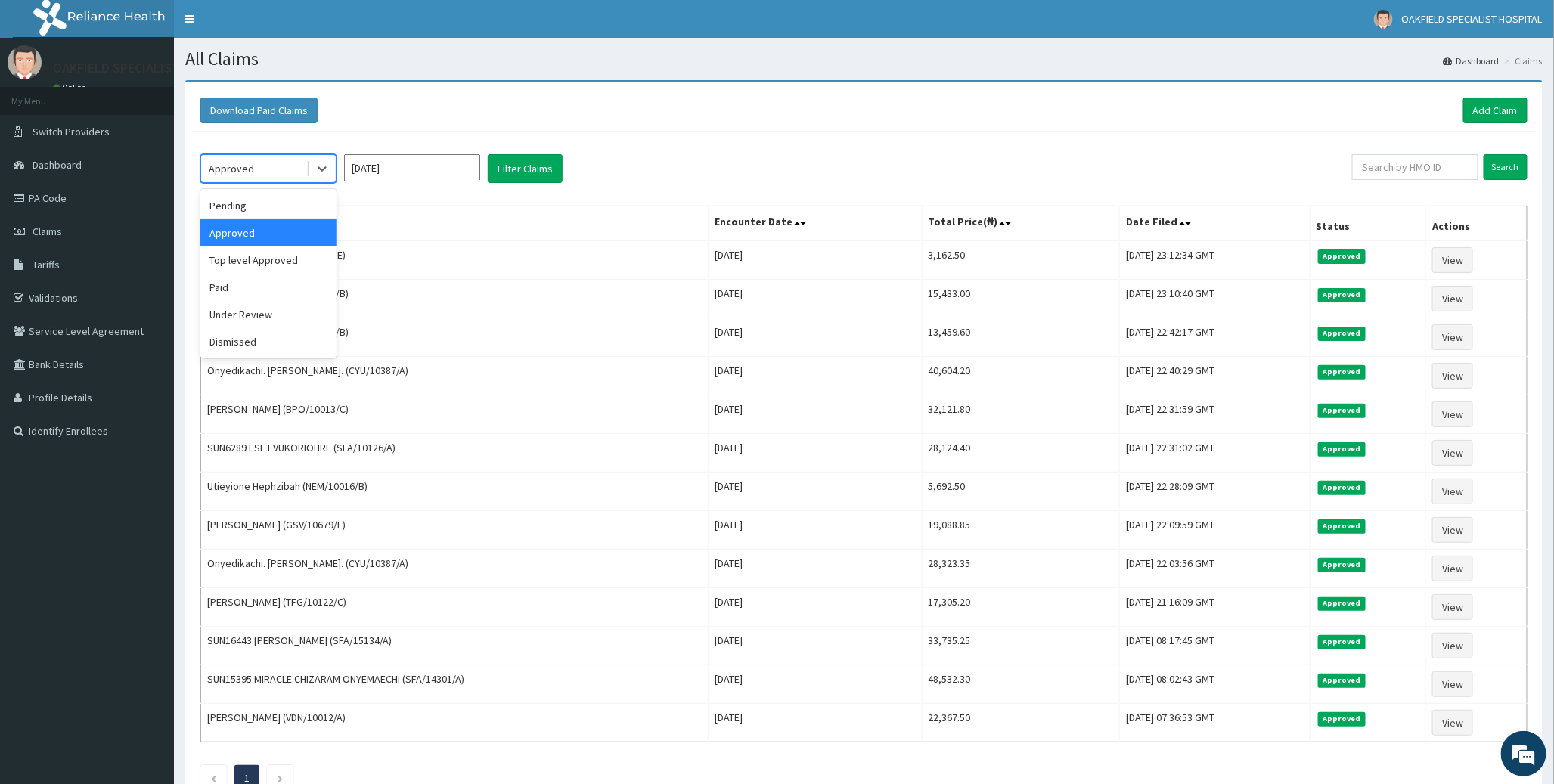
click at [255, 169] on div "Approved" at bounding box center [254, 169] width 105 height 24
click at [257, 309] on div "Under Review" at bounding box center [269, 315] width 136 height 27
click at [527, 159] on button "Filter Claims" at bounding box center [525, 169] width 75 height 29
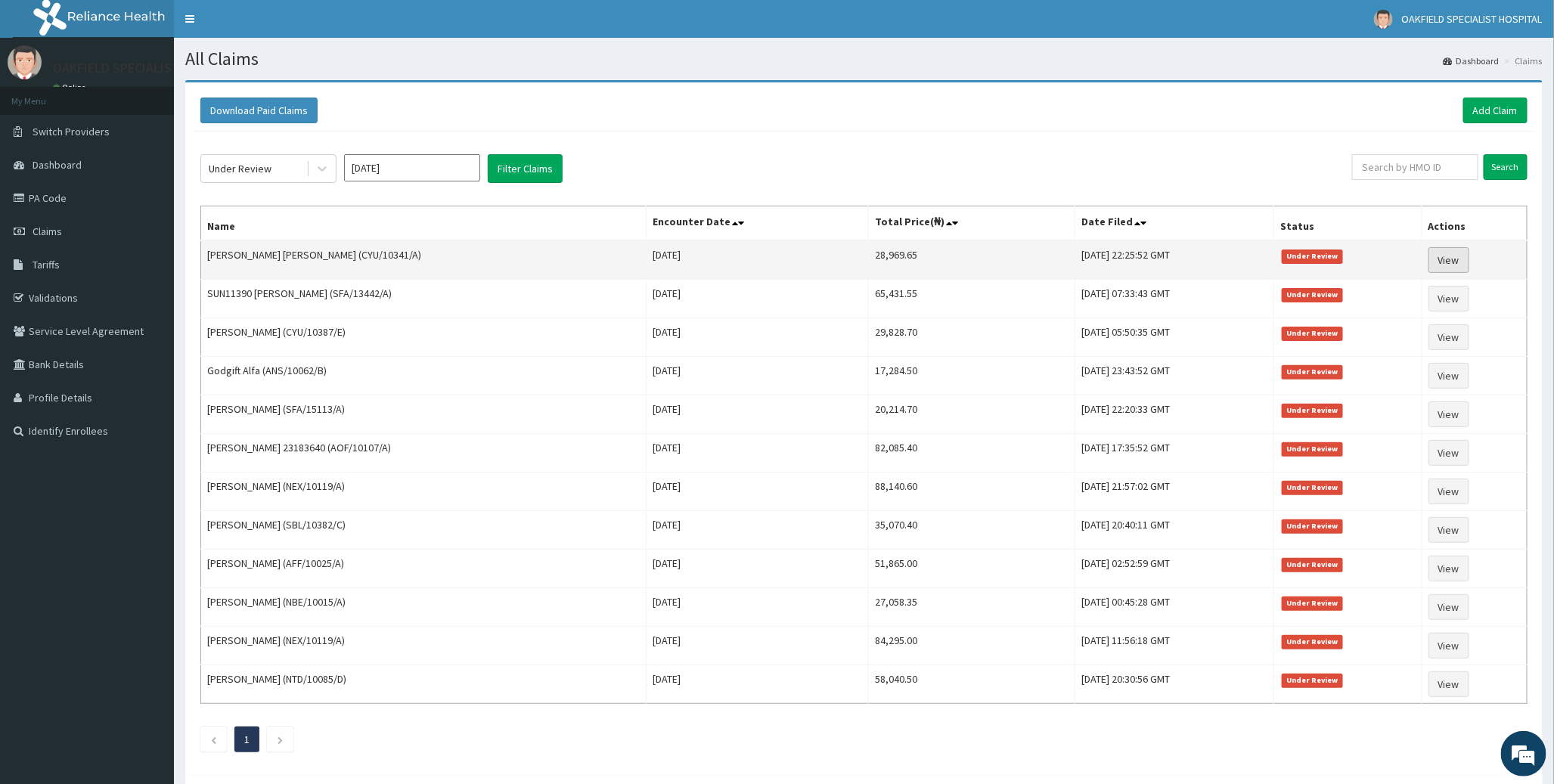
click at [1459, 256] on link "View" at bounding box center [1449, 260] width 41 height 26
